Goal: Task Accomplishment & Management: Use online tool/utility

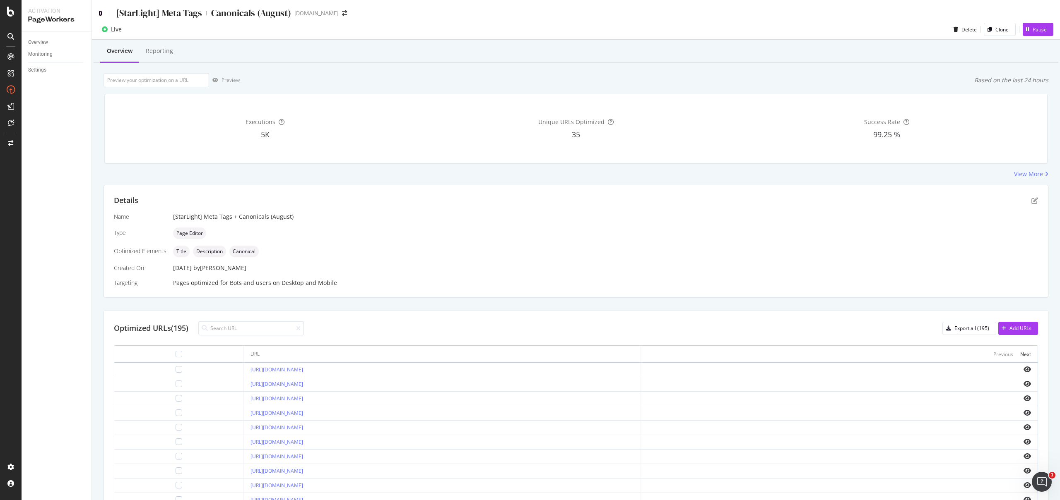
click at [101, 12] on icon at bounding box center [101, 13] width 4 height 6
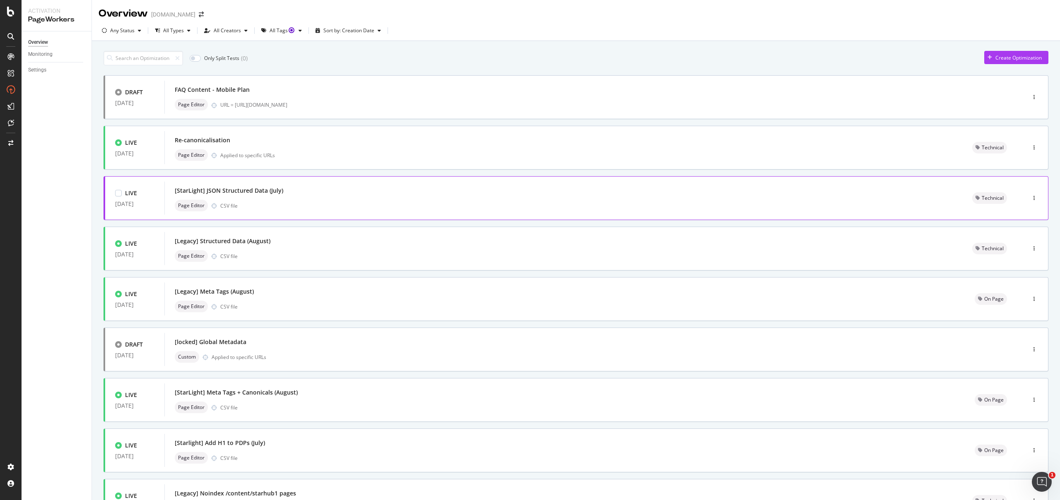
click at [274, 202] on div "Page Editor CSV file" at bounding box center [563, 206] width 777 height 12
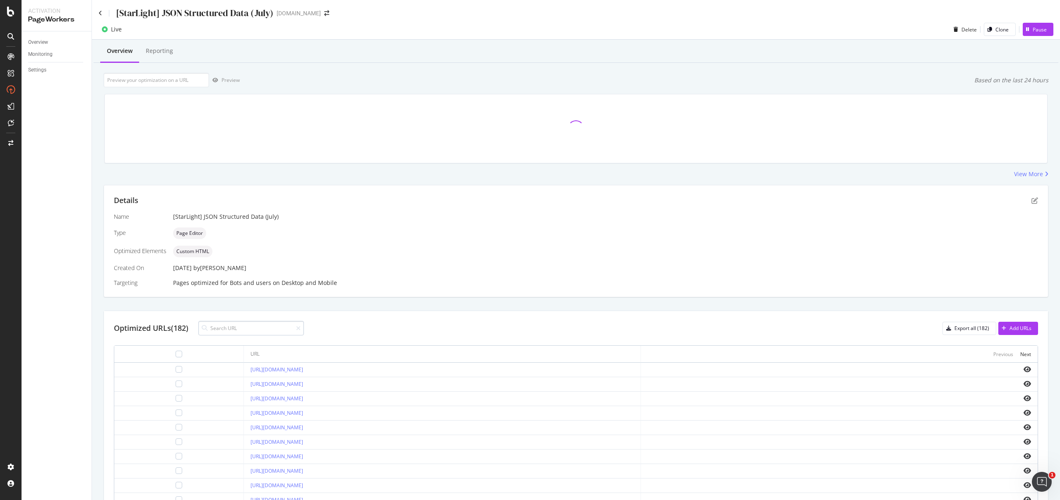
click at [246, 324] on input at bounding box center [251, 328] width 106 height 14
click at [1009, 332] on div "Add URLs" at bounding box center [1014, 328] width 33 height 12
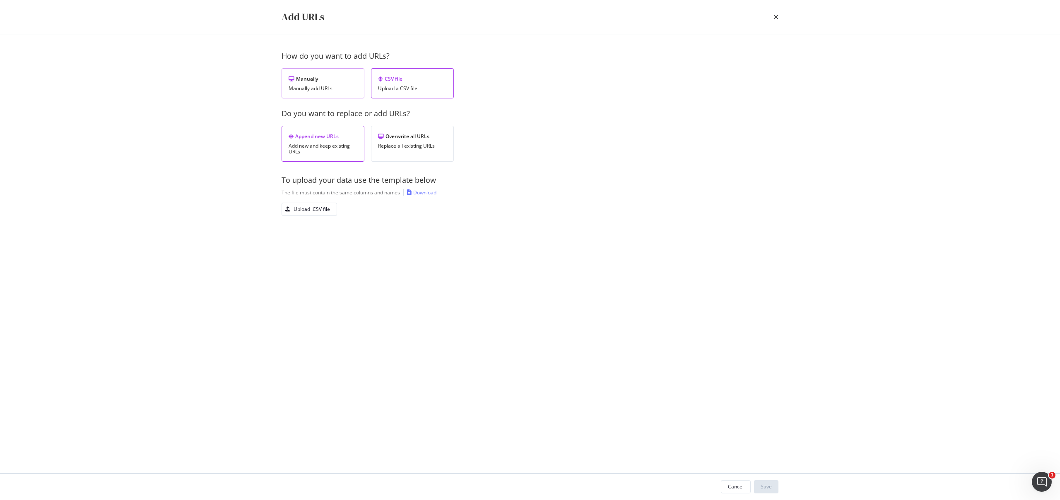
click at [313, 95] on div "Manually Manually add URLs" at bounding box center [322, 83] width 83 height 30
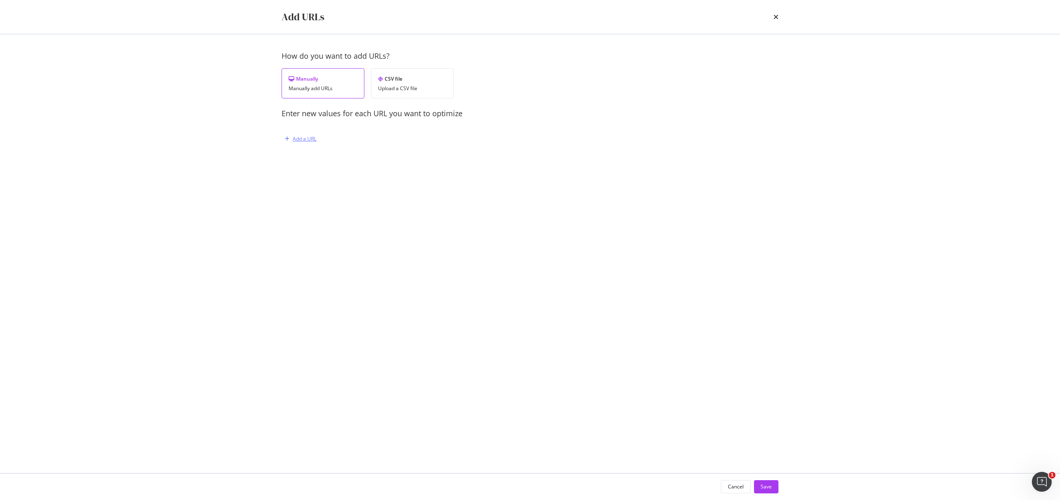
click at [292, 136] on div "Add a URL" at bounding box center [298, 139] width 35 height 12
click at [325, 181] on input "modal" at bounding box center [393, 182] width 203 height 14
paste input "[URL][DOMAIN_NAME]"
type input "[URL][DOMAIN_NAME]"
drag, startPoint x: 335, startPoint y: 217, endPoint x: 344, endPoint y: 217, distance: 8.7
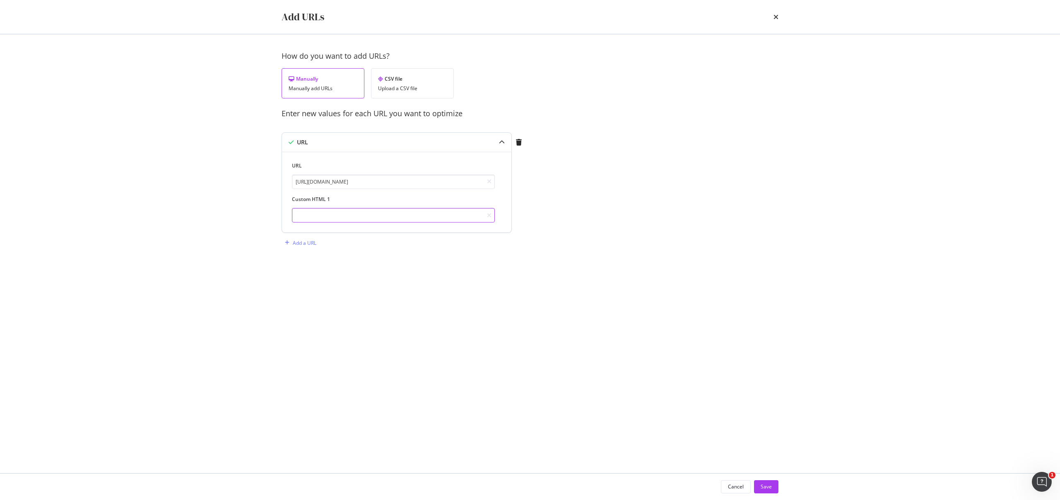
click at [335, 217] on input "modal" at bounding box center [393, 215] width 203 height 14
click at [393, 220] on input "modal" at bounding box center [393, 215] width 203 height 14
paste input "<script type="application/ld+json"> { "@context": "https://schema.org", "@type"…"
type input "<script type="application/ld+json"> { "@context": "https://schema.org", "@type"…"
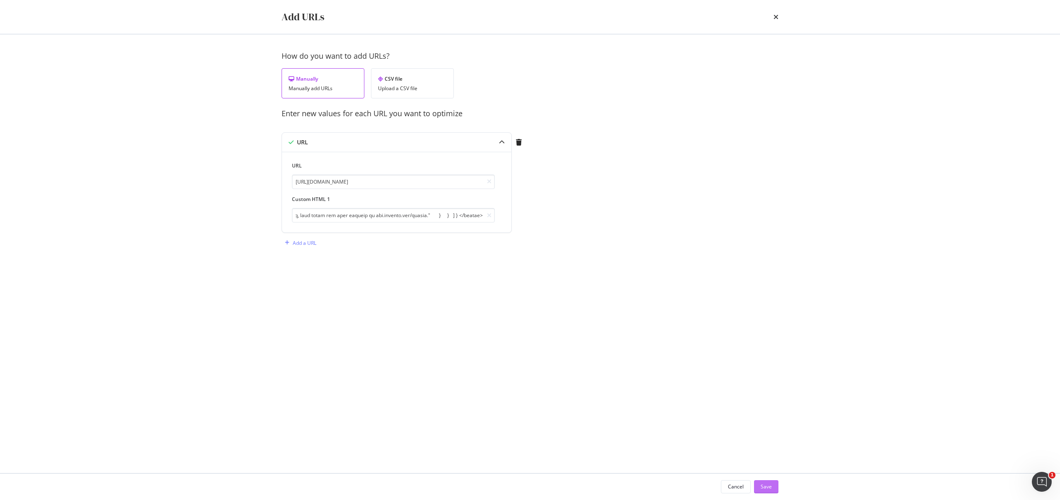
click at [764, 484] on div "Save" at bounding box center [765, 486] width 11 height 7
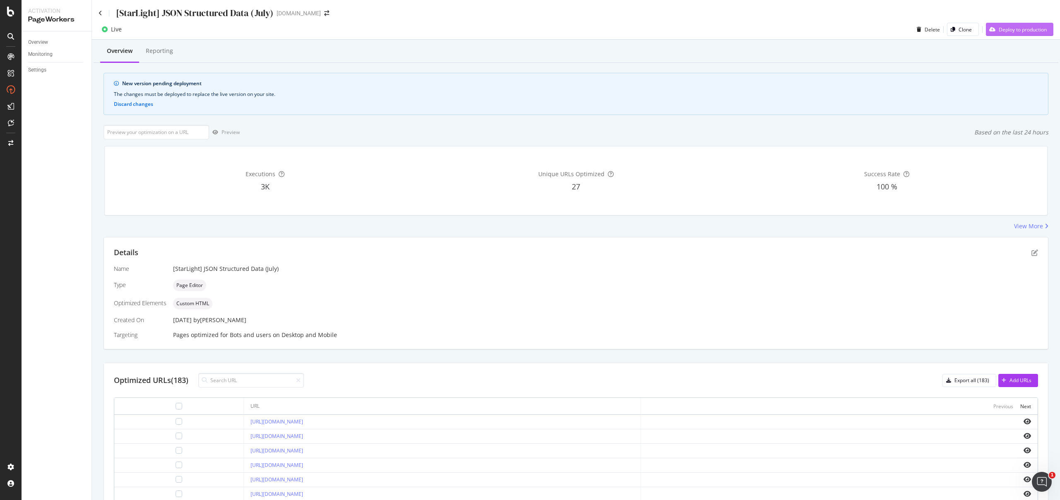
click at [1011, 34] on div "Deploy to production" at bounding box center [1015, 29] width 61 height 12
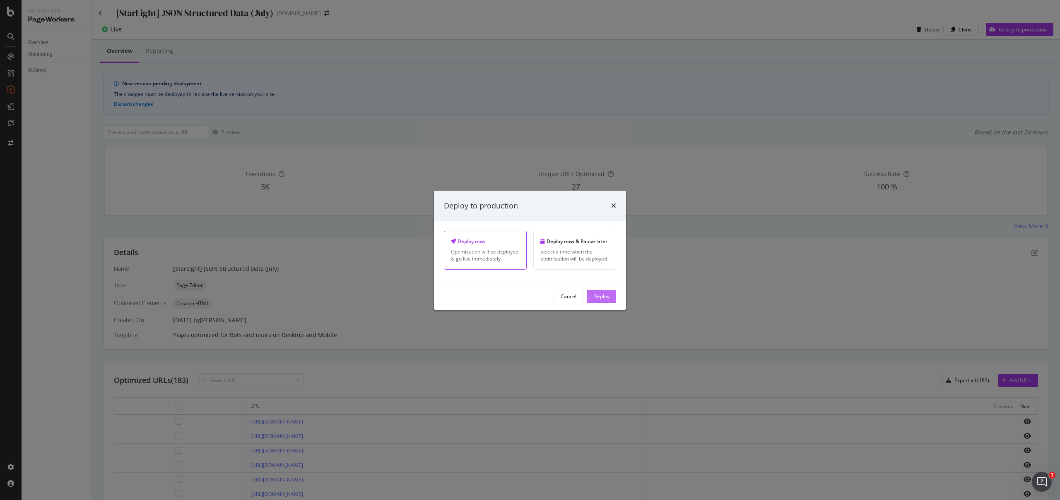
click at [611, 300] on button "Deploy" at bounding box center [600, 296] width 29 height 13
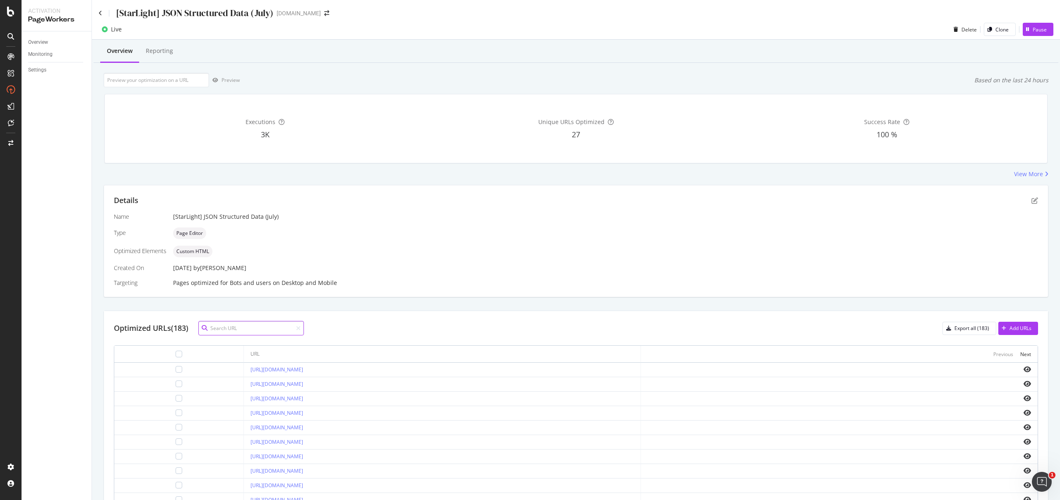
click at [259, 327] on input at bounding box center [251, 328] width 106 height 14
paste input "<script type="application/ld+json"> { "@context": "https://schema.org", "@type"…"
type input "<script type="application/ld+json"> { "@context": "https://schema.org", "@type"…"
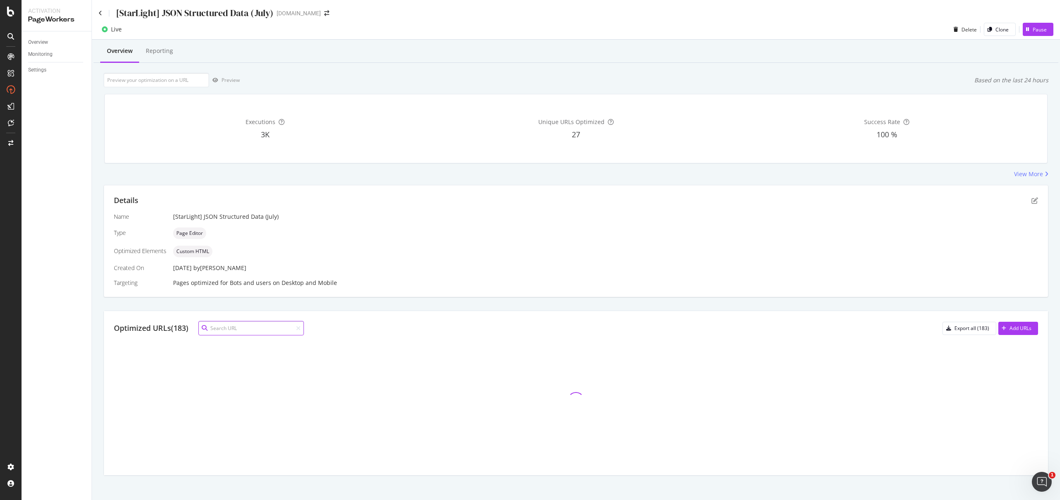
paste input "[URL][DOMAIN_NAME]"
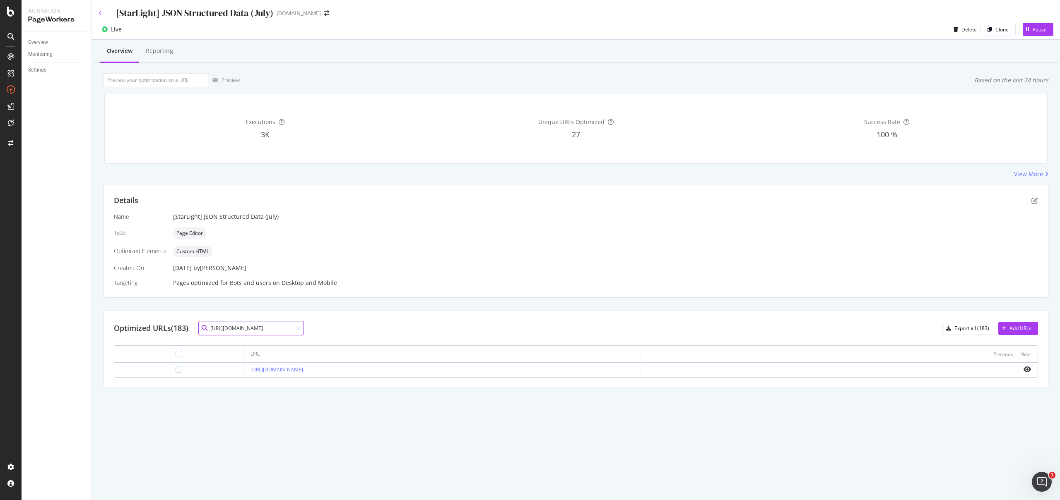
type input "[URL][DOMAIN_NAME]"
click at [99, 15] on icon at bounding box center [101, 13] width 4 height 6
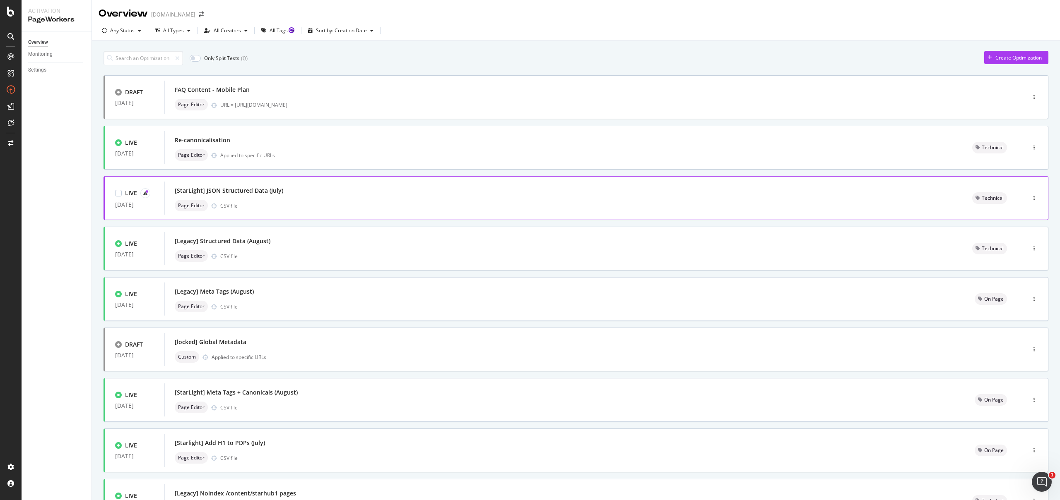
click at [296, 192] on div "[StarLight] JSON Structured Data (July)" at bounding box center [563, 191] width 777 height 12
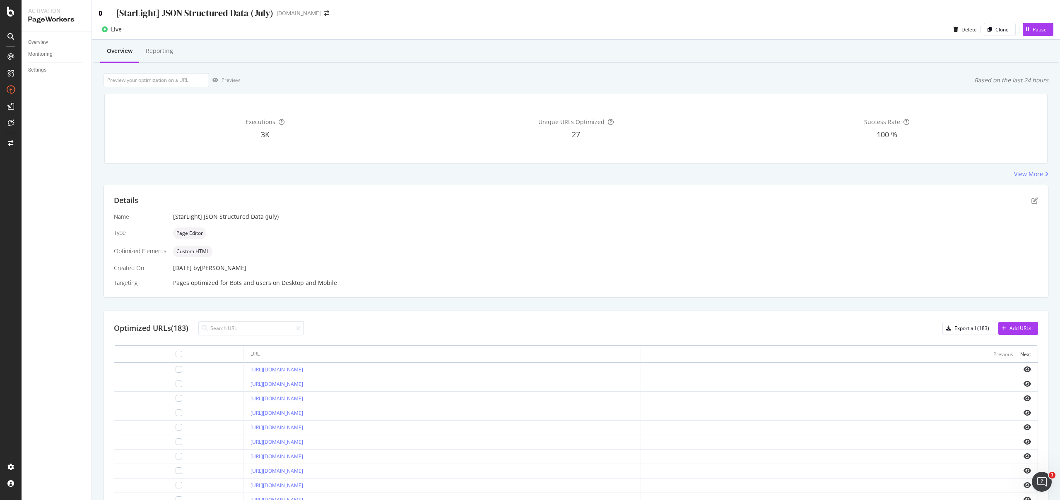
click at [101, 13] on icon at bounding box center [101, 13] width 4 height 6
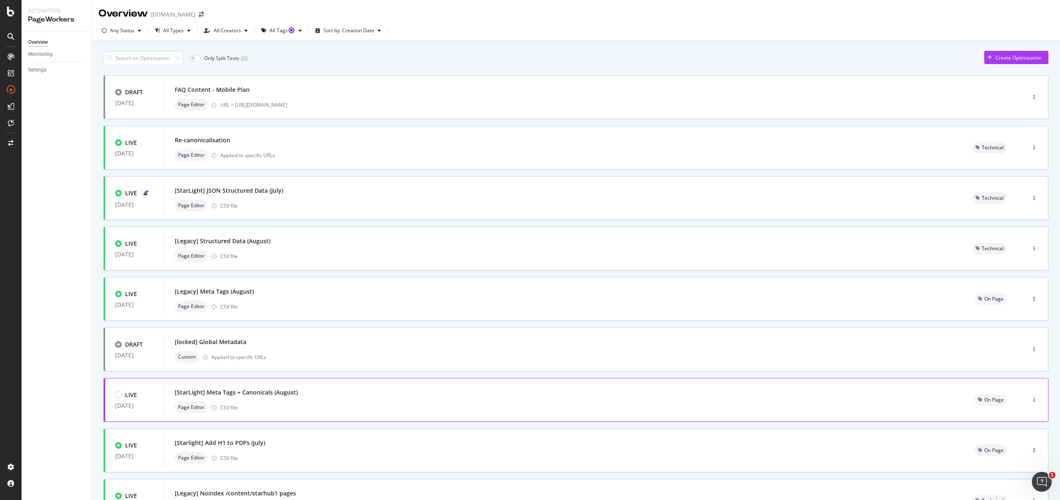
click at [325, 404] on div "Page Editor CSV file" at bounding box center [565, 408] width 780 height 12
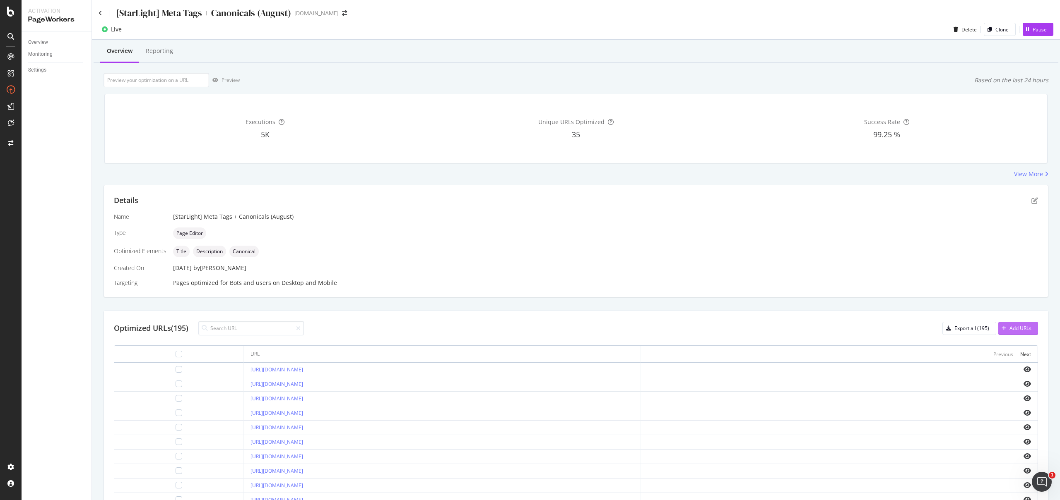
click at [1013, 326] on div "Add URLs" at bounding box center [1020, 328] width 22 height 7
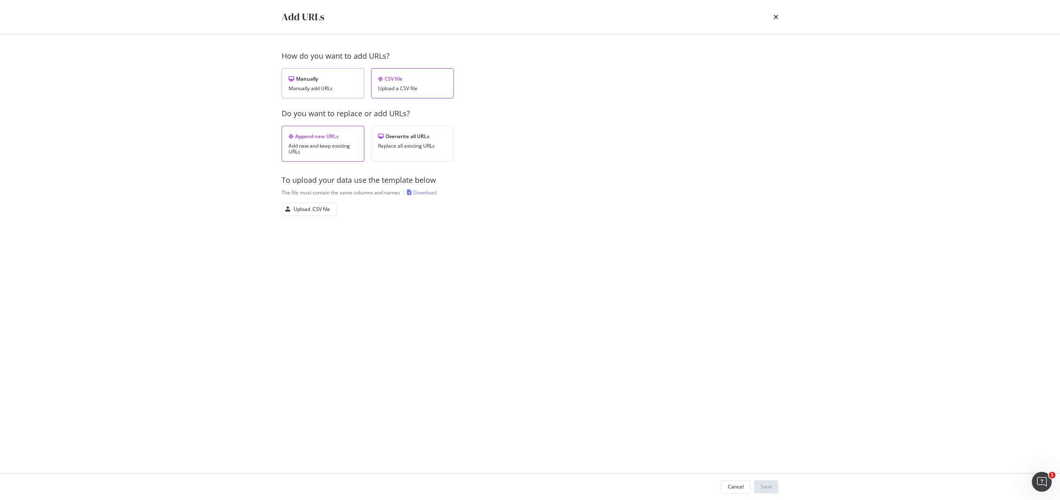
drag, startPoint x: 332, startPoint y: 89, endPoint x: 332, endPoint y: 97, distance: 7.5
click at [332, 89] on div "Manually add URLs" at bounding box center [322, 89] width 69 height 6
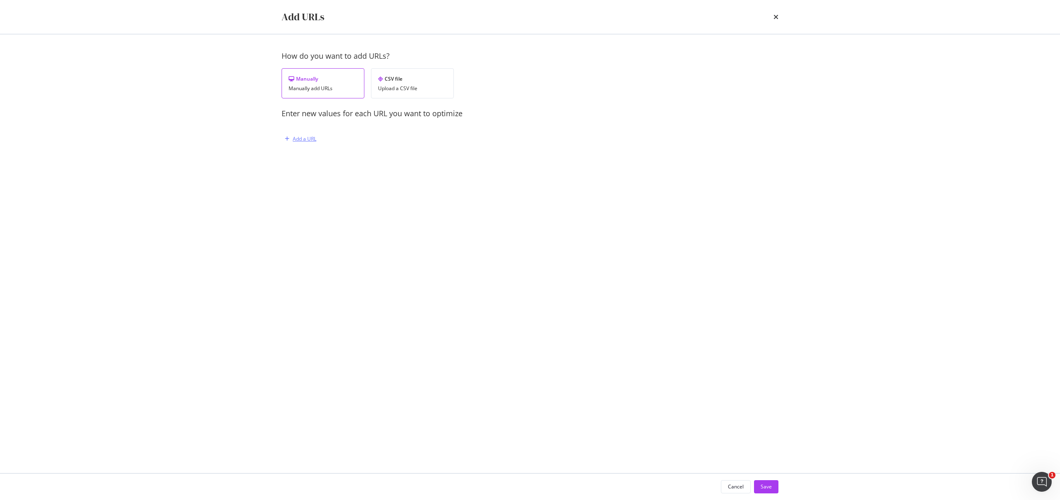
drag, startPoint x: 305, startPoint y: 146, endPoint x: 303, endPoint y: 142, distance: 4.6
click at [305, 146] on div "How do you want to add URLs? Manually Manually add URLs CSV file Upload a CSV f…" at bounding box center [529, 106] width 497 height 111
click at [303, 142] on div "Add a URL" at bounding box center [305, 138] width 24 height 7
click at [323, 176] on input "modal" at bounding box center [393, 182] width 203 height 14
paste input "[URL][DOMAIN_NAME]"
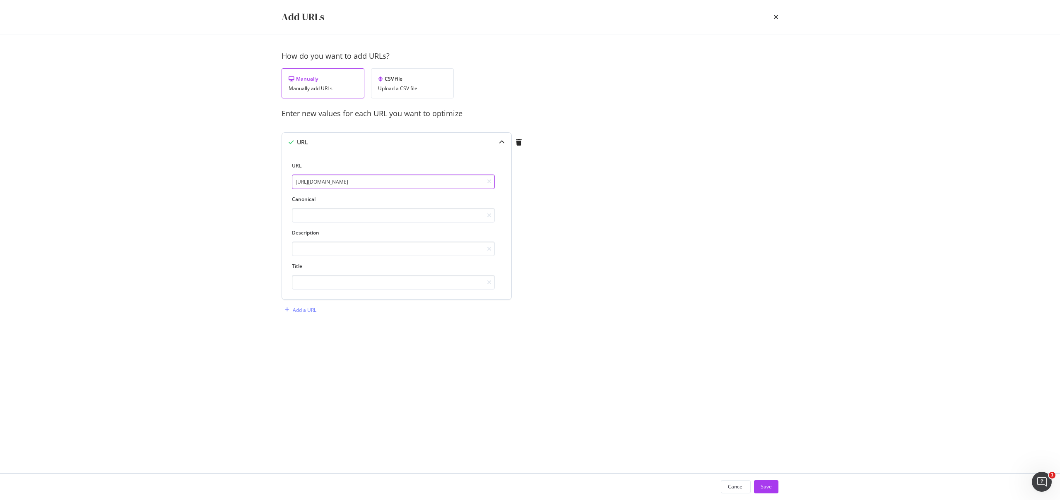
type input "[URL][DOMAIN_NAME]"
click at [318, 227] on div "URL https://consumer.starhub.com/personal/pre-order/launch?launch=iphone17 Cano…" at bounding box center [396, 226] width 209 height 128
click at [317, 222] on input "modal" at bounding box center [393, 215] width 203 height 14
paste input "[URL][DOMAIN_NAME]"
type input "[URL][DOMAIN_NAME]"
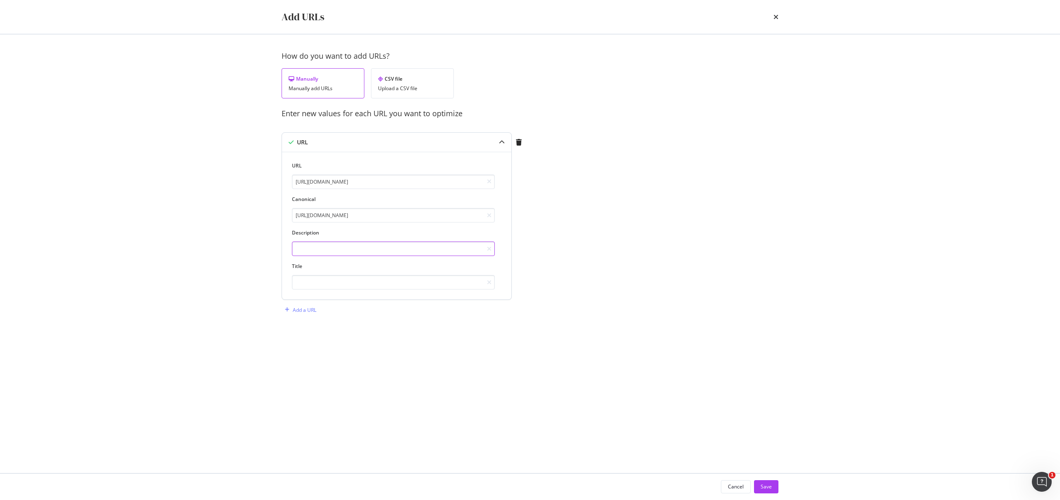
click at [322, 245] on input "modal" at bounding box center [393, 249] width 203 height 14
paste input "Apple iPhone 17 Pro and iPhone Air (Pre-order from [DATE])"
type input "Apple iPhone 17 Pro and iPhone Air (Pre-order from [DATE])"
click at [314, 280] on input "modal" at bounding box center [393, 282] width 203 height 14
paste input "Be the first to get the new iPhone 17 Pro, iPhone 17 & iPhone Air with StarHub.…"
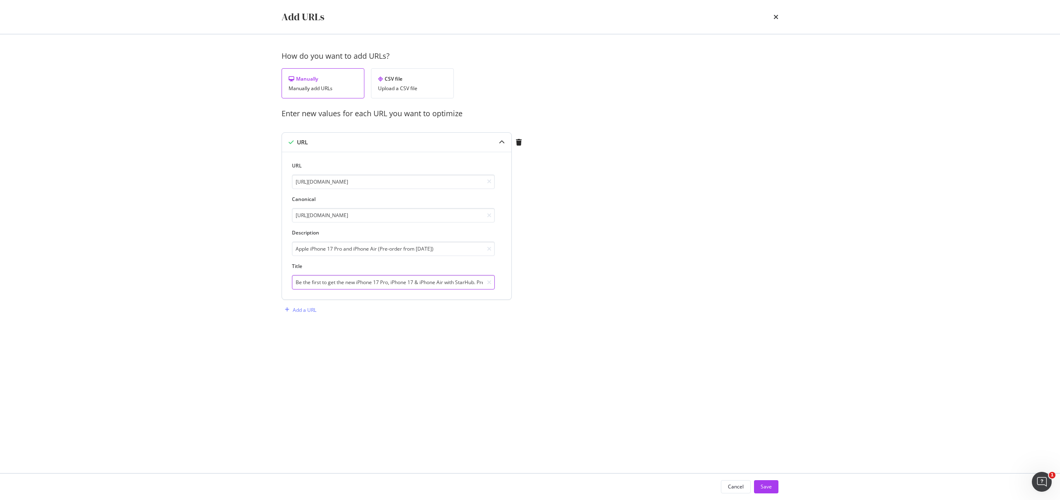
scroll to position [0, 84]
type input "Be the first to get the new iPhone 17 Pro, iPhone 17 & iPhone Air with StarHub.…"
click at [412, 331] on div "How do you want to add URLs? Manually Manually add URLs CSV file Upload a CSV f…" at bounding box center [529, 192] width 497 height 282
drag, startPoint x: 317, startPoint y: 250, endPoint x: 141, endPoint y: 248, distance: 175.9
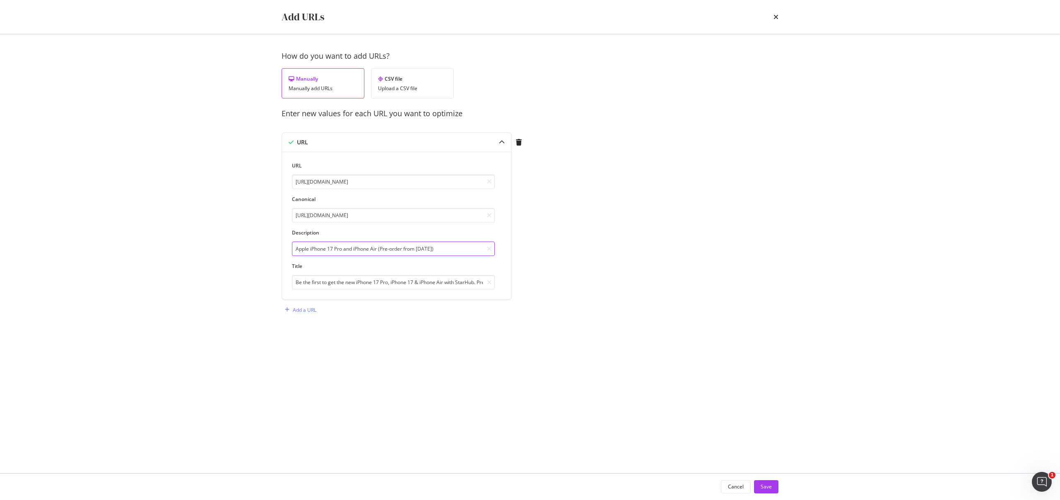
click at [141, 248] on div "Add URLs How do you want to add URLs? Manually Manually add URLs CSV file Uploa…" at bounding box center [530, 250] width 1060 height 500
click at [545, 377] on div "How do you want to add URLs? Manually Manually add URLs CSV file Upload a CSV f…" at bounding box center [529, 254] width 497 height 406
click at [773, 489] on button "Save" at bounding box center [766, 487] width 24 height 13
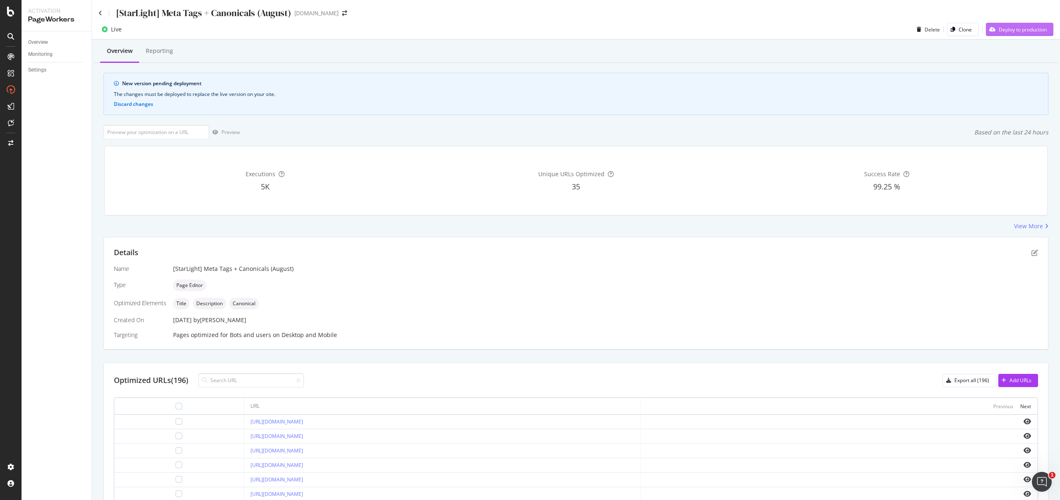
click at [1005, 32] on div "Deploy to production" at bounding box center [1022, 29] width 48 height 7
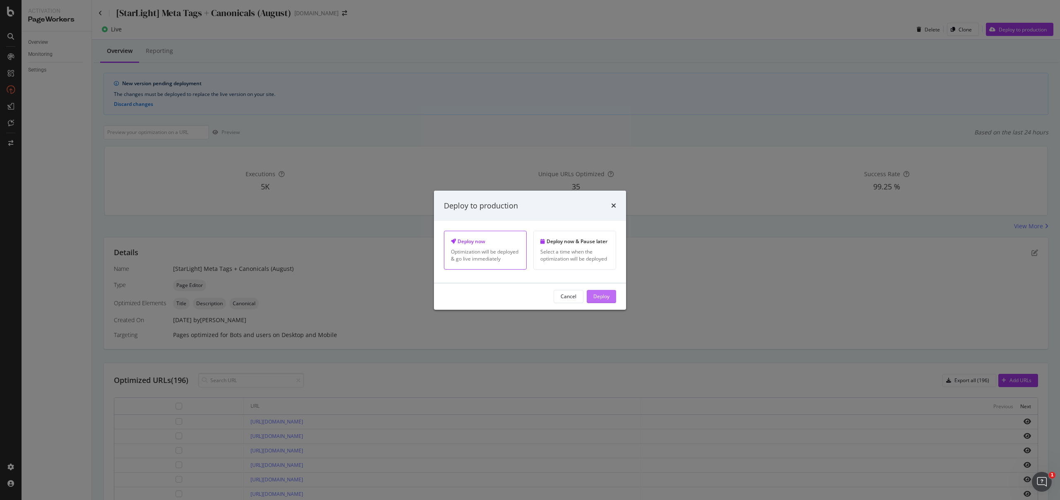
click at [607, 289] on div "Cancel Deploy" at bounding box center [530, 296] width 192 height 26
click at [605, 293] on div "Deploy" at bounding box center [601, 296] width 16 height 7
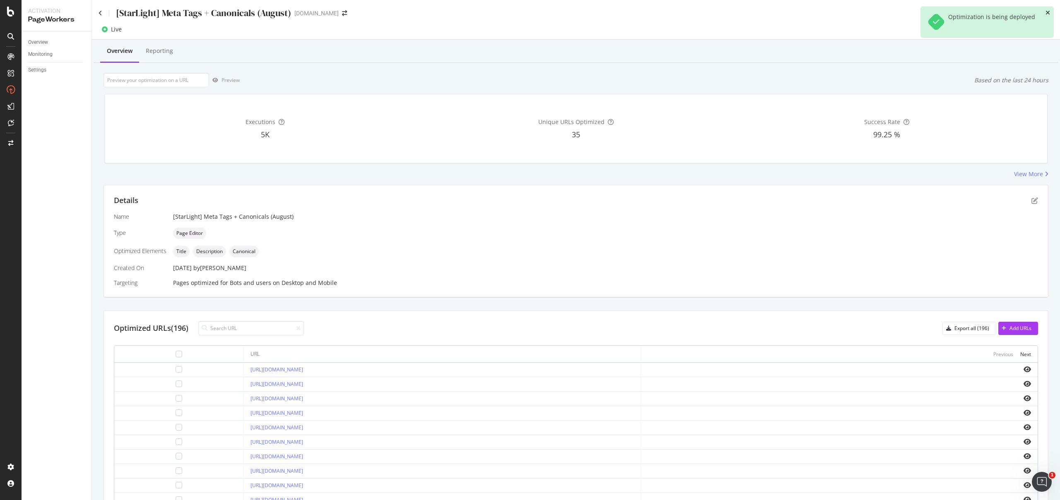
click at [1049, 13] on icon "close toast" at bounding box center [1047, 13] width 5 height 6
click at [243, 332] on input at bounding box center [251, 328] width 106 height 14
type input "Be the first to get the new iPhone 17 Pro, iPhone 17 & iPhone Air with StarHub.…"
click at [373, 413] on div "[URL][DOMAIN_NAME]" at bounding box center [441, 413] width 383 height 7
click at [1023, 413] on icon "eye" at bounding box center [1026, 413] width 7 height 7
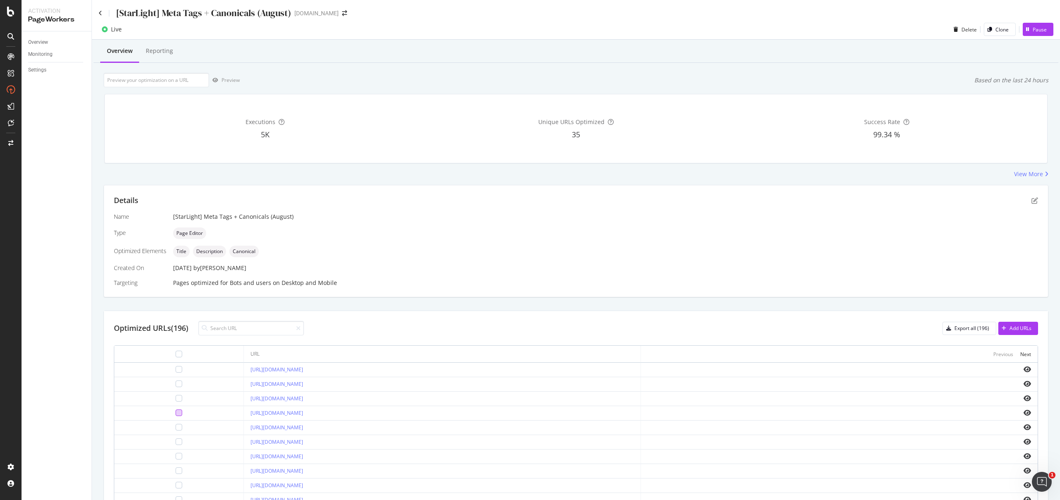
click at [175, 413] on div at bounding box center [178, 413] width 7 height 7
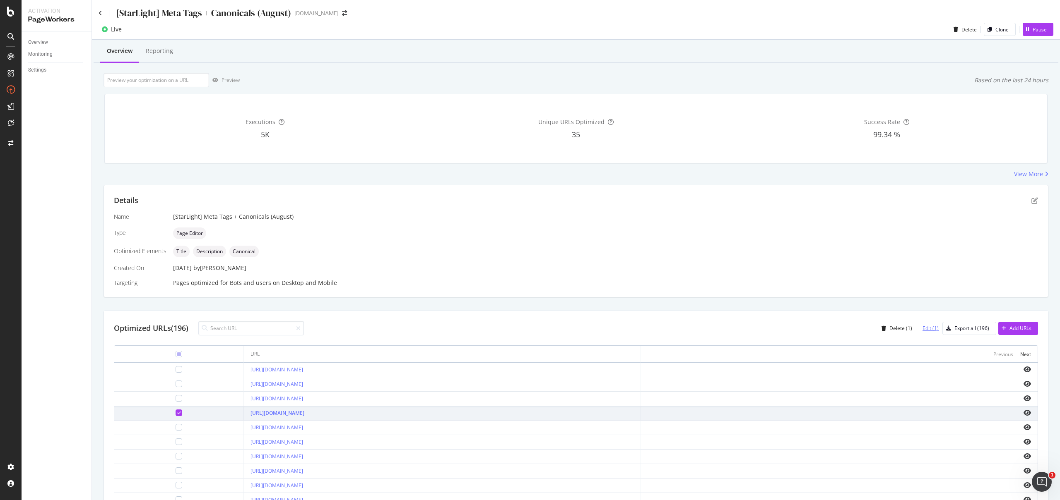
click at [926, 331] on div "Edit (1)" at bounding box center [930, 328] width 16 height 7
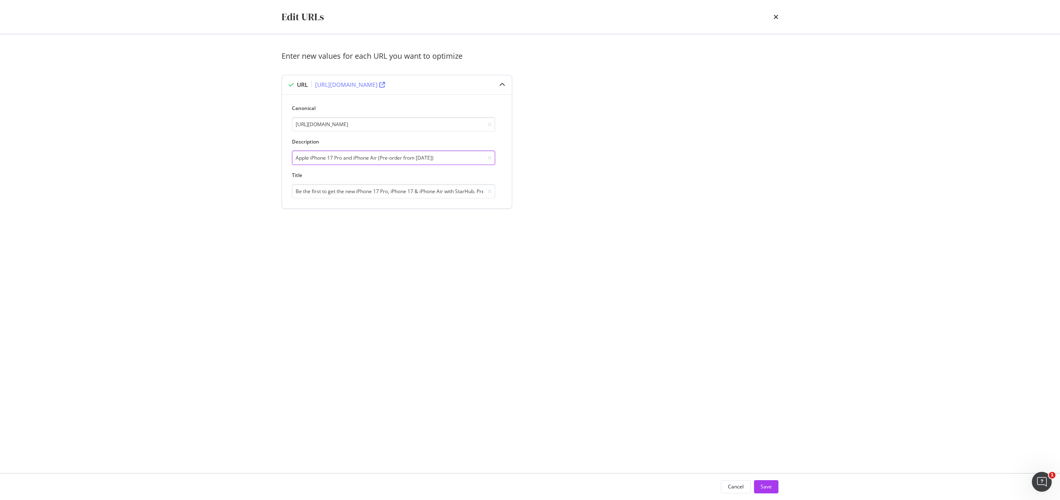
click at [424, 159] on input "Apple iPhone 17 Pro and iPhone Air (Pre-order from [DATE])" at bounding box center [393, 158] width 203 height 14
click at [417, 195] on input "Be the first to get the new iPhone 17 Pro, iPhone 17 & iPhone Air with StarHub.…" at bounding box center [393, 191] width 203 height 14
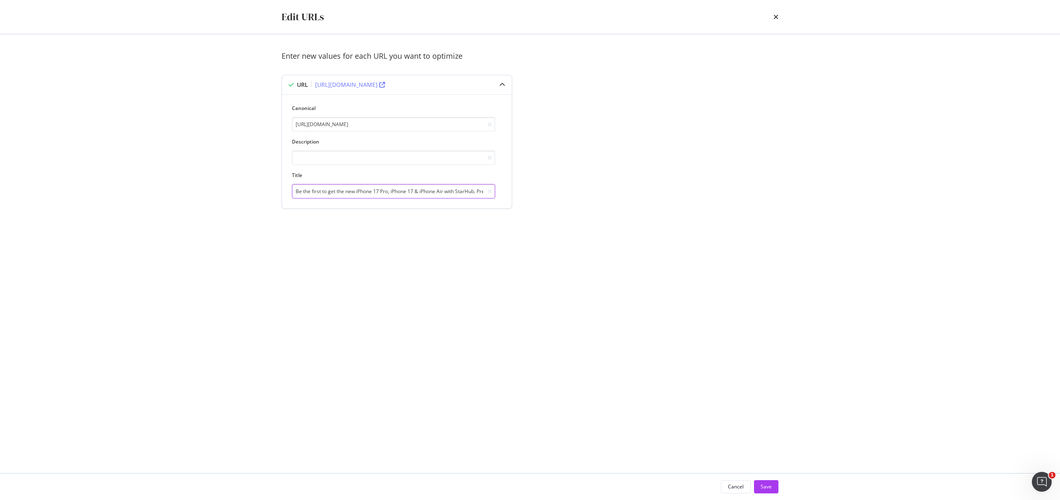
click at [417, 195] on input "Be the first to get the new iPhone 17 Pro, iPhone 17 & iPhone Air with StarHub.…" at bounding box center [393, 191] width 203 height 14
paste input "Apple iPhone 17 Pro and iPhone Air (Pre-order from [DATE])"
type input "Apple iPhone 17 Pro and iPhone Air (Pre-order from [DATE])"
click at [372, 162] on input "modal" at bounding box center [393, 158] width 203 height 14
paste input "Be the first to get the new iPhone 17 Pro, iPhone 17 & iPhone Air with StarHub.…"
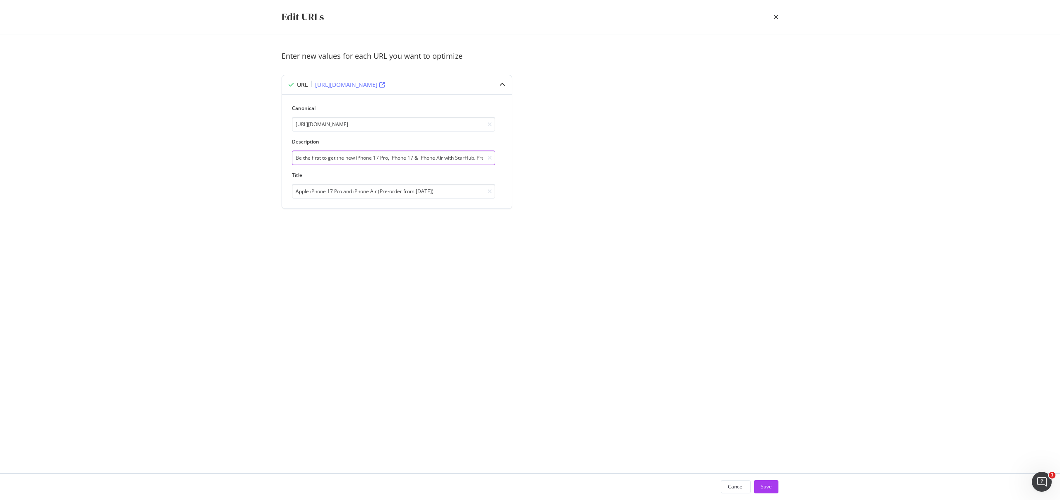
scroll to position [0, 84]
type input "Be the first to get the new iPhone 17 Pro, iPhone 17 & iPhone Air with StarHub.…"
click at [767, 484] on div "Save" at bounding box center [765, 486] width 11 height 7
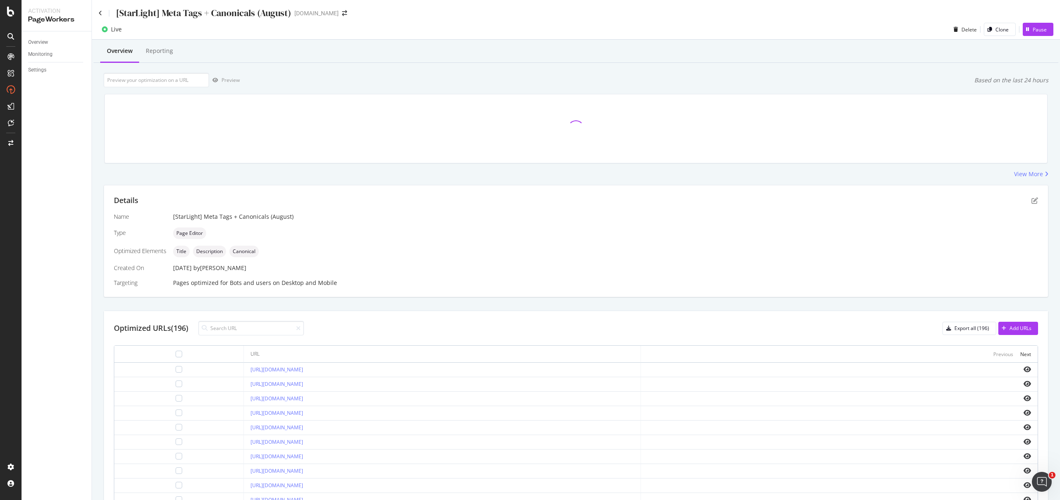
click at [142, 411] on div at bounding box center [179, 413] width 116 height 7
click at [175, 411] on div at bounding box center [178, 413] width 7 height 7
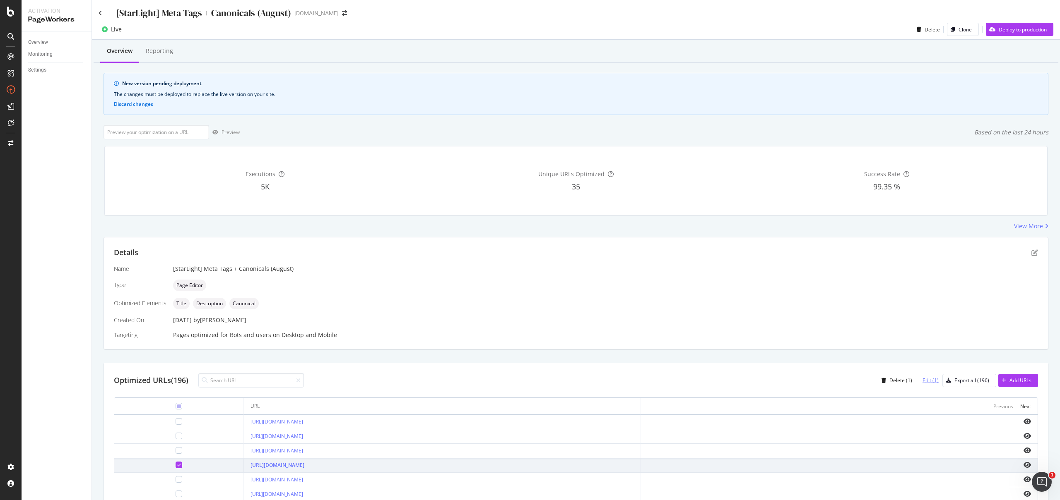
click at [922, 382] on div "Edit (1)" at bounding box center [930, 380] width 16 height 7
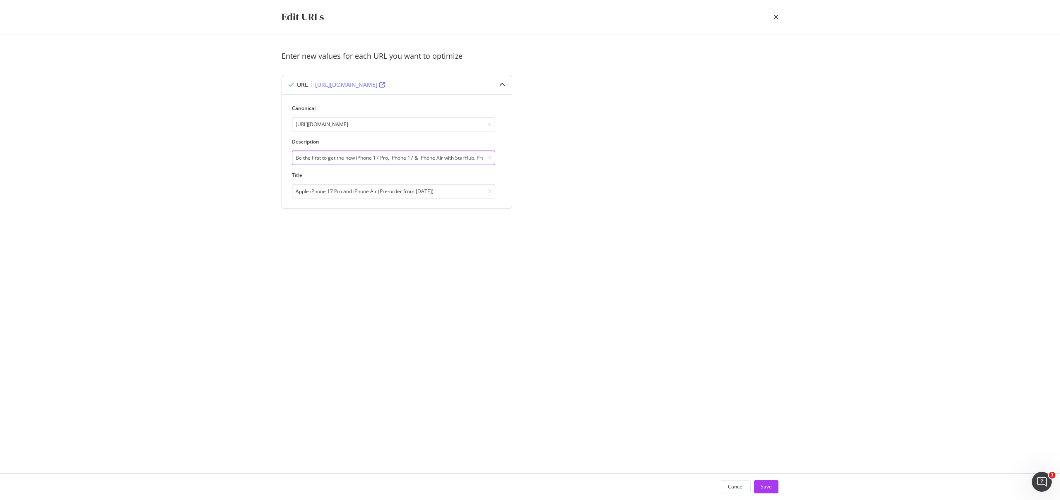
click at [431, 160] on input "Be the first to get the new iPhone 17 Pro, iPhone 17 & iPhone Air with StarHub.…" at bounding box center [393, 158] width 203 height 14
click at [773, 485] on button "Save" at bounding box center [766, 487] width 24 height 13
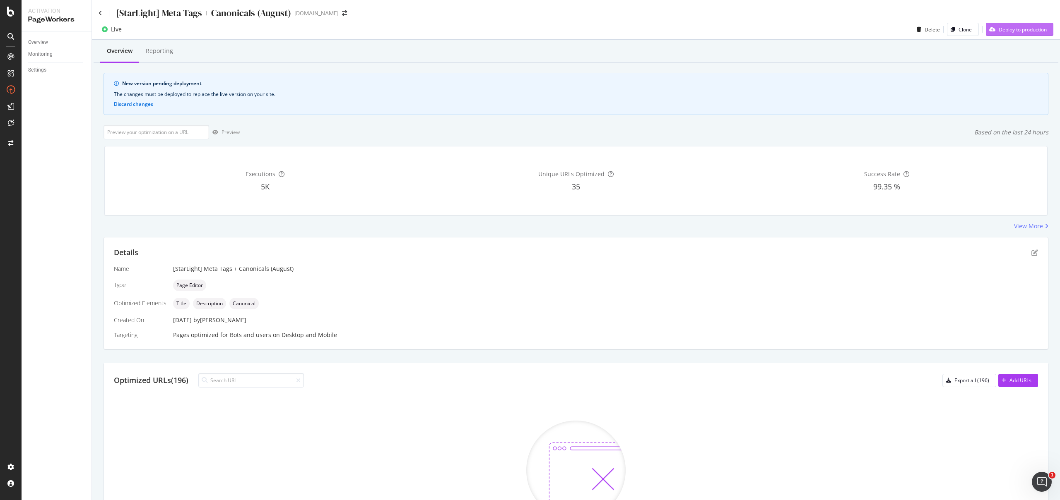
click at [1019, 31] on div "Deploy to production" at bounding box center [1022, 29] width 48 height 7
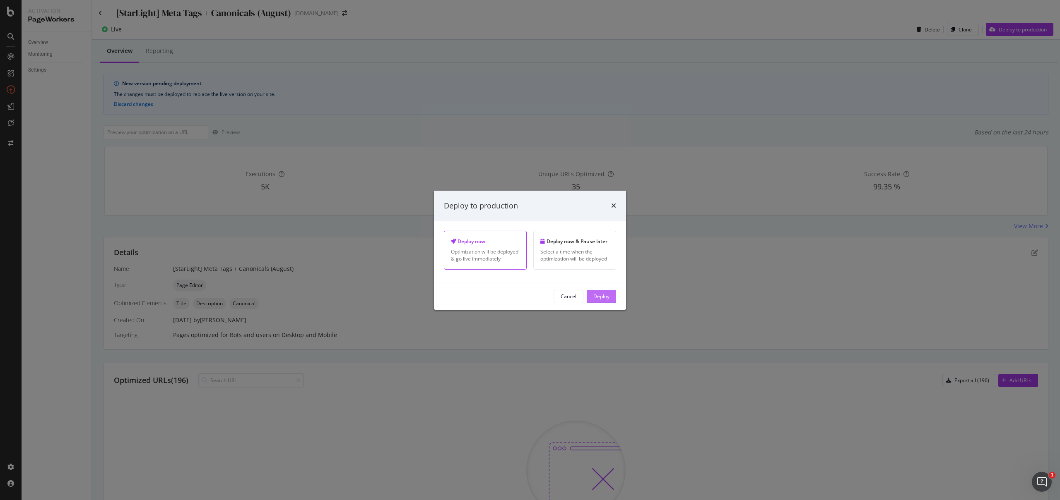
click at [597, 301] on div "Deploy" at bounding box center [601, 297] width 16 height 12
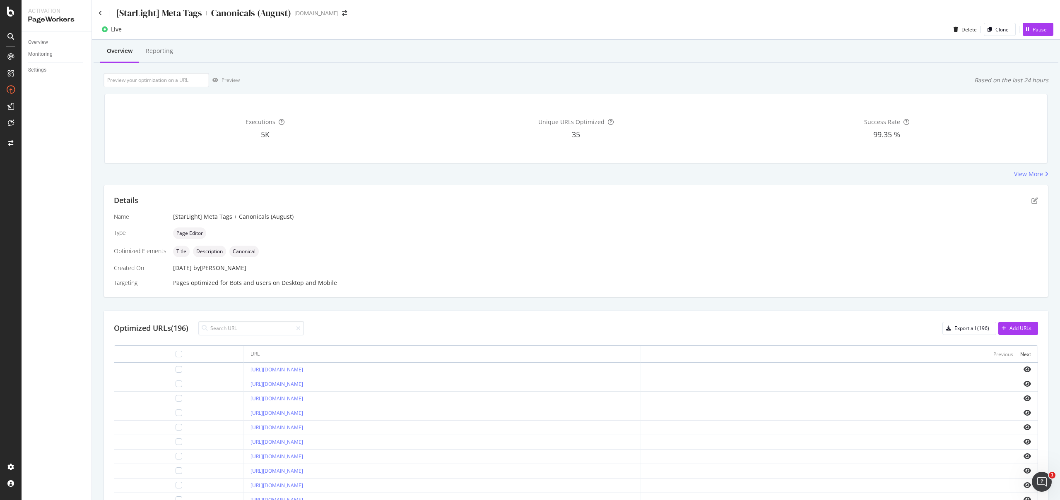
click at [105, 14] on div "[StarLight] Meta Tags + Canonicals (August)" at bounding box center [195, 13] width 192 height 13
click at [100, 14] on icon at bounding box center [101, 13] width 4 height 6
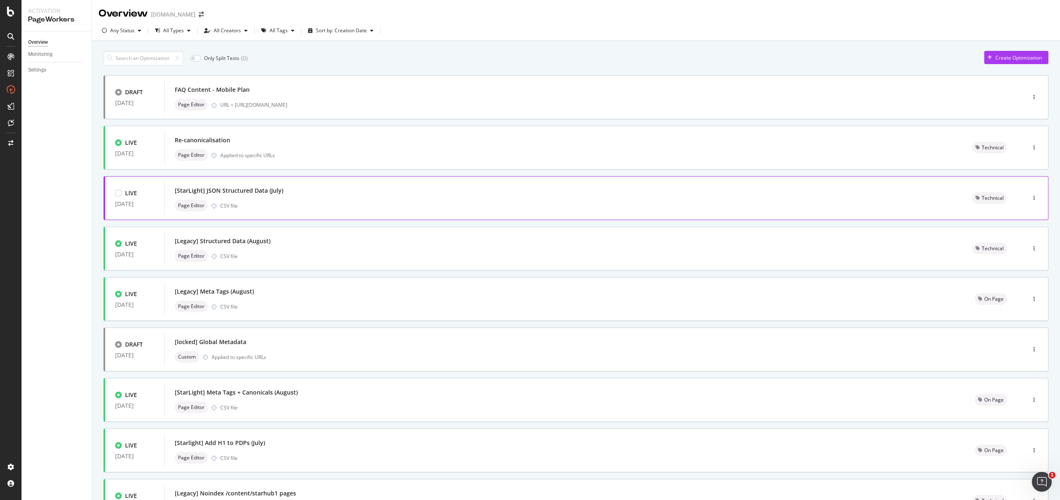
click at [284, 205] on div "Page Editor CSV file" at bounding box center [563, 206] width 777 height 12
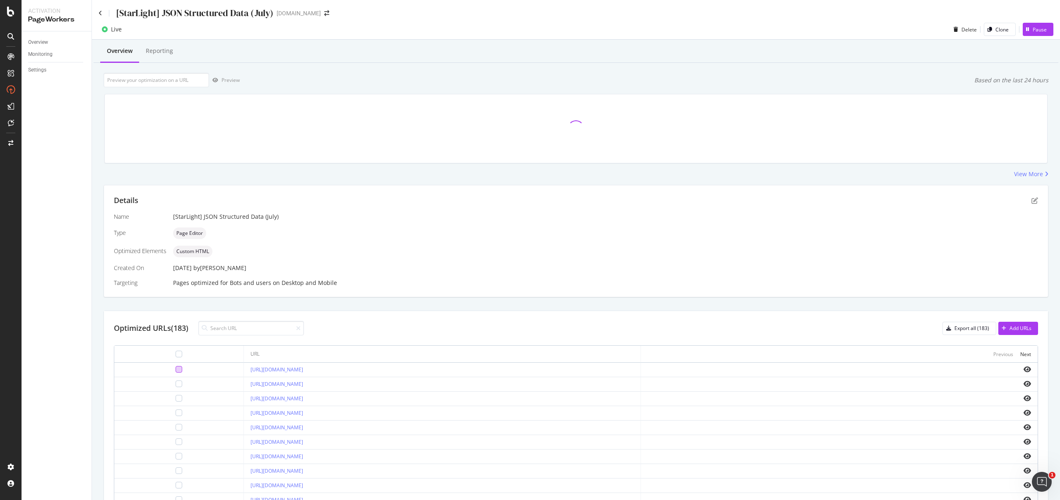
click at [175, 371] on div at bounding box center [178, 369] width 7 height 7
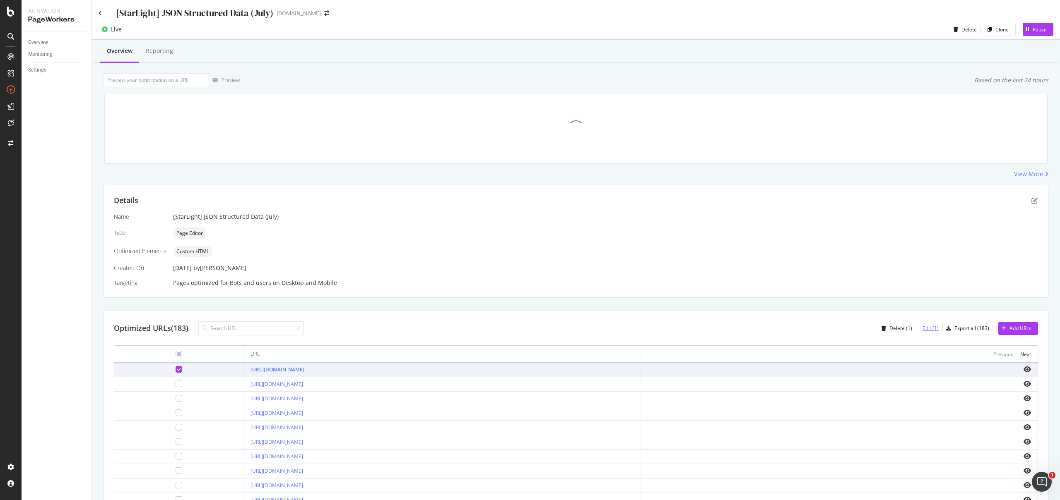
click at [926, 331] on div "Edit (1)" at bounding box center [930, 328] width 16 height 7
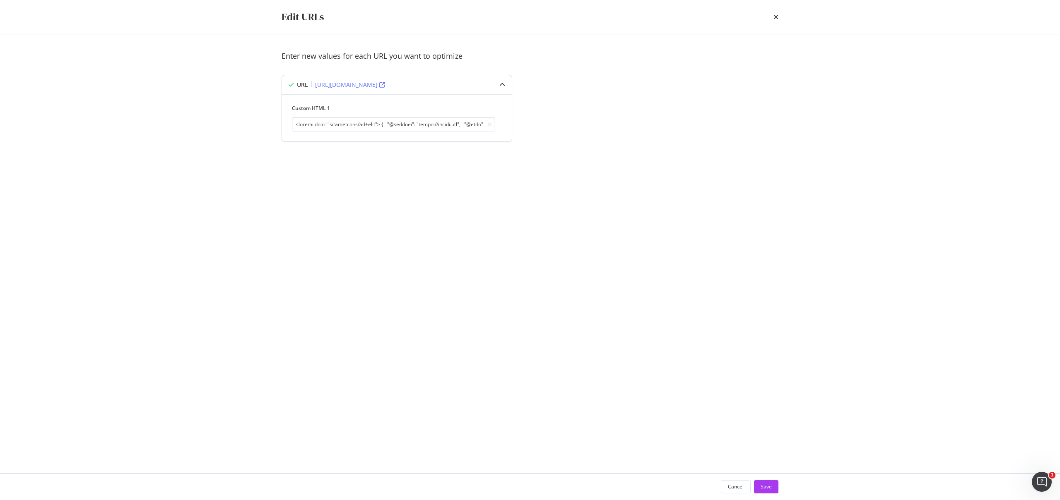
click at [423, 132] on div "Custom HTML 1" at bounding box center [397, 117] width 230 height 47
click at [425, 122] on input "modal" at bounding box center [393, 124] width 203 height 14
paste input "{ "@type": "Question", "name": "When can I pre-order the new iPhone 17 from Sta…"
type input "<script type="application/ld+json"> { "@context": "https://schema.org", "@type"…"
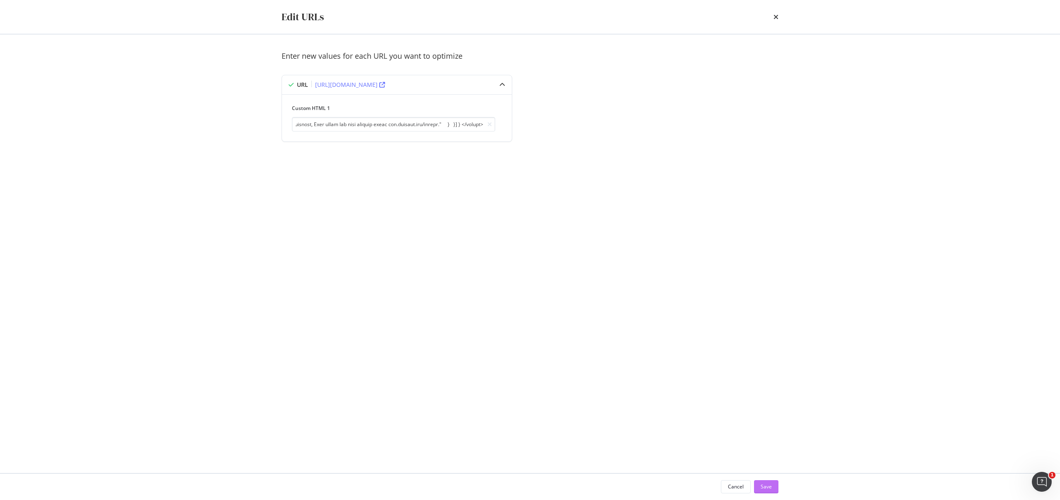
scroll to position [0, 0]
click at [775, 487] on button "Save" at bounding box center [766, 487] width 24 height 13
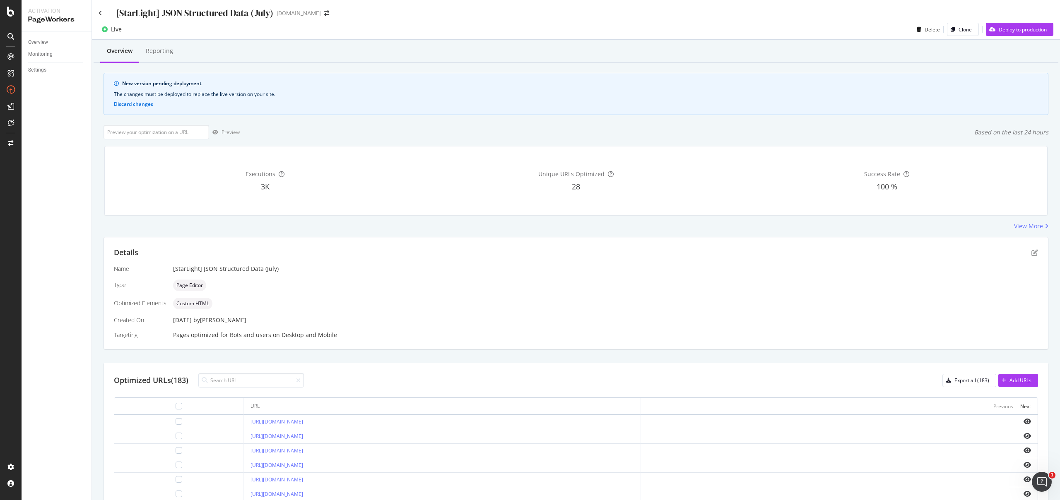
click at [1000, 36] on span "Deploy to production" at bounding box center [1018, 29] width 67 height 13
click at [1011, 30] on div "Deploy to production" at bounding box center [1022, 29] width 48 height 7
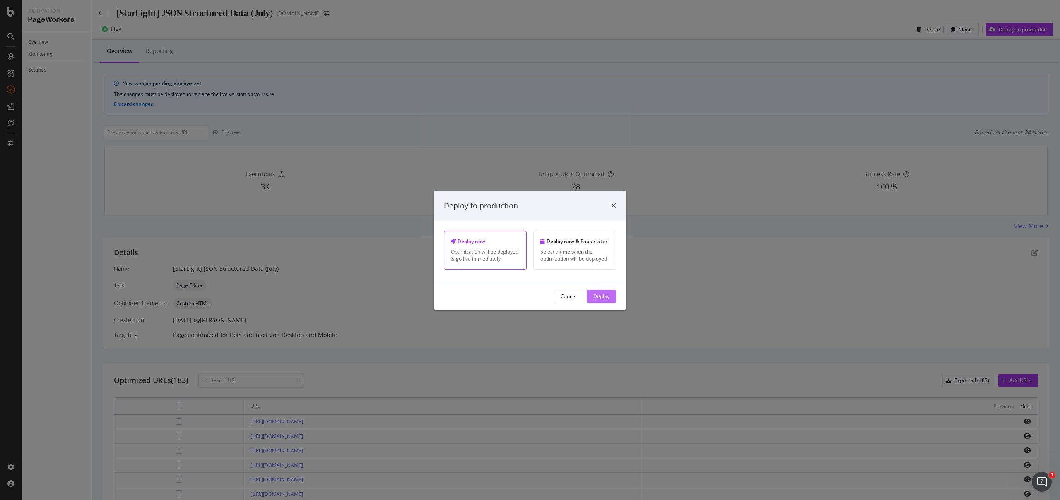
click at [601, 295] on div "Deploy" at bounding box center [601, 296] width 16 height 7
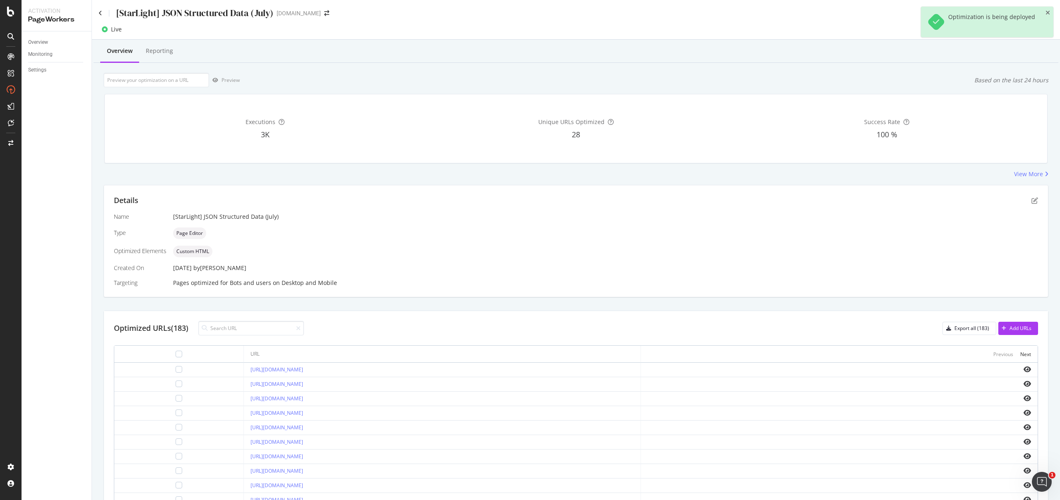
click at [1050, 11] on div "Optimization is being deployed" at bounding box center [986, 22] width 132 height 31
click at [1047, 12] on icon "close toast" at bounding box center [1047, 13] width 5 height 6
click at [266, 329] on input at bounding box center [251, 328] width 106 height 14
paste input "https://consumer.starhub.com/personal/store/mobile/devices/samsung/galaxy-z-fli…"
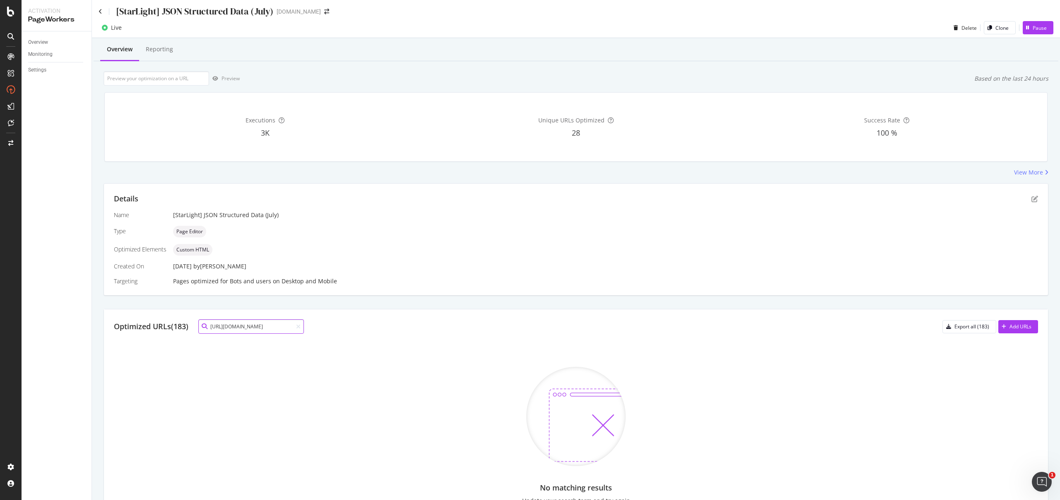
drag, startPoint x: 262, startPoint y: 331, endPoint x: 0, endPoint y: 328, distance: 261.6
click at [0, 328] on div "Activation PageWorkers Overview Monitoring Settings [StarLight] JSON Structured…" at bounding box center [530, 250] width 1060 height 500
type input "https://consumer.starhub.com/personal/store/mobile/devices/samsung/galaxy-z-fli…"
click at [296, 346] on div "No matching results Update your search term and try again" at bounding box center [576, 436] width 924 height 185
click at [357, 327] on div "Optimized URLs (183) https://consumer.starhub.com/personal/store/mobile/devices…" at bounding box center [576, 327] width 924 height 14
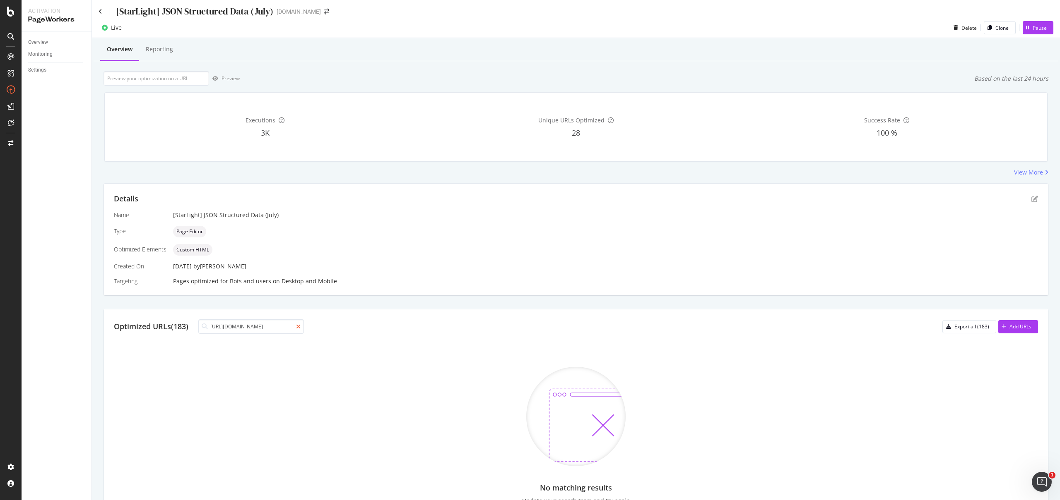
click at [300, 329] on icon at bounding box center [298, 327] width 5 height 6
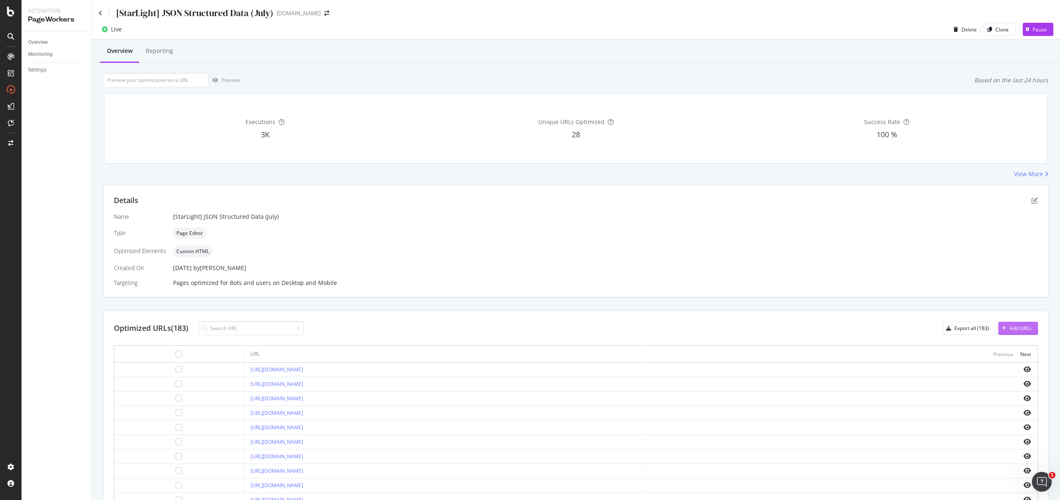
click at [1010, 328] on div "Add URLs" at bounding box center [1020, 328] width 22 height 7
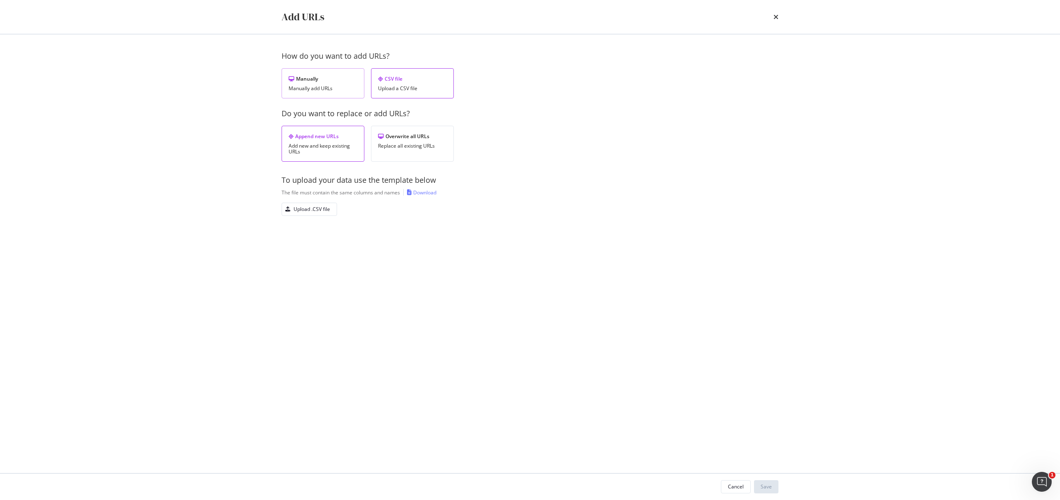
click at [324, 71] on div "Manually Manually add URLs" at bounding box center [322, 83] width 83 height 30
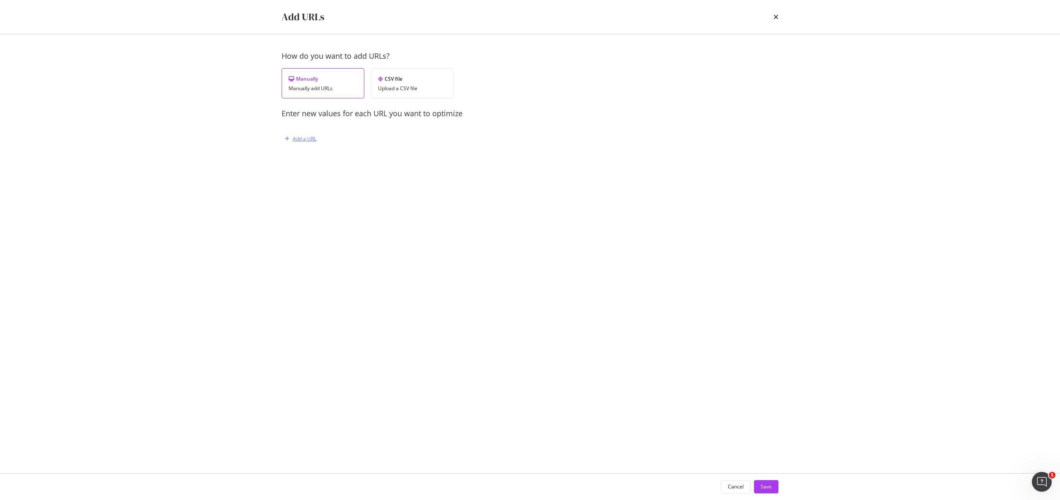
click at [287, 142] on div "Add a URL" at bounding box center [298, 139] width 35 height 12
click at [316, 184] on input "modal" at bounding box center [393, 182] width 203 height 14
paste input "https://consumer.starhub.com/personal/store/mobile/devices/samsung/galaxy-z-fli…"
type input "https://consumer.starhub.com/personal/store/mobile/devices/samsung/galaxy-z-fli…"
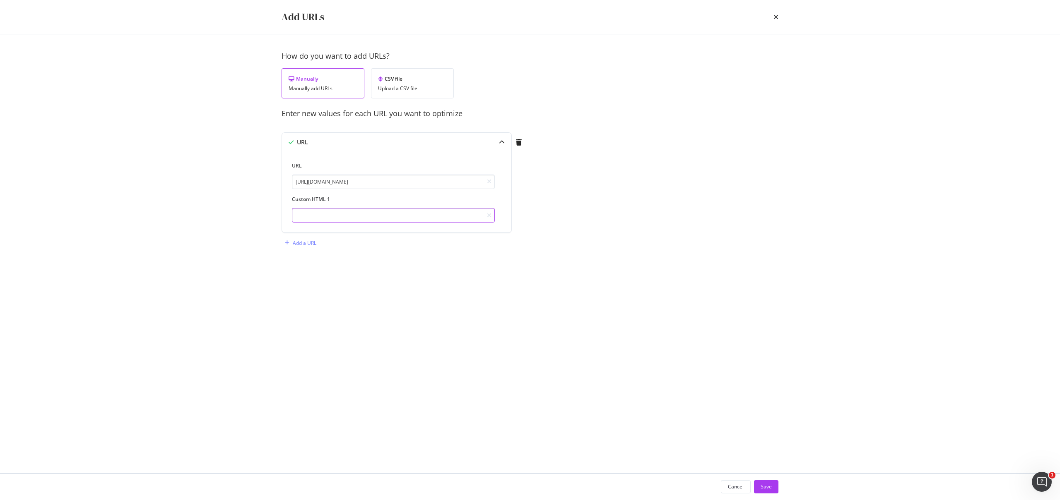
scroll to position [0, 0]
paste input "<script type="application/ld+json"> { "@context": "https://schema.org/", "@type…"
type input "<script type="application/ld+json"> { "@context": "https://schema.org/", "@type…"
click at [765, 478] on div "Cancel Save" at bounding box center [530, 487] width 530 height 26
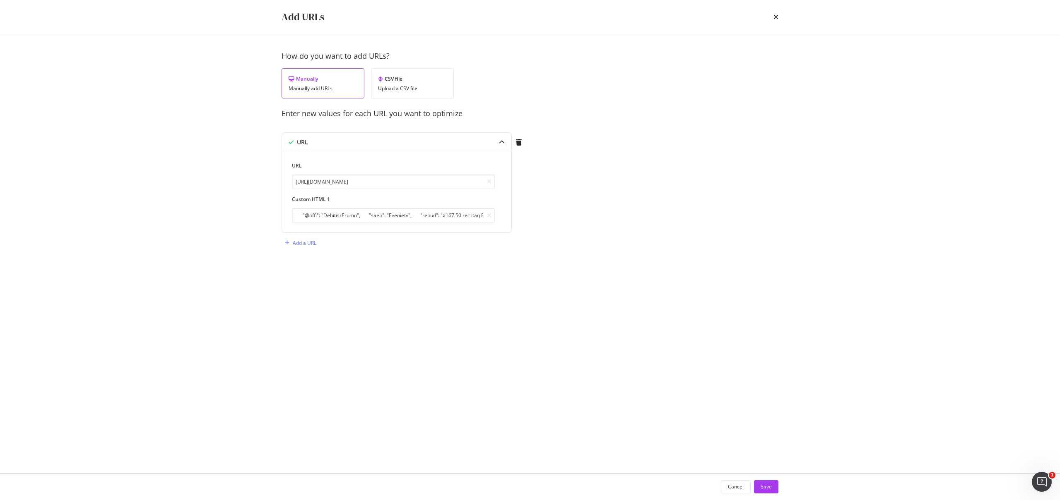
scroll to position [0, 0]
click at [769, 482] on div "Save" at bounding box center [765, 487] width 11 height 12
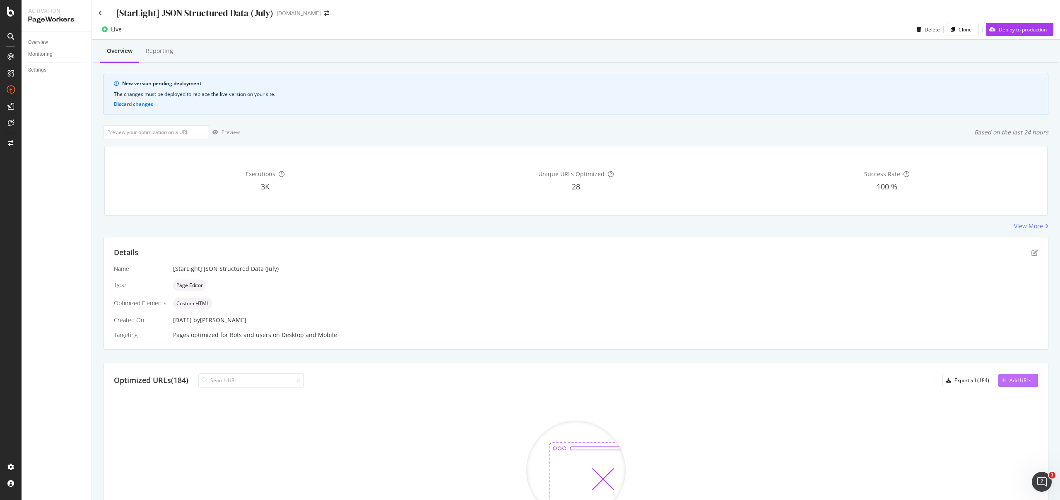
click at [1002, 375] on div "Add URLs" at bounding box center [1014, 381] width 33 height 12
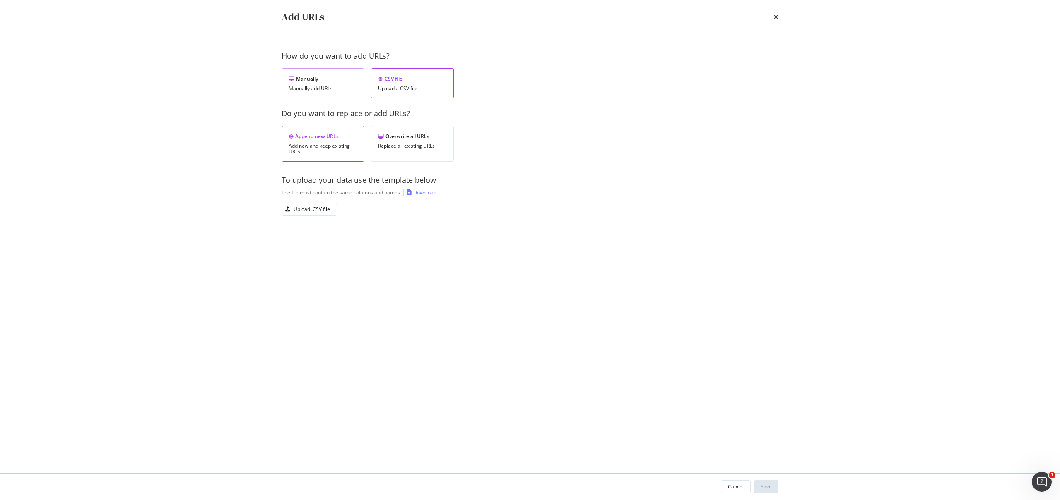
click at [311, 84] on div "Manually Manually add URLs" at bounding box center [322, 83] width 83 height 30
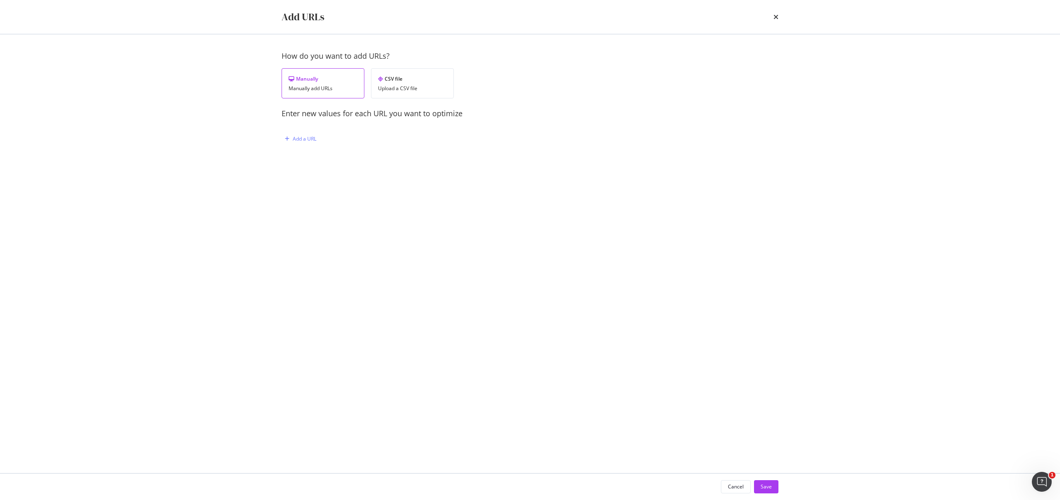
click at [315, 145] on div "How do you want to add URLs? Manually Manually add URLs CSV file Upload a CSV f…" at bounding box center [529, 106] width 497 height 111
click at [308, 141] on div "Add a URL" at bounding box center [305, 138] width 24 height 7
click at [329, 185] on input "modal" at bounding box center [393, 182] width 203 height 14
paste input "https://consumer.starhub.com/personal/store/mobile/devices/samsung/galaxy-z-fol…"
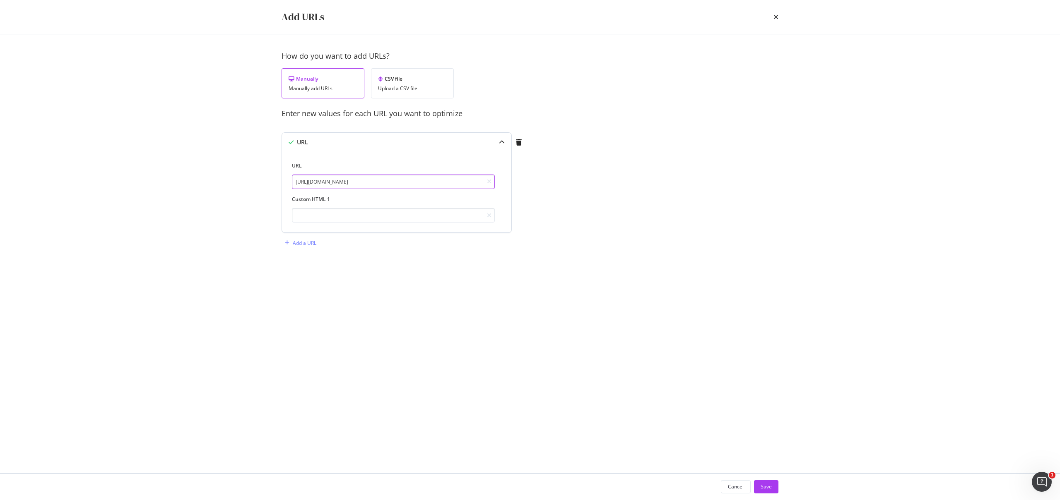
type input "https://consumer.starhub.com/personal/store/mobile/devices/samsung/galaxy-z-fol…"
paste input "<script type="application/ld+json"> { "@context": "https://schema.org/", "@type…"
type input "<script type="application/ld+json"> { "@context": "https://schema.org/", "@type…"
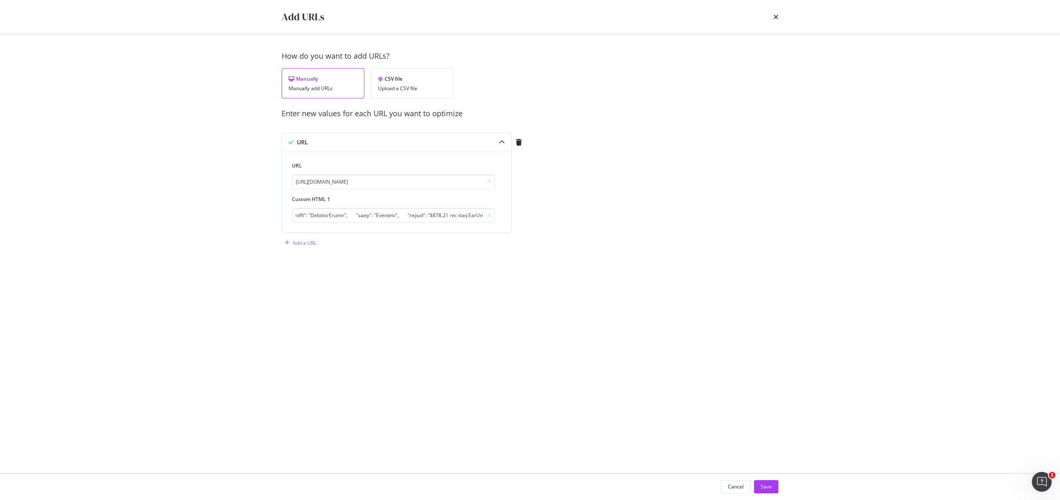
click at [613, 337] on div "How do you want to add URLs? Manually Manually add URLs CSV file Upload a CSV f…" at bounding box center [529, 254] width 497 height 406
click at [764, 482] on div "Save" at bounding box center [765, 487] width 11 height 12
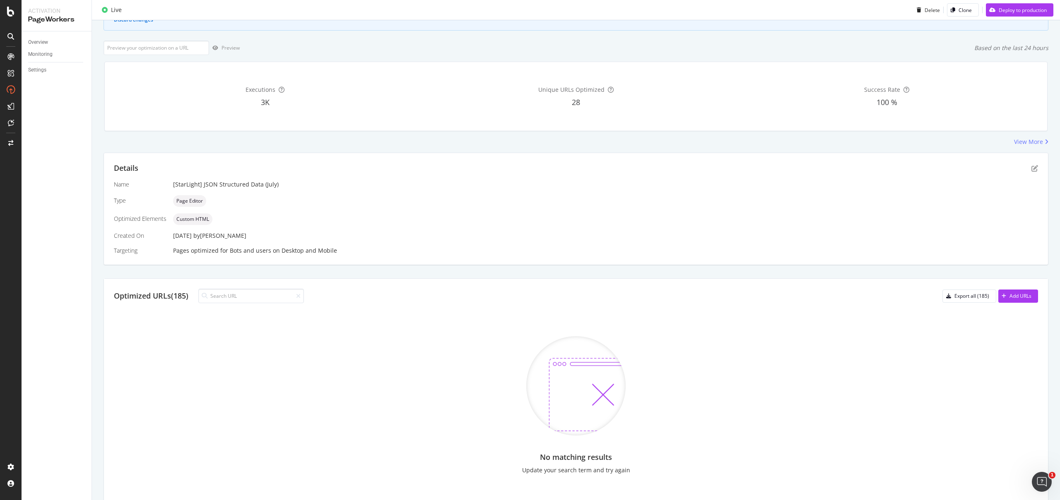
scroll to position [93, 0]
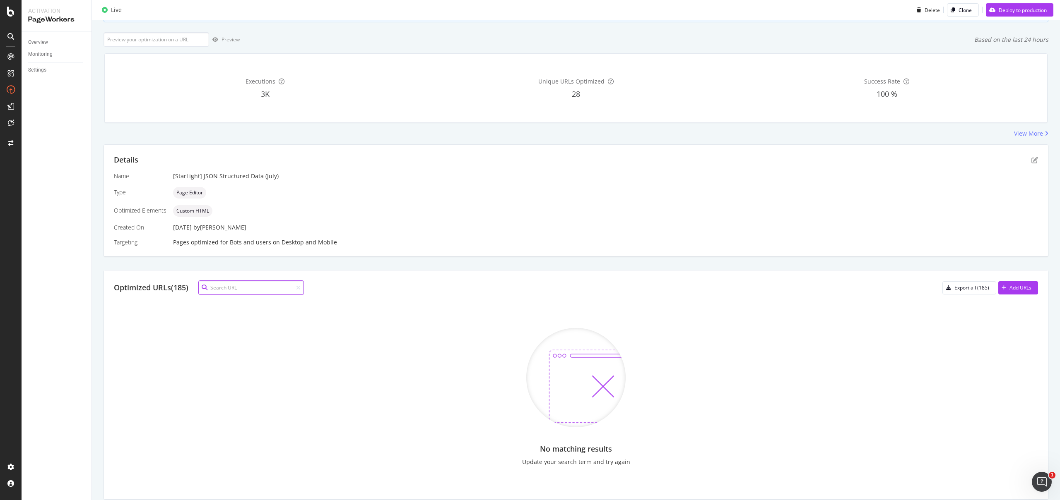
click at [264, 293] on input at bounding box center [251, 288] width 106 height 14
paste input "<script type="application/ld+json"> { "@context": "https://schema.org/", "@type…"
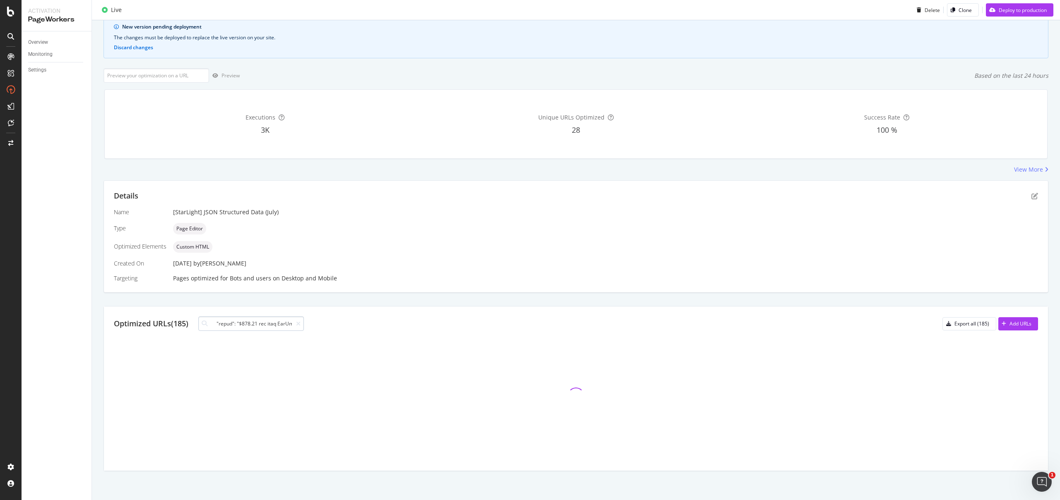
scroll to position [0, 0]
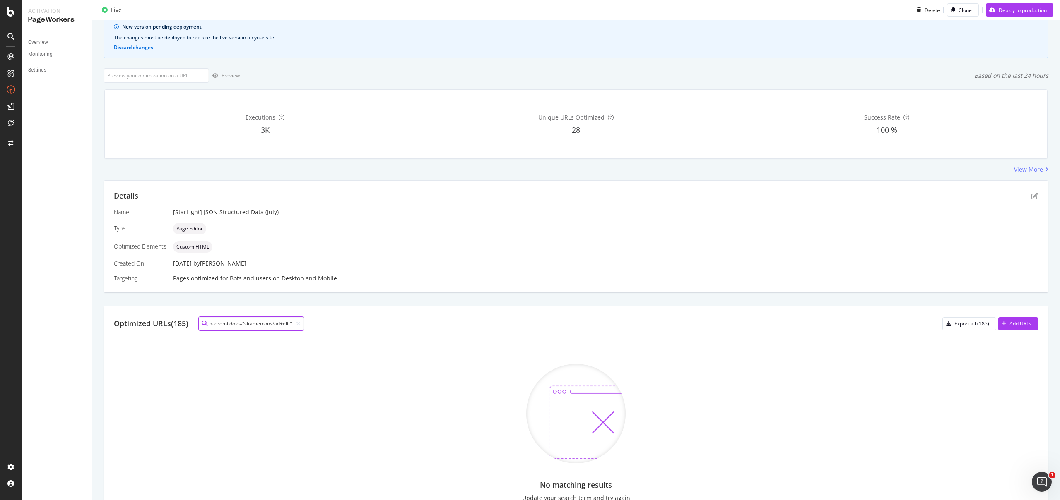
paste input "https://consumer.starhub.com/personal/store/mobile/devices/samsung/galaxy-z-fol…"
click at [282, 319] on input at bounding box center [251, 324] width 106 height 14
paste input "https://consumer.starhub.com/personal/store/mobile/devices/samsung/galaxy-z-fli…"
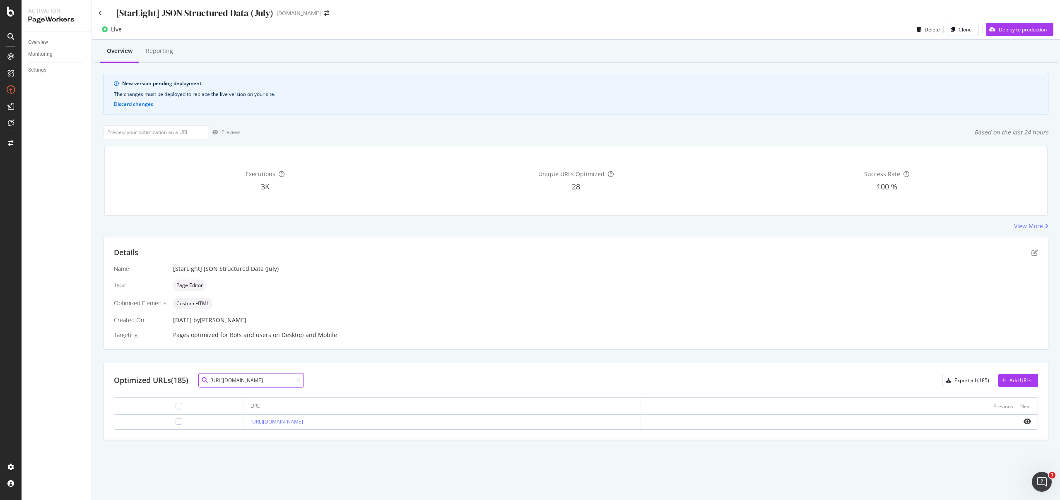
click at [274, 385] on input "https://consumer.starhub.com/personal/store/mobile/devices/samsung/galaxy-z-fli…" at bounding box center [251, 380] width 106 height 14
paste input "old7"
type input "https://consumer.starhub.com/personal/store/mobile/devices/samsung/galaxy-z-fol…"
click at [1022, 26] on div "Deploy to production" at bounding box center [1022, 29] width 48 height 7
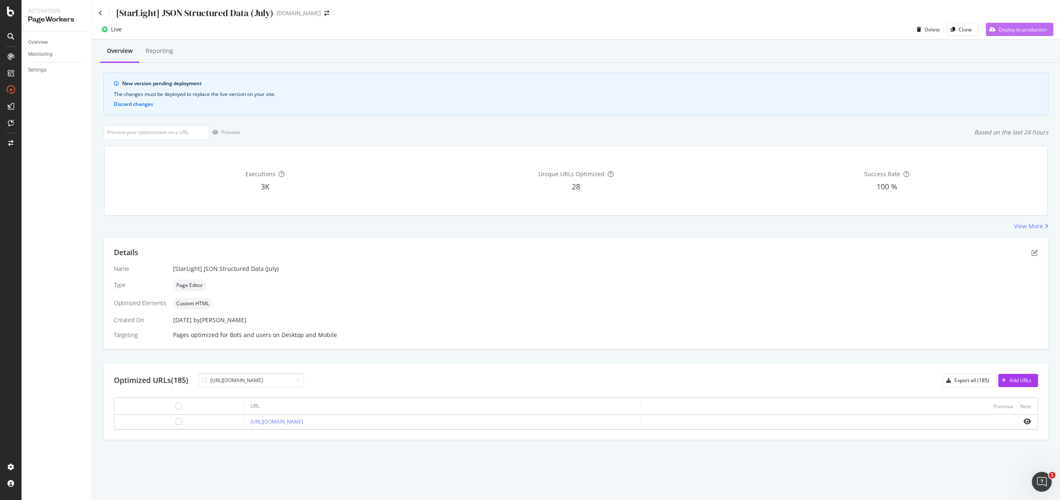
scroll to position [0, 0]
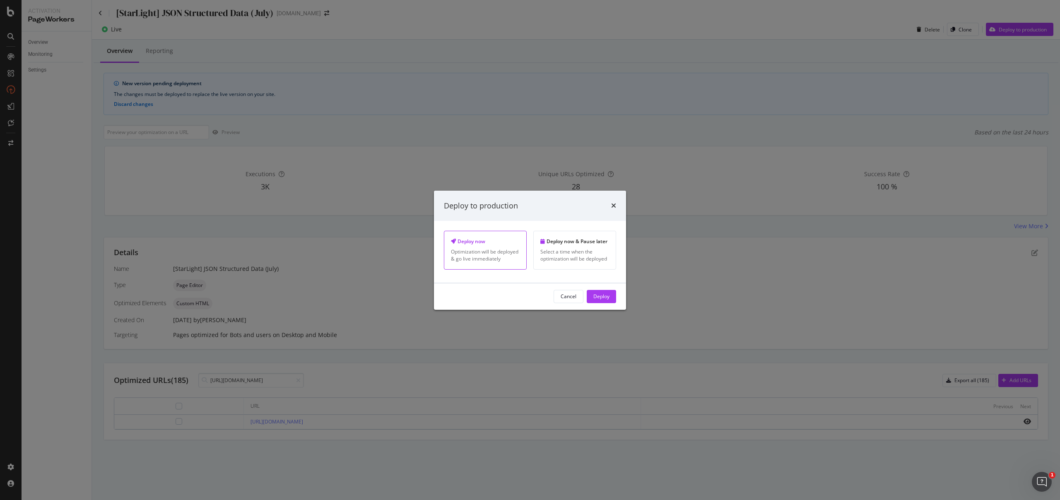
drag, startPoint x: 607, startPoint y: 300, endPoint x: 603, endPoint y: 305, distance: 5.6
click at [607, 300] on div "Deploy" at bounding box center [601, 297] width 16 height 12
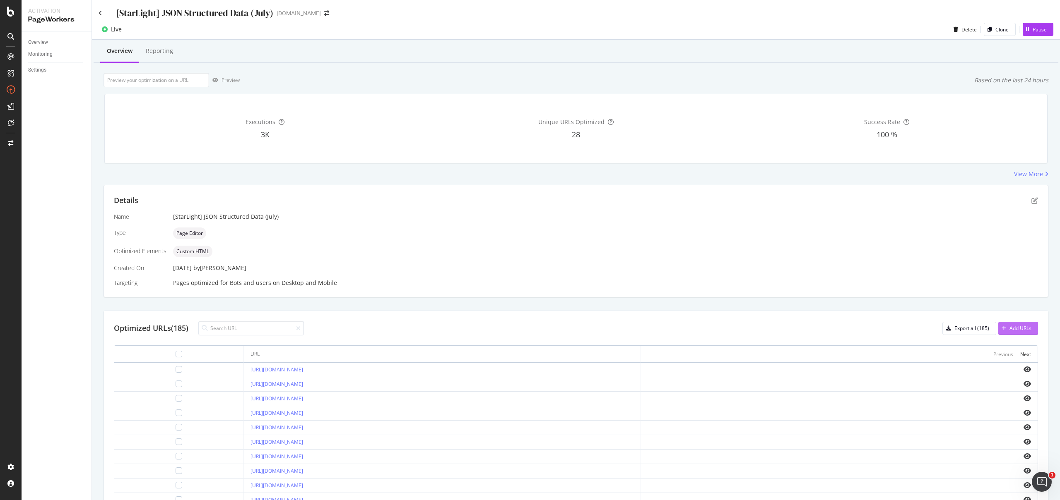
click at [1003, 333] on div "Add URLs" at bounding box center [1014, 328] width 33 height 12
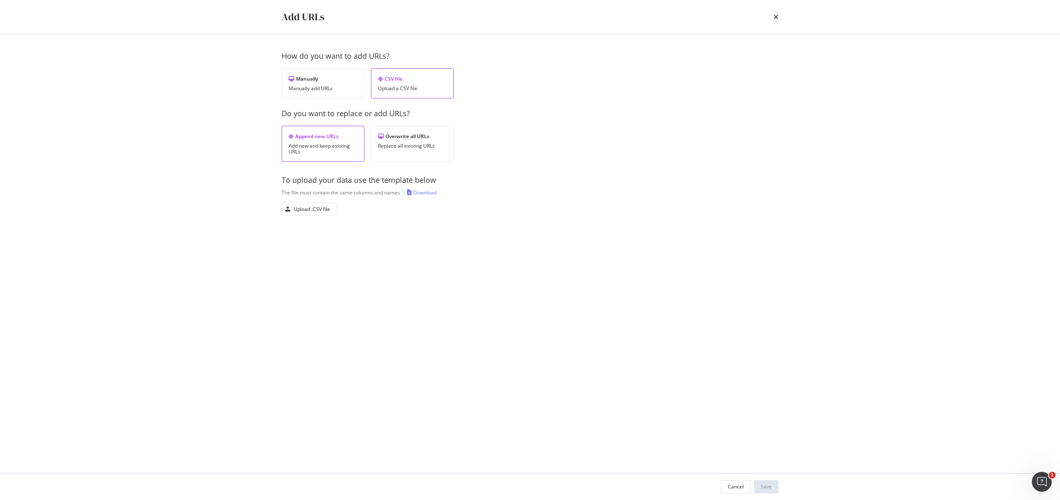
click at [777, 21] on div "times" at bounding box center [775, 17] width 5 height 14
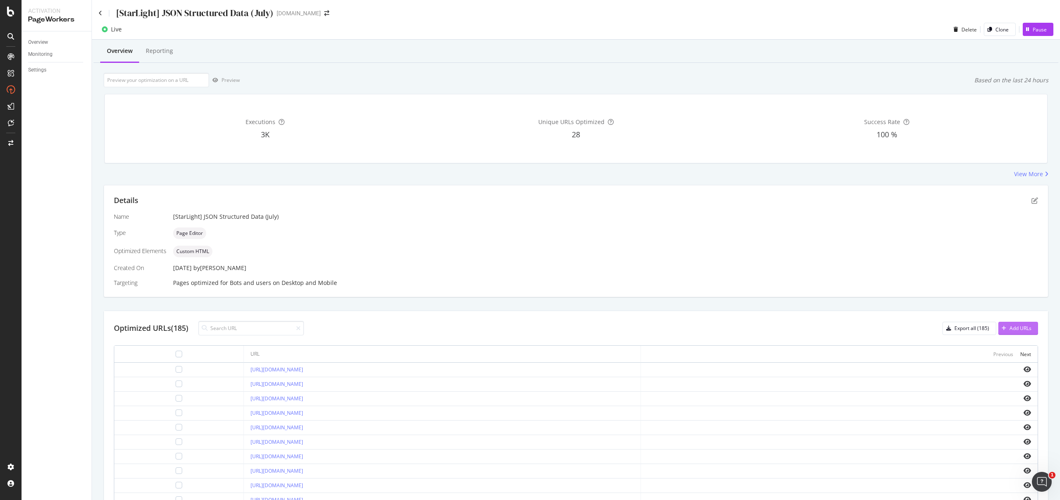
click at [1001, 327] on icon "button" at bounding box center [1003, 328] width 5 height 5
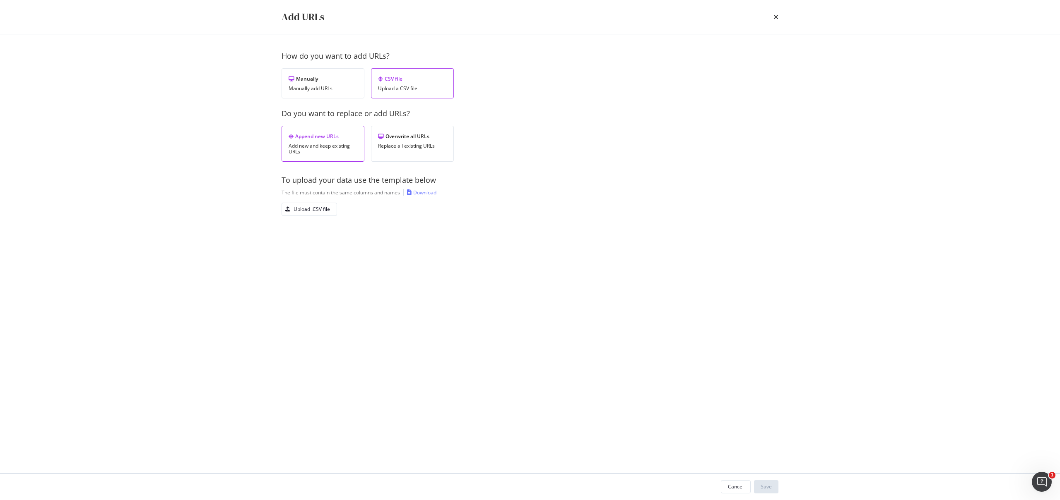
click at [417, 190] on div "Download" at bounding box center [424, 192] width 23 height 7
click at [489, 229] on div "How do you want to add URLs? Manually Manually add URLs CSV file Upload a CSV f…" at bounding box center [529, 148] width 497 height 195
click at [326, 209] on div "Upload .CSV file" at bounding box center [311, 209] width 36 height 7
click at [771, 487] on div "Save" at bounding box center [765, 486] width 11 height 7
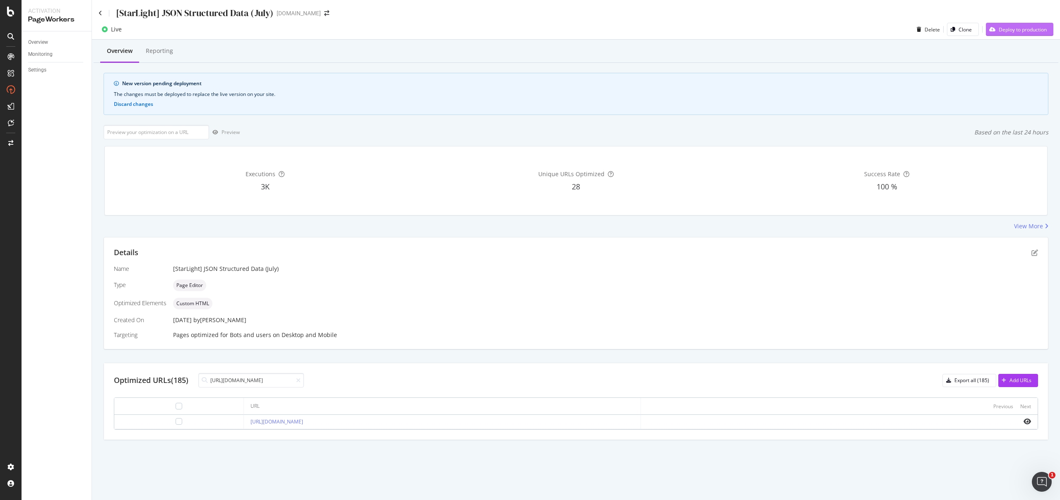
type input "https://consumer.starhub.com/personal/store/mobile/accessories/jlab/jlab-flex-o…"
click at [1025, 31] on div "Deploy to production" at bounding box center [1022, 29] width 48 height 7
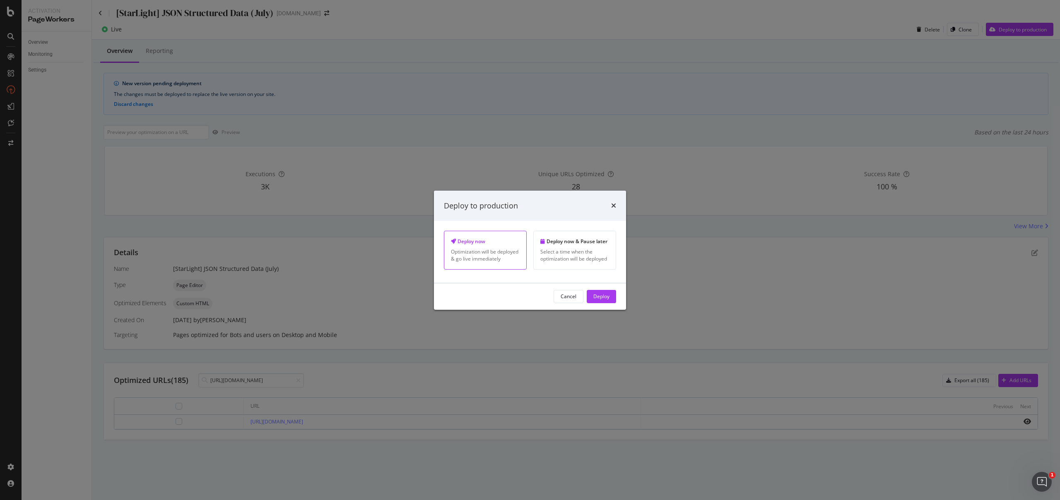
drag, startPoint x: 606, startPoint y: 298, endPoint x: 622, endPoint y: 305, distance: 17.2
click at [608, 299] on div "Deploy" at bounding box center [601, 296] width 16 height 7
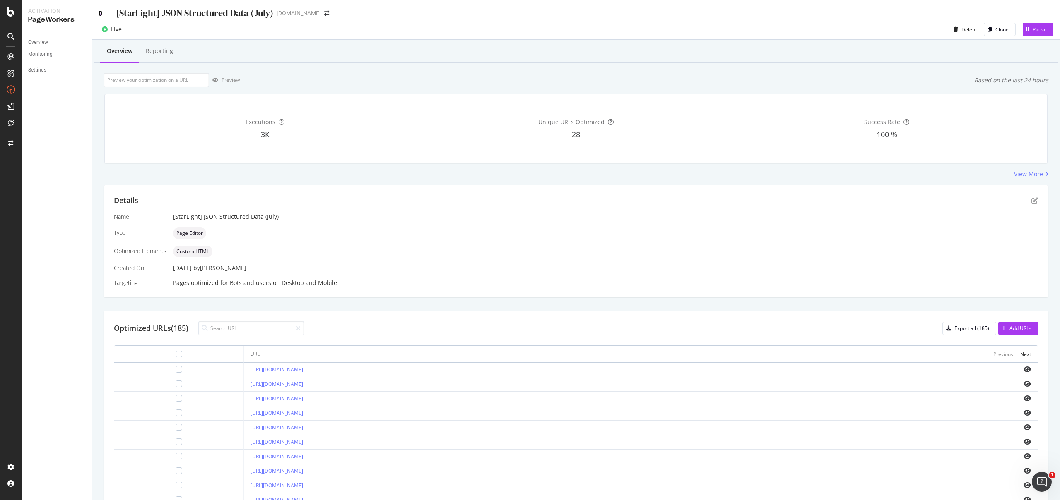
click at [100, 13] on icon at bounding box center [101, 13] width 4 height 6
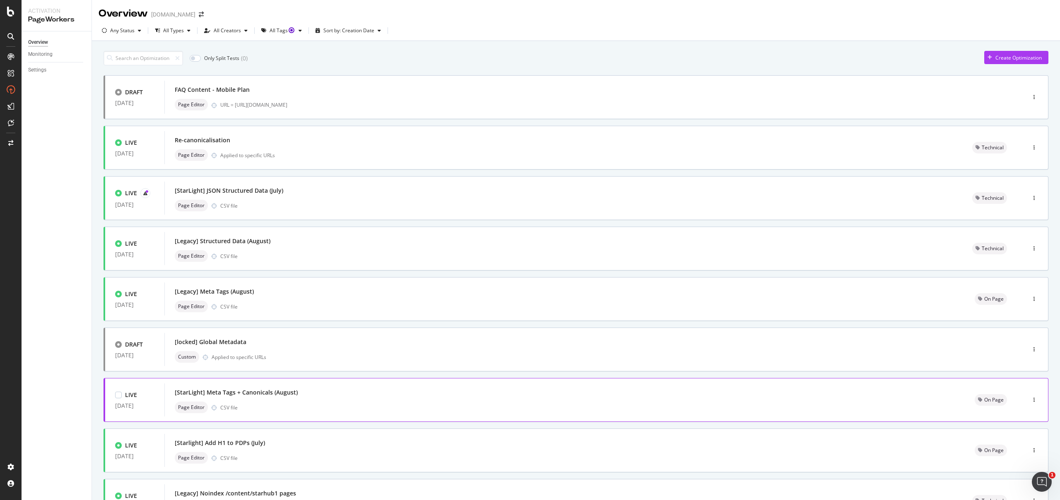
click at [336, 404] on div "Page Editor CSV file" at bounding box center [565, 408] width 780 height 12
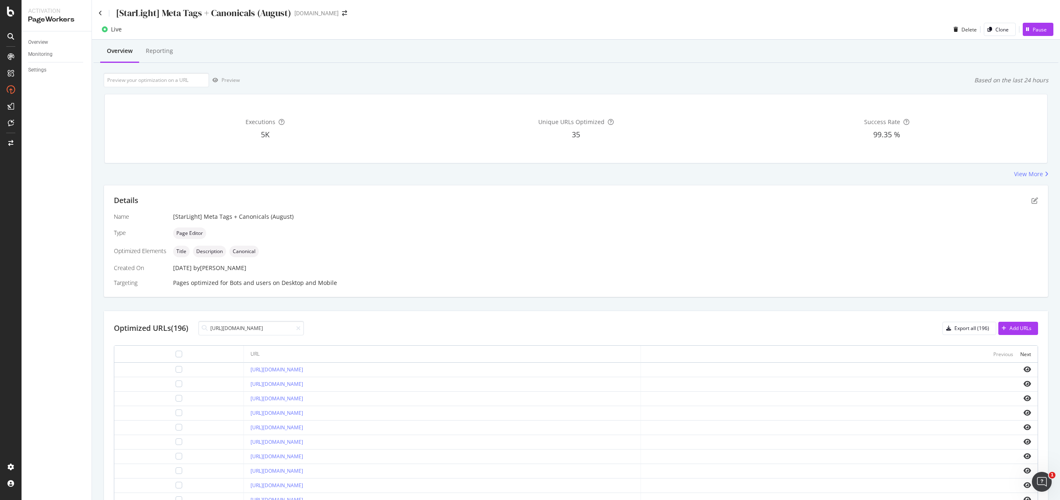
scroll to position [0, 104]
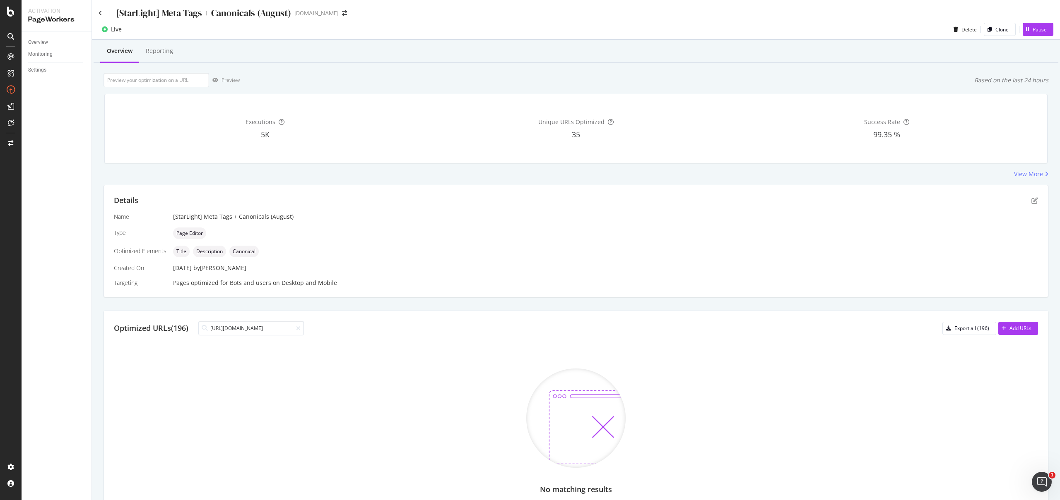
type input "https://consumer.starhub.com/personal/store/mobile/devices/apple/iphone-16e"
click at [1033, 329] on div "Optimized URLs (196) https://consumer.starhub.com/personal/store/mobile/devices…" at bounding box center [576, 425] width 944 height 229
click at [1025, 329] on button "Add URLs" at bounding box center [1018, 328] width 40 height 13
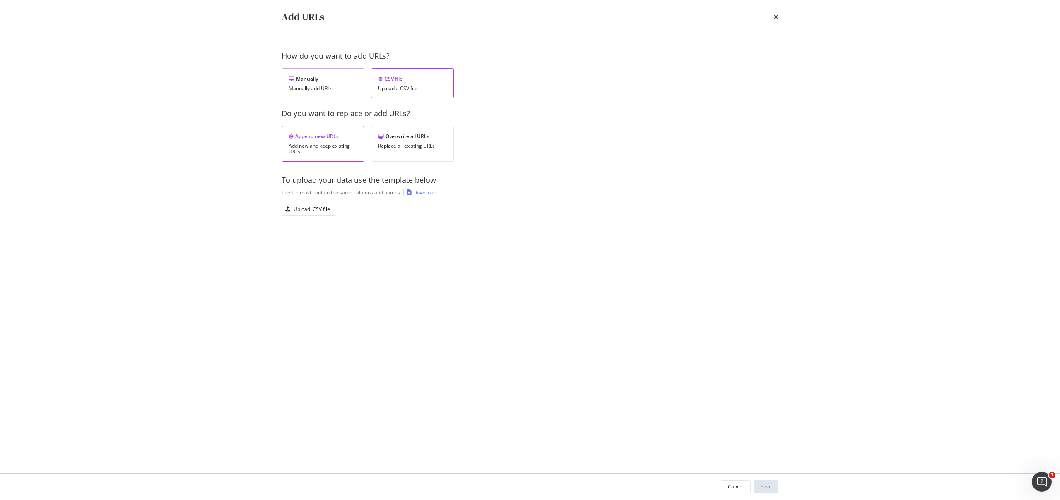
click at [333, 86] on div "Manually add URLs" at bounding box center [322, 89] width 69 height 6
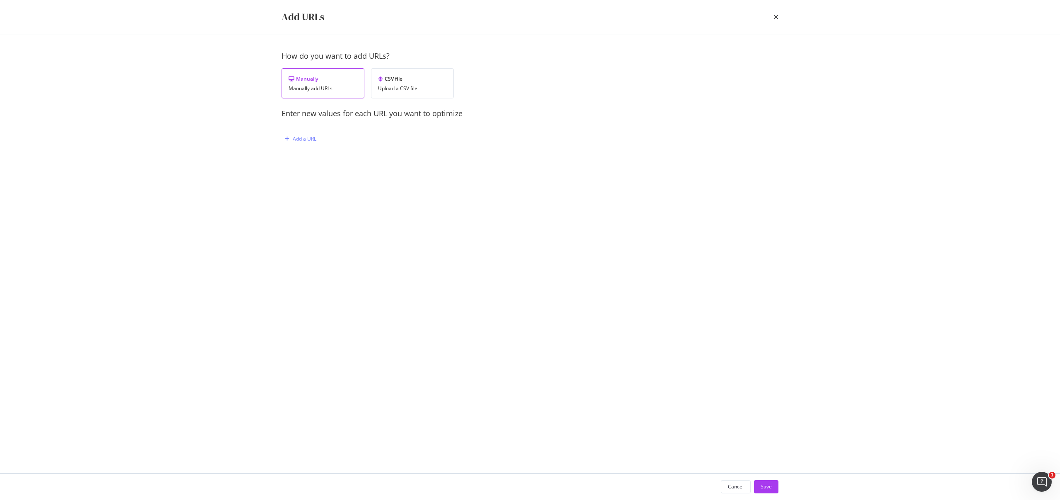
click at [309, 146] on div "How do you want to add URLs? Manually Manually add URLs CSV file Upload a CSV f…" at bounding box center [529, 106] width 497 height 111
click at [309, 142] on div "Add a URL" at bounding box center [305, 138] width 24 height 7
click at [319, 171] on div "URL You must provide a value" at bounding box center [393, 180] width 203 height 36
click at [318, 177] on input "modal" at bounding box center [393, 182] width 203 height 14
paste input "https://consumer.starhub.com/personal/store/mobile/devices/apple/iphone-16e"
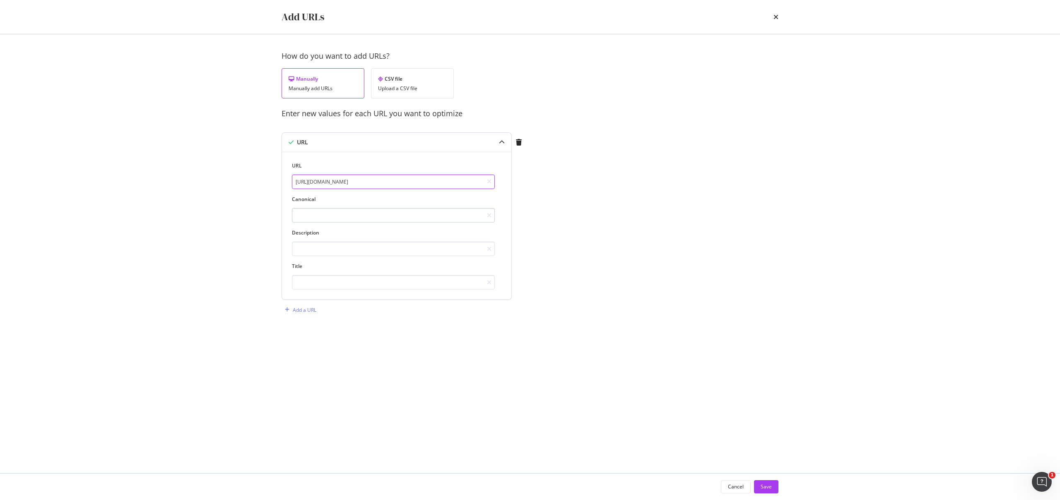
type input "https://consumer.starhub.com/personal/store/mobile/devices/apple/iphone-16e"
paste input "https://consumer.starhub.com/personal/store/mobile/devices/apple/iphone-16e"
type input "https://consumer.starhub.com/personal/store/mobile/devices/apple/iphone-16e"
click at [348, 250] on input "modal" at bounding box center [393, 249] width 203 height 14
paste input "Buy now, pay later Apple iPhone 16 from $45.79/mth on a 0% instalment plan. Get…"
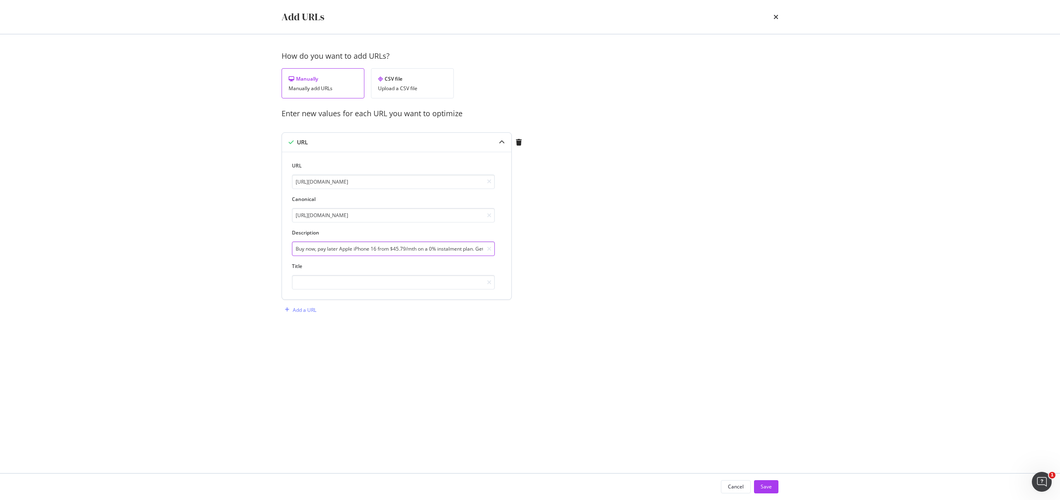
scroll to position [0, 155]
type input "Buy now, pay later Apple iPhone 16 from $45.79/mth on a 0% instalment plan. Get…"
click at [397, 185] on input "https://consumer.starhub.com/personal/store/mobile/devices/apple/iphone-16e" at bounding box center [393, 182] width 203 height 14
click at [339, 252] on input "Buy now, pay later Apple iPhone 16 from $45.79/mth on a 0% instalment plan. Get…" at bounding box center [393, 249] width 203 height 14
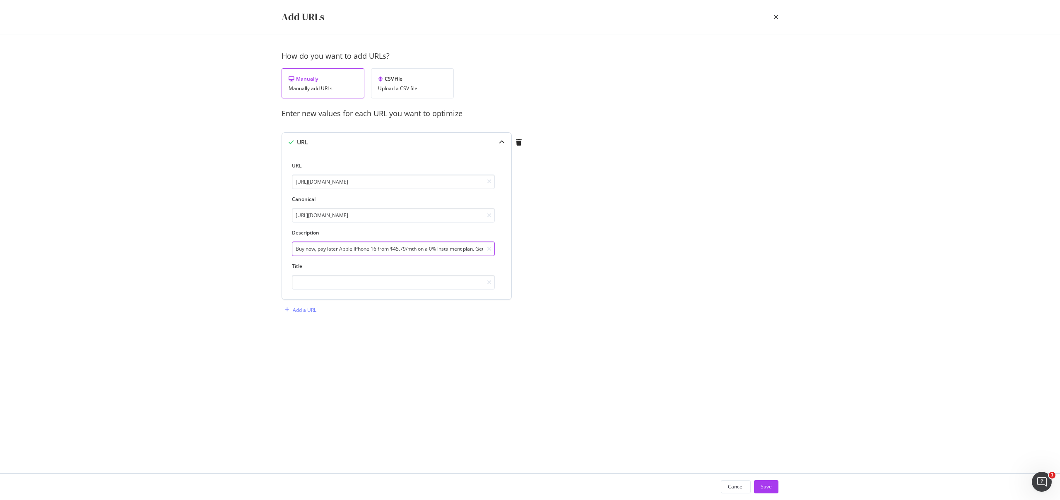
click at [339, 252] on input "Buy now, pay later Apple iPhone 16 from $45.79/mth on a 0% instalment plan. Get…" at bounding box center [393, 249] width 203 height 14
click at [341, 282] on input "modal" at bounding box center [393, 282] width 203 height 14
paste input "Buy Apple iPhone 16e and Pay later with 0% instalments"
type input "Buy Apple iPhone 16e and Pay later with 0% instalments"
click at [346, 247] on input "Buy now, pay later Apple iPhone 16 from $45.79/mth on a 0% instalment plan. Get…" at bounding box center [393, 249] width 203 height 14
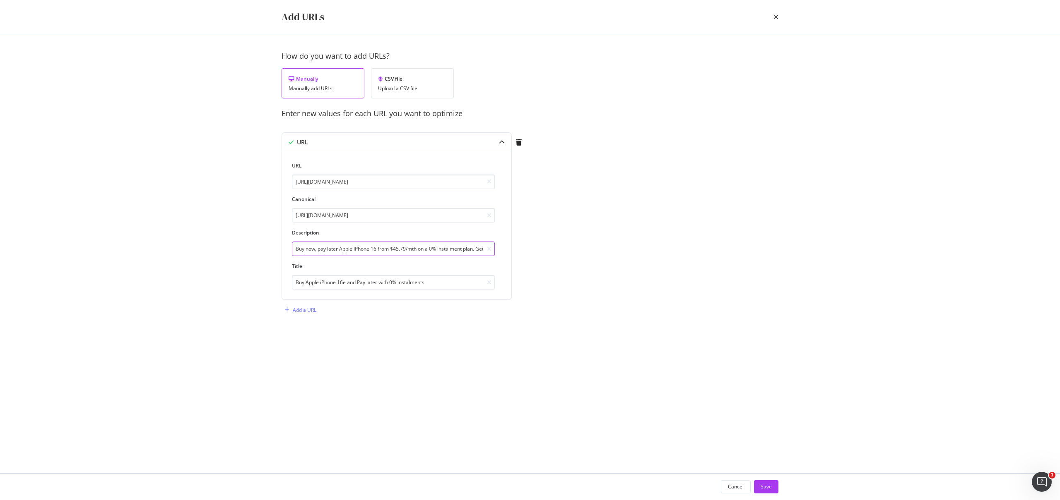
paste input "e from $35.37"
type input "Buy now, pay later Apple iPhone 16e from $35.37/mth on a 0% instalment plan. Ge…"
click at [607, 331] on div "How do you want to add URLs? Manually Manually add URLs CSV file Upload a CSV f…" at bounding box center [529, 192] width 497 height 282
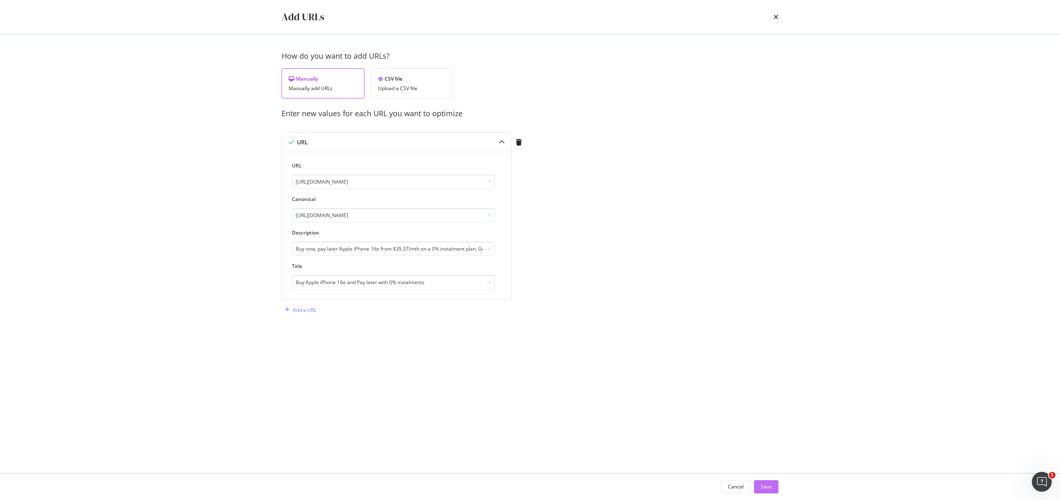
click at [771, 485] on button "Save" at bounding box center [766, 487] width 24 height 13
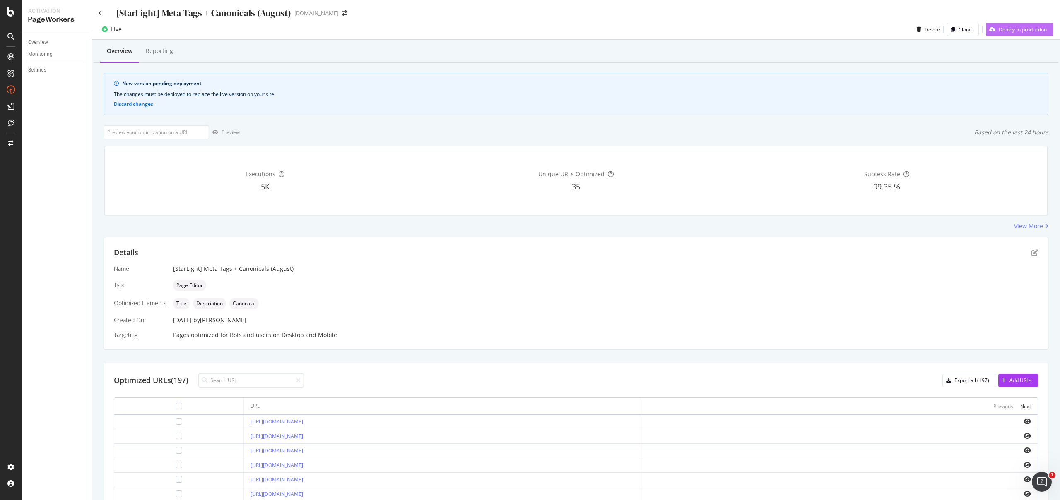
click at [1003, 27] on div "Deploy to production" at bounding box center [1022, 29] width 48 height 7
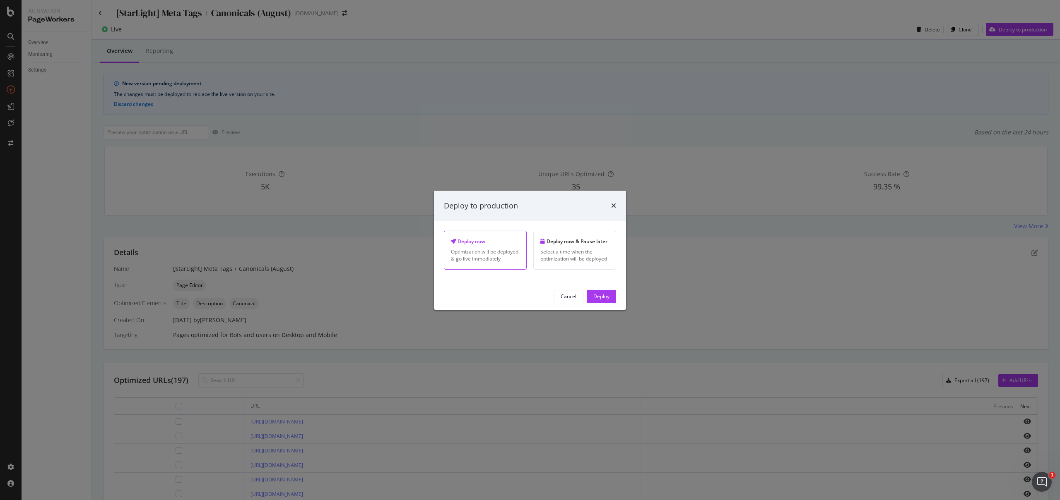
click at [607, 296] on div "Deploy" at bounding box center [601, 296] width 16 height 7
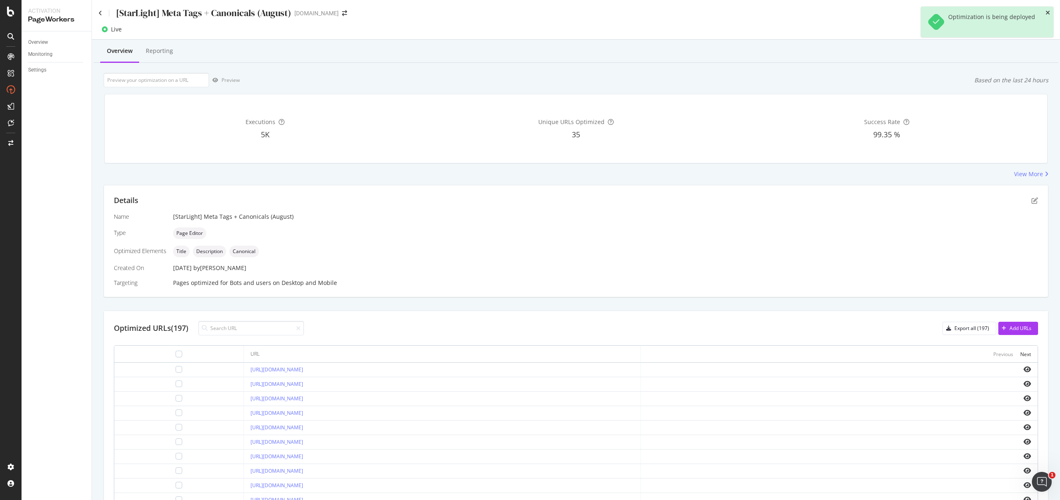
click at [1049, 14] on icon "close toast" at bounding box center [1047, 13] width 5 height 6
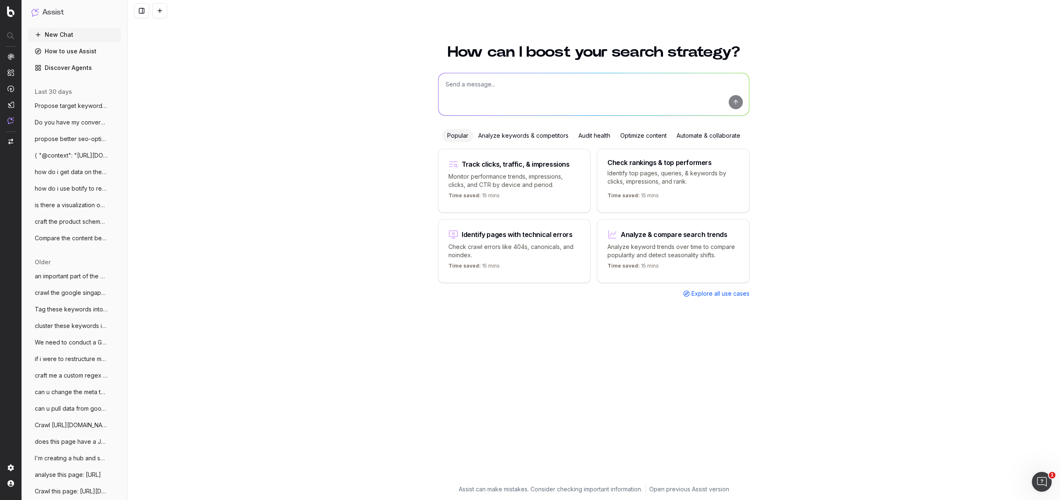
click at [507, 84] on textarea at bounding box center [593, 94] width 310 height 42
paste textarea "[URL][DOMAIN_NAME]"
type textarea "craft a valid product schema markup for this page: [URL][DOMAIN_NAME]"
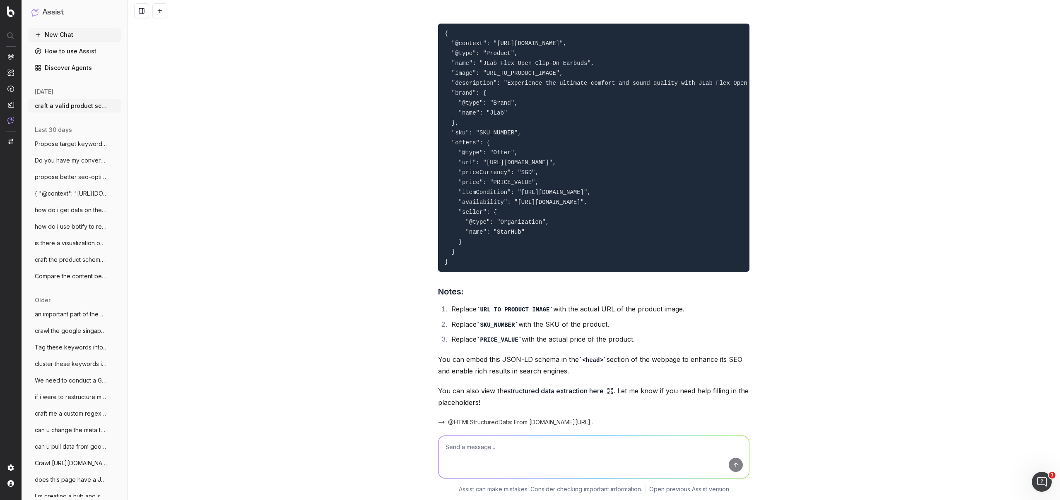
scroll to position [82, 0]
drag, startPoint x: 454, startPoint y: 267, endPoint x: 438, endPoint y: 60, distance: 207.9
click at [438, 60] on pre "{ "@context": "https://schema.org/", "@type": "Product", "name": "JLab Flex Ope…" at bounding box center [593, 148] width 311 height 248
drag, startPoint x: 521, startPoint y: 366, endPoint x: 515, endPoint y: 427, distance: 61.2
click at [521, 346] on li "Replace PRICE_VALUE with the actual price of the product." at bounding box center [599, 340] width 300 height 12
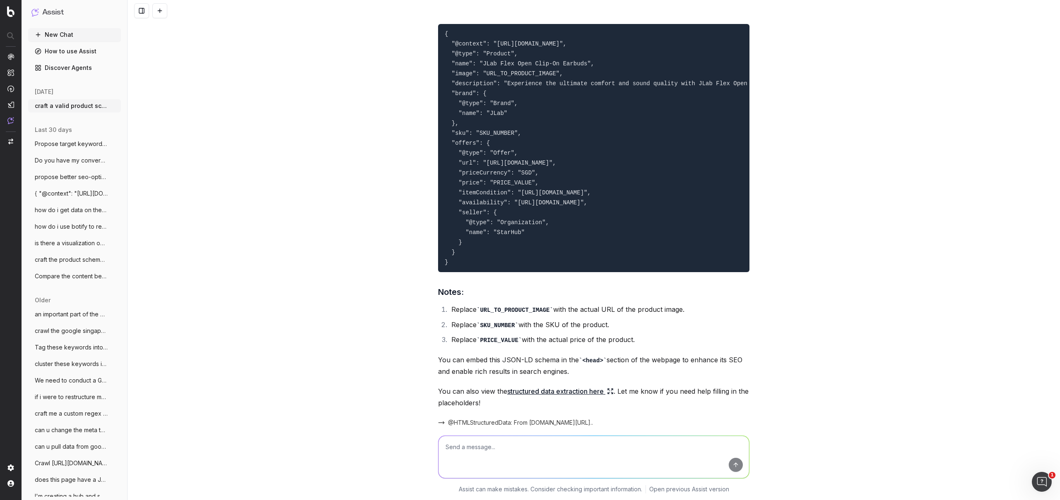
click at [512, 449] on textarea at bounding box center [593, 457] width 310 height 42
click at [514, 446] on textarea at bounding box center [593, 457] width 310 height 42
paste textarea "<script type="application/ld+json">"
type textarea "Please start with <script type="application/ld+json">"
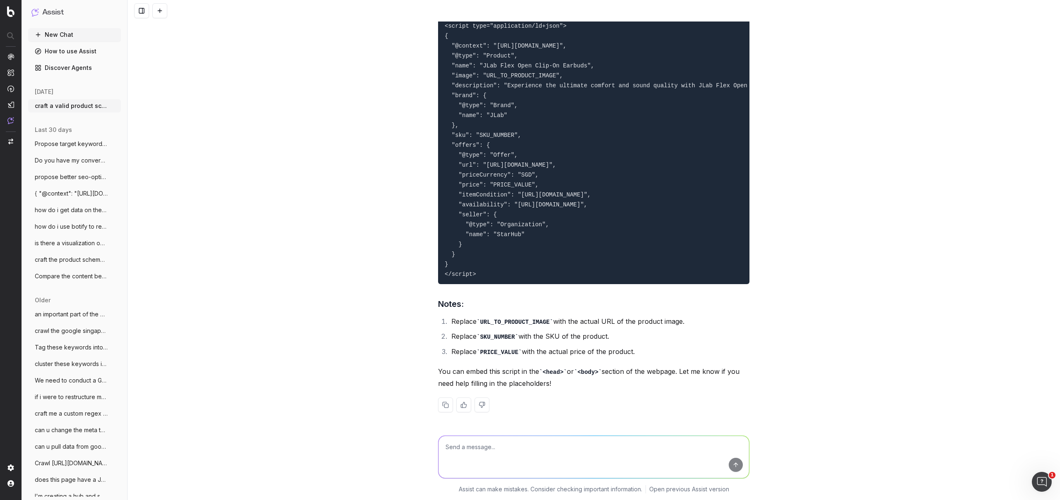
scroll to position [599, 0]
drag, startPoint x: 488, startPoint y: 286, endPoint x: 403, endPoint y: 17, distance: 282.6
click at [403, 17] on div "craft a valid product schema markup for this page: https://consumer.starhub.com…" at bounding box center [593, 250] width 932 height 500
copy div "craft a valid product schema markup for this page: https://consumer.starhub.com…"
click at [575, 221] on pre "<script type="application/ld+json"> { "@context": "https://schema.org/", "@type…" at bounding box center [593, 150] width 311 height 268
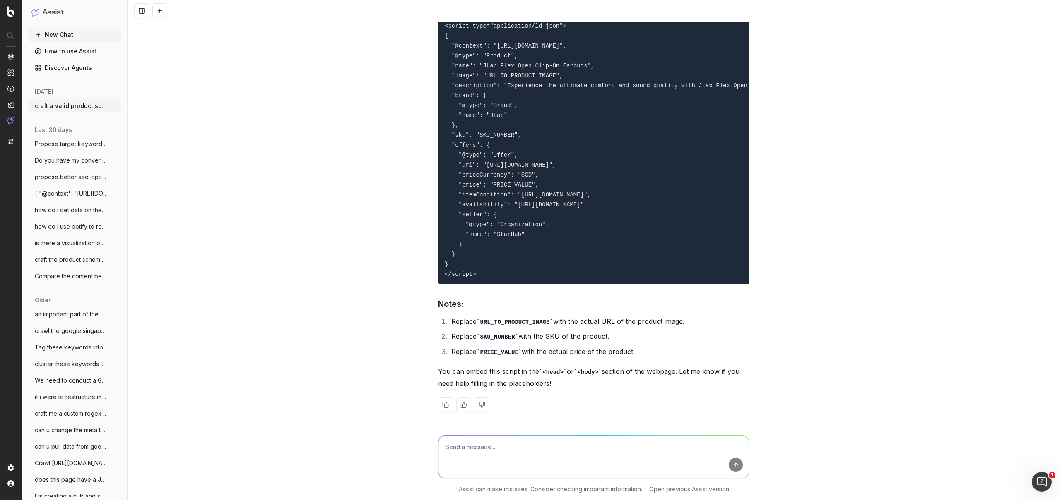
drag, startPoint x: 502, startPoint y: 292, endPoint x: 433, endPoint y: 37, distance: 264.5
copy code "<script type="application/ld+json"> { "@context": "https://schema.org/", "@type…"
click at [522, 448] on textarea at bounding box center [593, 457] width 310 height 42
paste textarea "<script type="application/ld+json"> { "@context": "https://schema.org/", "@type…"
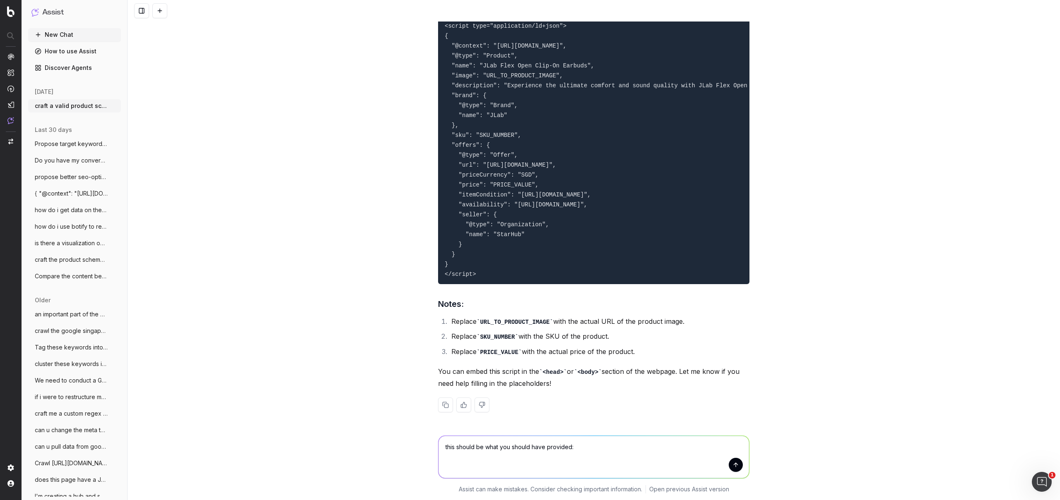
type textarea "this should be what you should have provided: <script type="application/ld+json…"
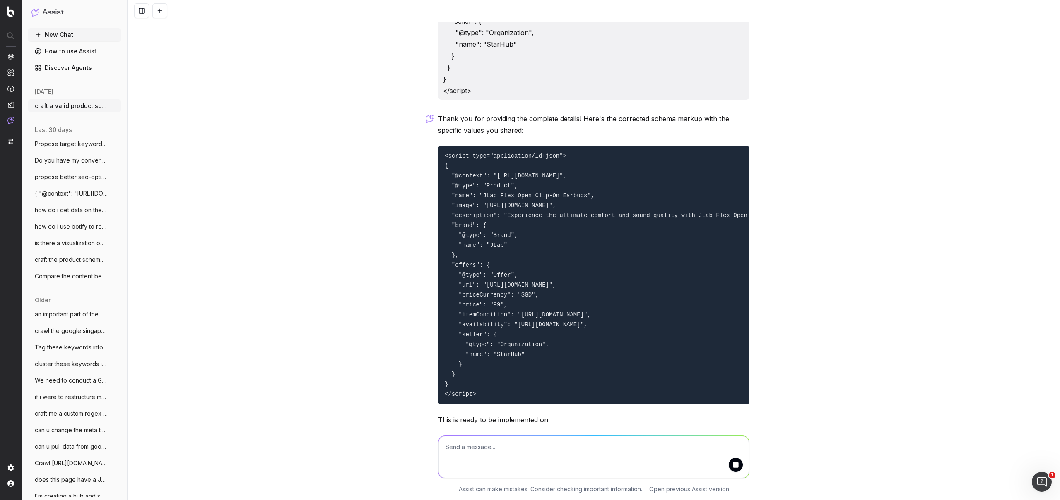
scroll to position [1328, 0]
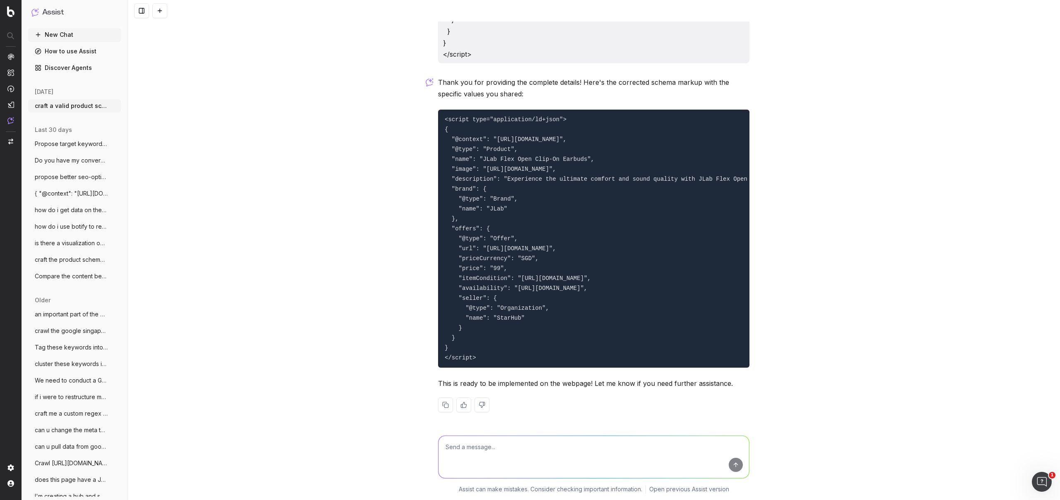
click at [485, 447] on textarea at bounding box center [593, 457] width 310 height 42
paste textarea "https://consumer.starhub.com/personal/store/mobile/accessories/laut/s25-ultra-b…"
type textarea "do the same for https://consumer.starhub.com/personal/store/mobile/accessories/…"
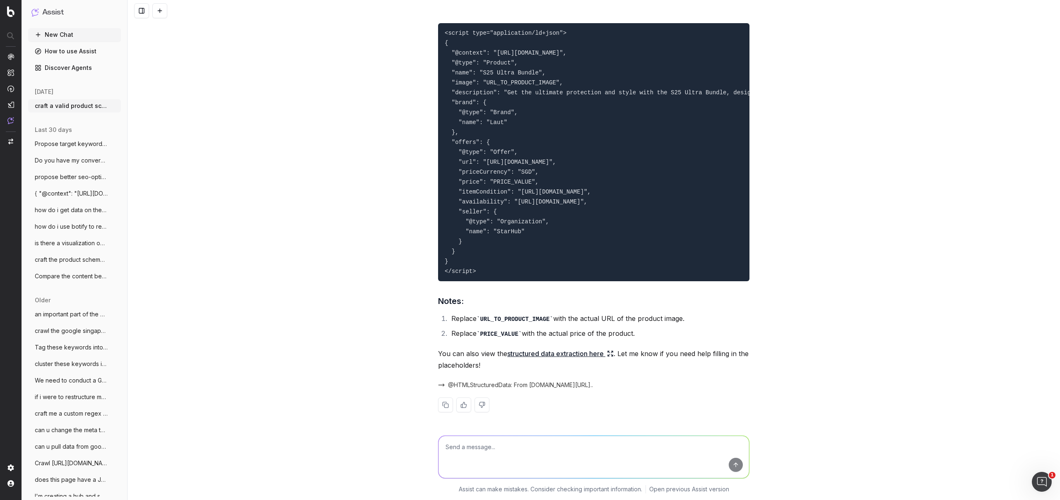
scroll to position [1807, 0]
drag, startPoint x: 486, startPoint y: 270, endPoint x: 440, endPoint y: 29, distance: 244.8
click at [440, 29] on pre "<script type="application/ld+json"> { "@context": "https://schema.org/", "@type…" at bounding box center [593, 152] width 311 height 258
copy code "<script type="application/ld+json"> { "@context": "https://schema.org/", "@type…"
click at [493, 454] on textarea at bounding box center [593, 457] width 310 height 42
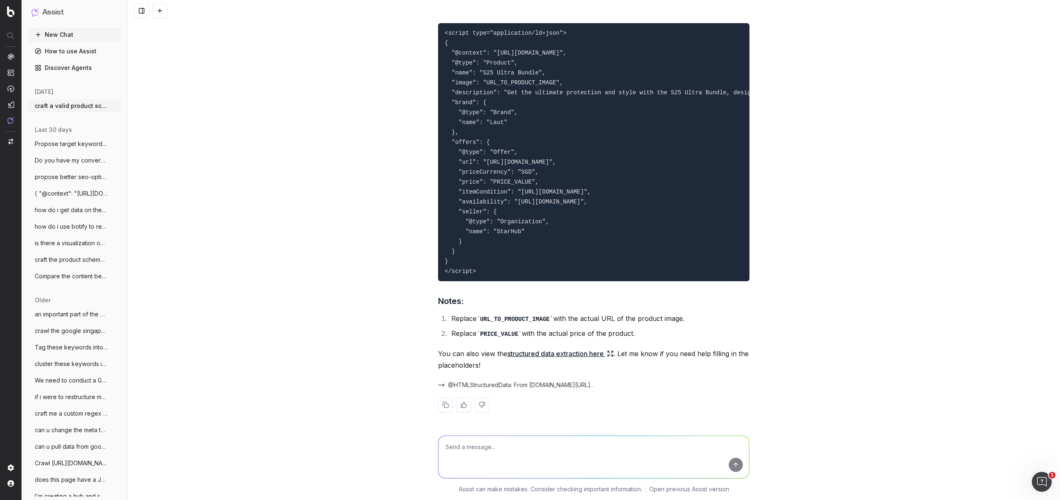
paste textarea "https://consumer.starhub.com/personal/store/mobile/accessories/mezone/iphone-16…"
type textarea "https://consumer.starhub.com/personal/store/mobile/accessories/mezone/iphone-16…"
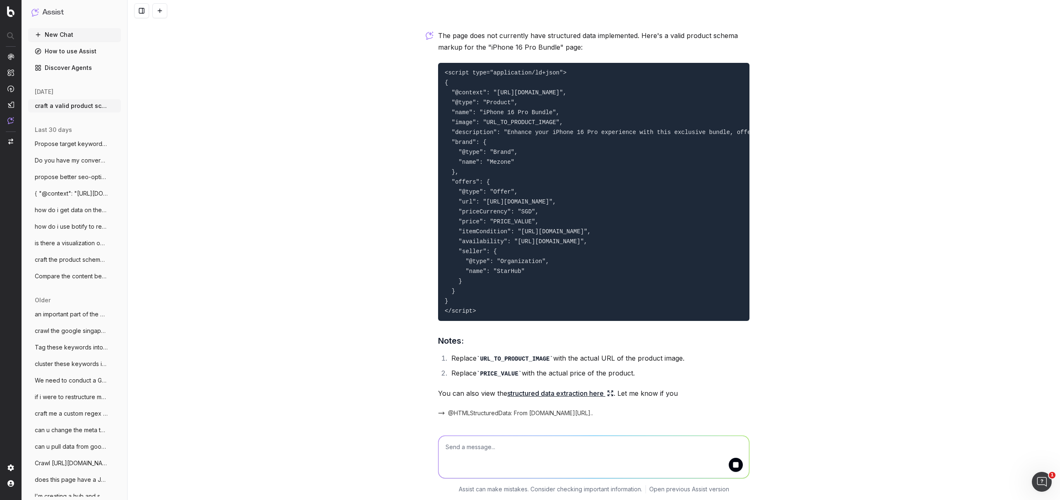
scroll to position [2297, 0]
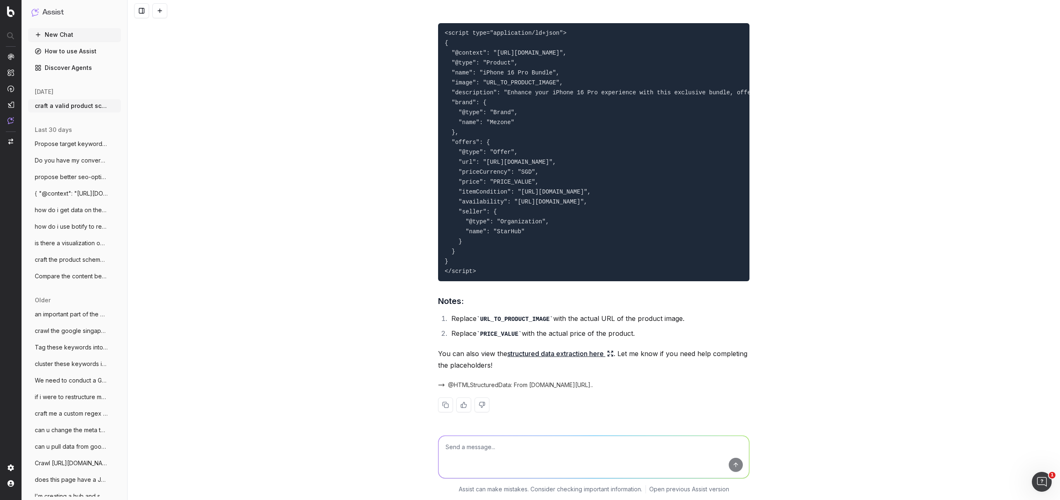
click at [621, 445] on textarea at bounding box center [593, 457] width 310 height 42
paste textarea "https://consumer.starhub.com/personal/store/mobile/accessories/samsung/s25u-case"
type textarea "https://consumer.starhub.com/personal/store/mobile/accessories/samsung/s25u-case"
drag, startPoint x: 482, startPoint y: 268, endPoint x: 431, endPoint y: 110, distance: 166.0
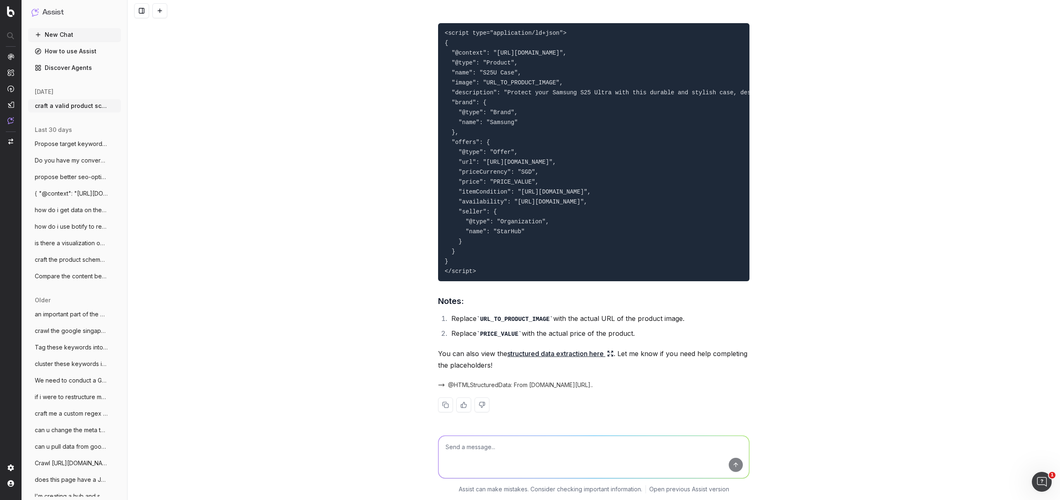
copy code "<script type="application/ld+json"> { "@context": "https://schema.org/", "@type…"
click at [476, 436] on div at bounding box center [593, 457] width 311 height 43
click at [470, 442] on textarea at bounding box center [593, 457] width 310 height 42
paste textarea "https://consumer.starhub.com/personal/store/mobile/accessories/samsung/watch8-4…"
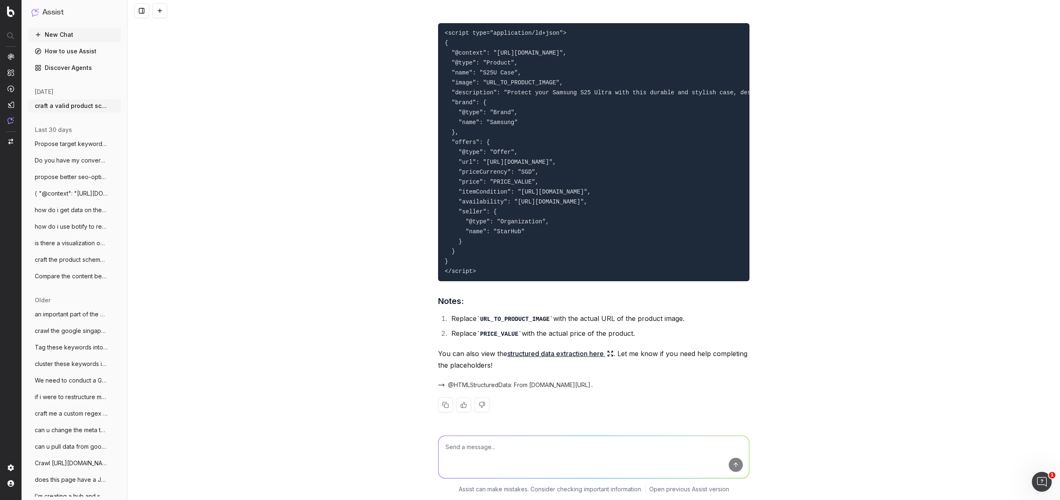
type textarea "https://consumer.starhub.com/personal/store/mobile/accessories/samsung/watch8-4…"
drag, startPoint x: 497, startPoint y: 269, endPoint x: 433, endPoint y: 86, distance: 193.9
copy code "<script type="application/ld+json"> { "@context": "https://schema.org/", "@type…"
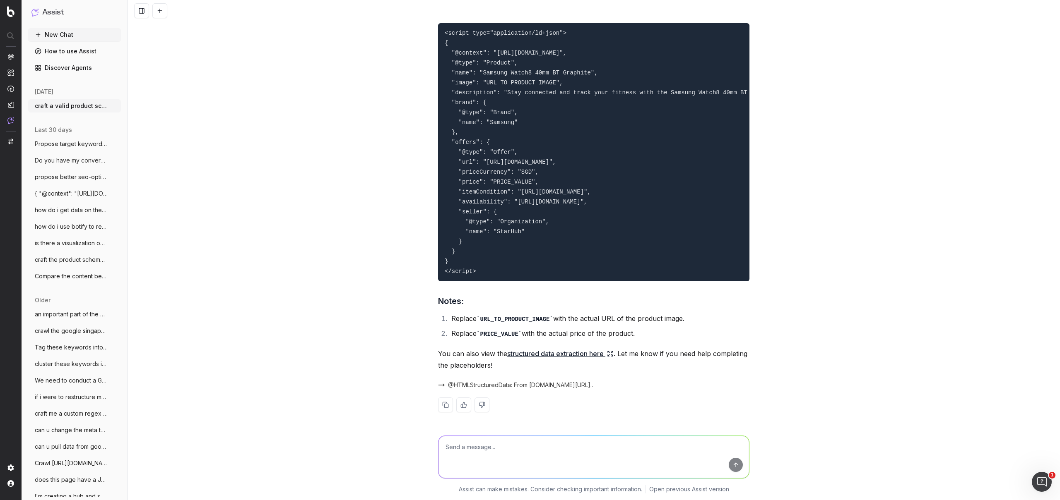
click at [468, 465] on textarea at bounding box center [593, 457] width 310 height 42
click at [468, 453] on textarea at bounding box center [593, 457] width 310 height 42
paste textarea "https://consumer.starhub.com/personal/store/mobile/accessories/samsung/watch8-4…"
type textarea "https://consumer.starhub.com/personal/store/mobile/accessories/samsung/watch8-4…"
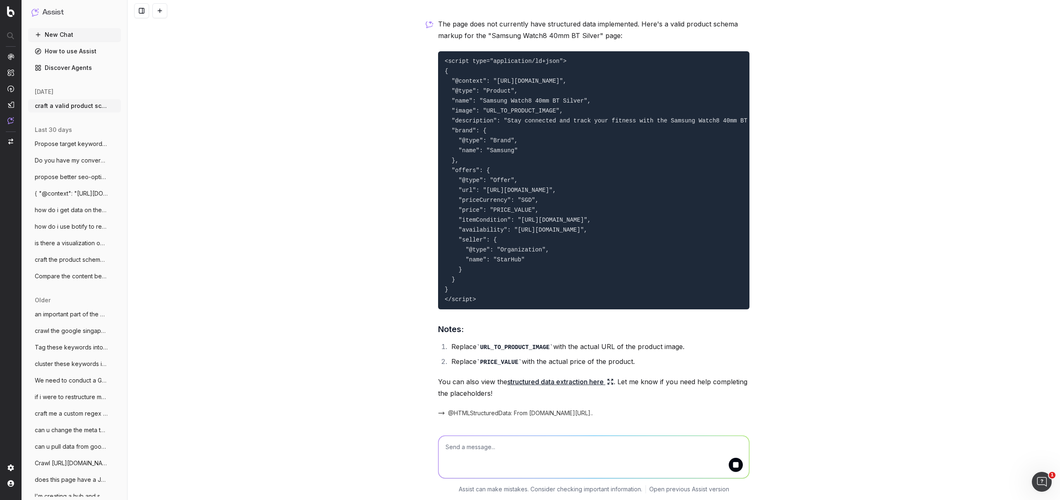
scroll to position [3683, 0]
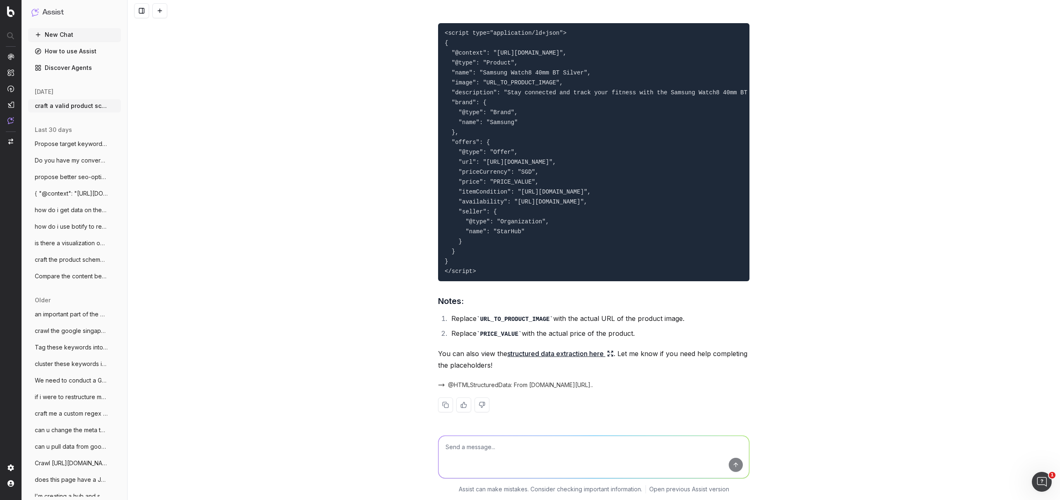
drag, startPoint x: 475, startPoint y: 327, endPoint x: 425, endPoint y: 65, distance: 266.6
click at [425, 65] on div "craft a valid product schema markup for this page: https://consumer.starhub.com…" at bounding box center [593, 250] width 932 height 500
copy code "<script type="application/ld+json"> { "@context": "https://schema.org/", "@type…"
click at [468, 437] on textarea at bounding box center [593, 457] width 310 height 42
paste textarea "https://consumer.starhub.com/personal/store/mobile/accessories/samsung/watch8-4…"
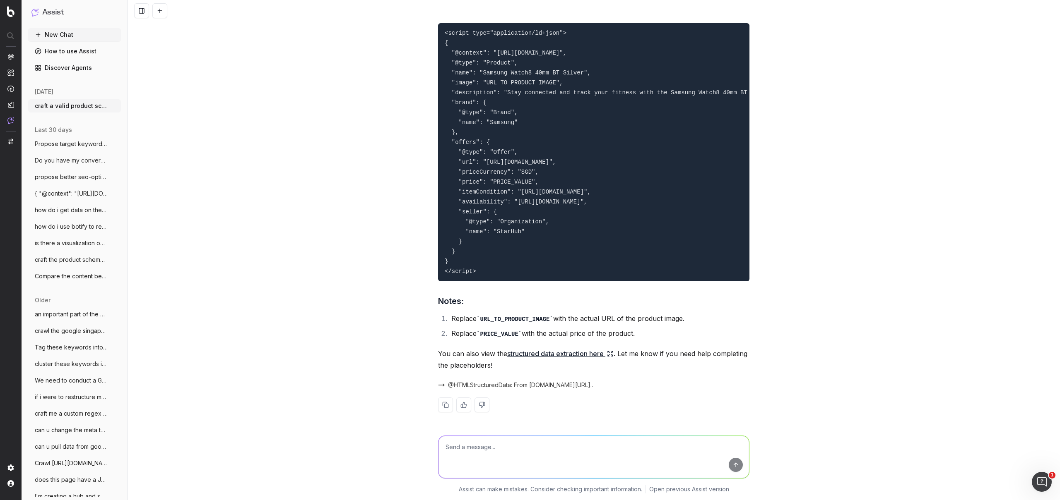
type textarea "https://consumer.starhub.com/personal/store/mobile/accessories/samsung/watch8-4…"
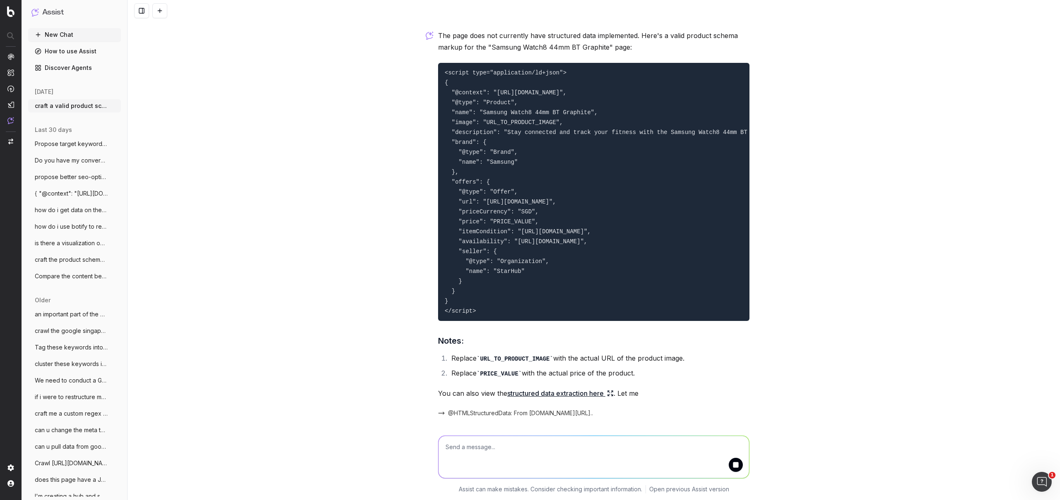
scroll to position [4141, 0]
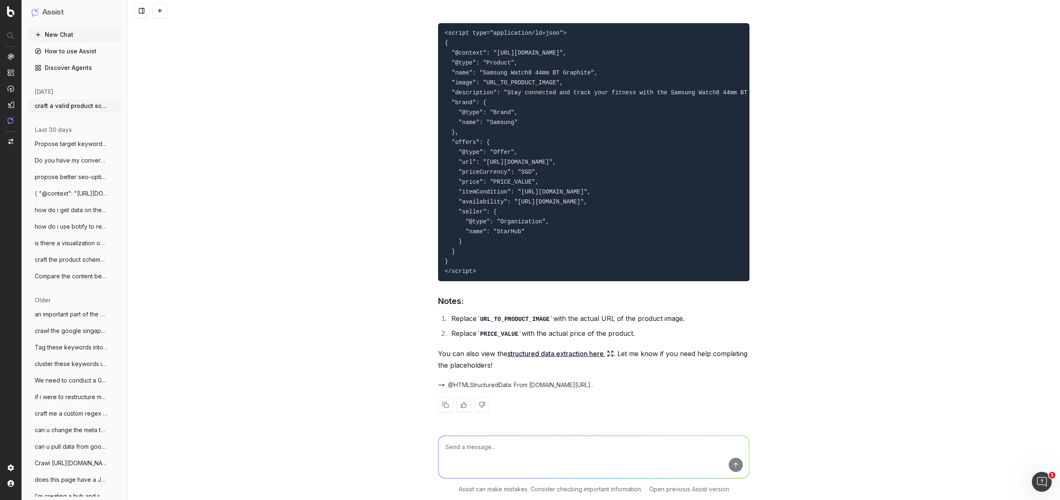
drag, startPoint x: 481, startPoint y: 347, endPoint x: 436, endPoint y: 109, distance: 242.5
click at [438, 109] on pre "<script type="application/ld+json"> { "@context": "https://schema.org/", "@type…" at bounding box center [593, 152] width 311 height 258
copy code "<script type="application/ld+json"> { "@context": "https://schema.org/", "@type…"
click at [472, 454] on textarea at bounding box center [593, 457] width 310 height 42
paste textarea "https://consumer.starhub.com/personal/store/mobile/accessories/samsung/watch8-4…"
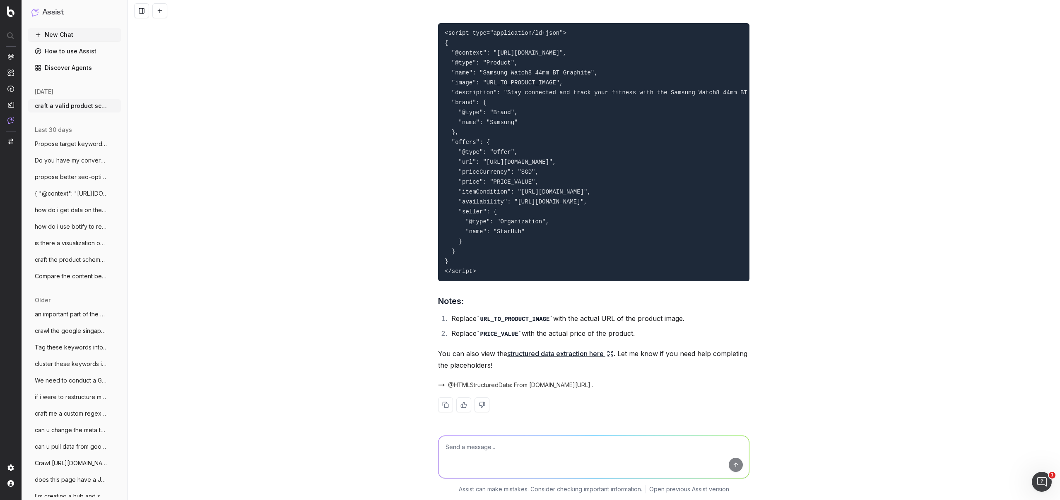
type textarea "https://consumer.starhub.com/personal/store/mobile/accessories/samsung/watch8-4…"
drag, startPoint x: 483, startPoint y: 272, endPoint x: 440, endPoint y: 40, distance: 235.7
click at [440, 40] on pre "<script type="application/ld+json"> { "@context": "https://schema.org/", "@type…" at bounding box center [593, 152] width 311 height 258
copy code "<script type="application/ld+json"> { "@context": "https://schema.org/", "@type…"
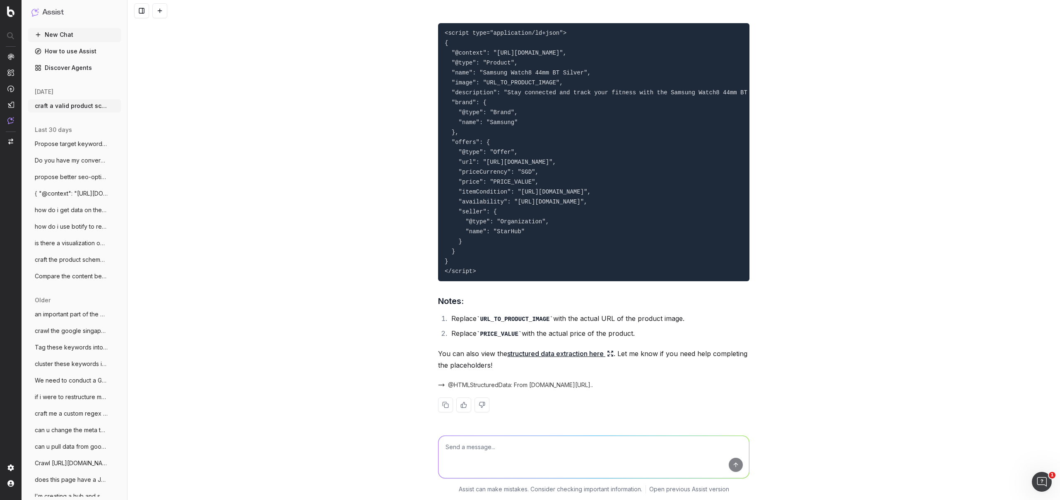
click at [514, 456] on textarea at bounding box center [593, 457] width 310 height 42
paste textarea "https://consumer.starhub.com/personal/store/mobile/accessories/samsung/watch8-c…"
type textarea "https://consumer.starhub.com/personal/store/mobile/accessories/samsung/watch8-c…"
drag, startPoint x: 483, startPoint y: 262, endPoint x: 478, endPoint y: 204, distance: 58.2
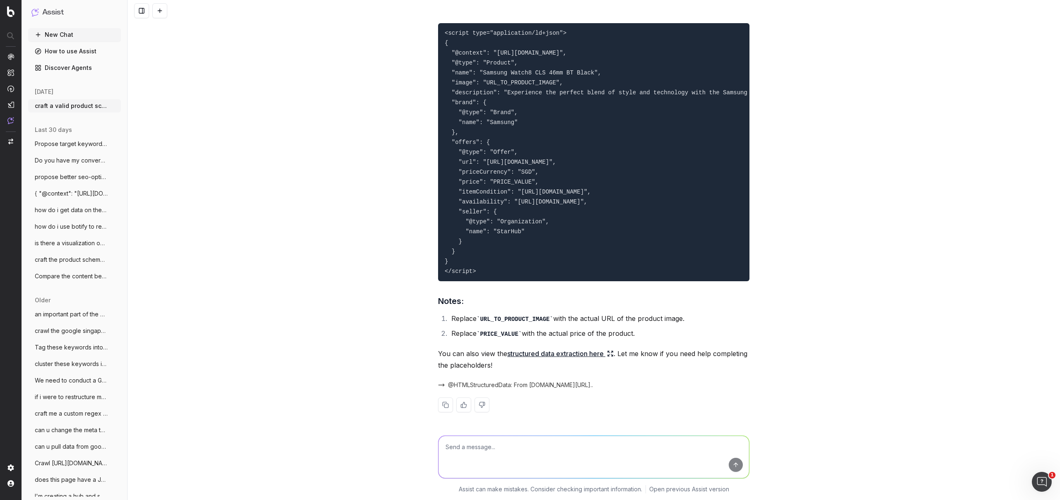
click at [478, 204] on pre "<script type="application/ld+json"> { "@context": "https://schema.org/", "@type…" at bounding box center [593, 152] width 311 height 258
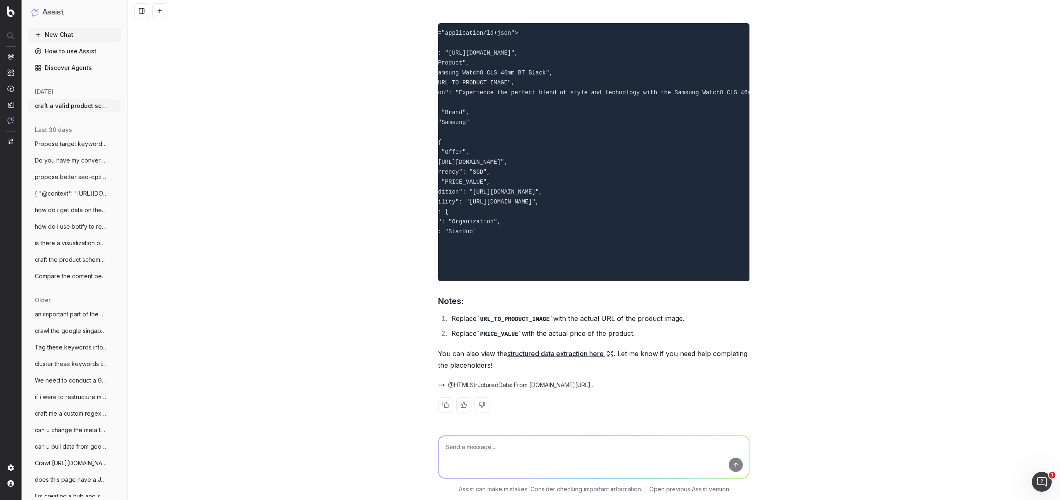
click at [509, 281] on pre "<script type="application/ld+json"> { "@context": "https://schema.org/", "@type…" at bounding box center [593, 152] width 311 height 258
click at [810, 290] on div "craft a valid product schema markup for this page: https://consumer.starhub.com…" at bounding box center [593, 250] width 932 height 500
click at [768, 353] on div "craft a valid product schema markup for this page: https://consumer.starhub.com…" at bounding box center [593, 250] width 932 height 500
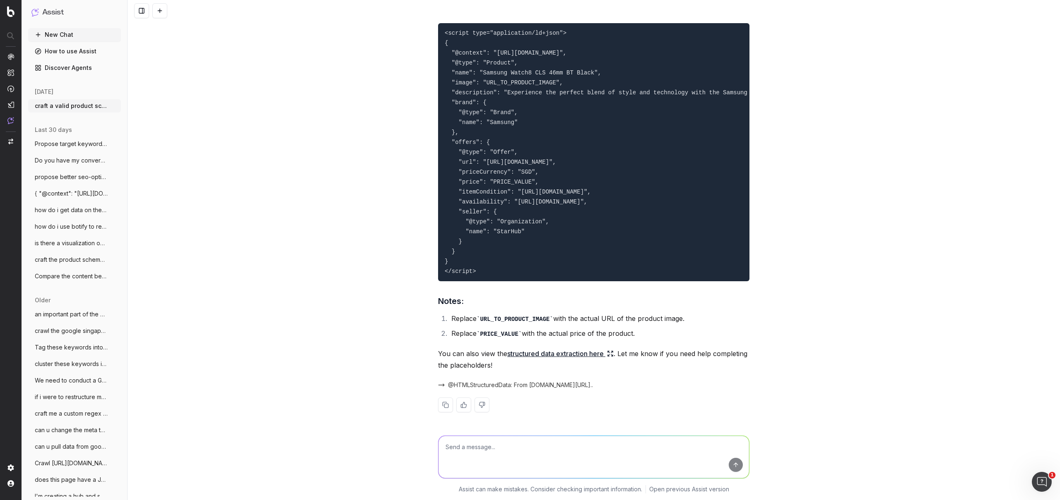
drag, startPoint x: 510, startPoint y: 316, endPoint x: 430, endPoint y: 71, distance: 257.6
click at [430, 71] on div "craft a valid product schema markup for this page: https://consumer.starhub.com…" at bounding box center [593, 250] width 932 height 500
copy code "<script type="application/ld+json"> { "@context": "https://schema.org/", "@type…"
click at [499, 433] on div at bounding box center [594, 456] width 318 height 60
click at [497, 436] on textarea at bounding box center [593, 457] width 310 height 42
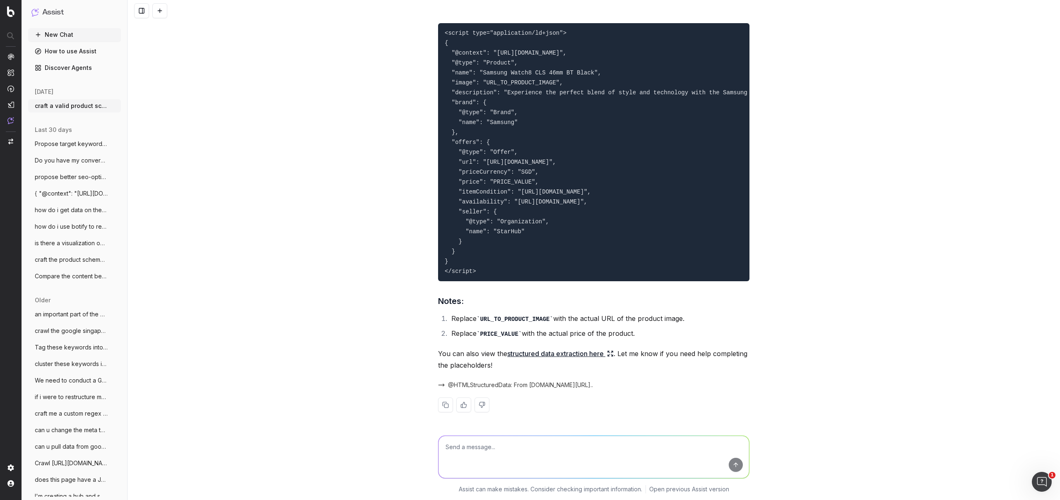
paste textarea "https://consumer.starhub.com/personal/store/mobile/accessories/samsung/watch8-c…"
type textarea "https://consumer.starhub.com/personal/store/mobile/accessories/samsung/watch8-c…"
drag, startPoint x: 485, startPoint y: 261, endPoint x: 430, endPoint y: 48, distance: 220.7
click at [430, 48] on div "craft a valid product schema markup for this page: https://consumer.starhub.com…" at bounding box center [593, 250] width 932 height 500
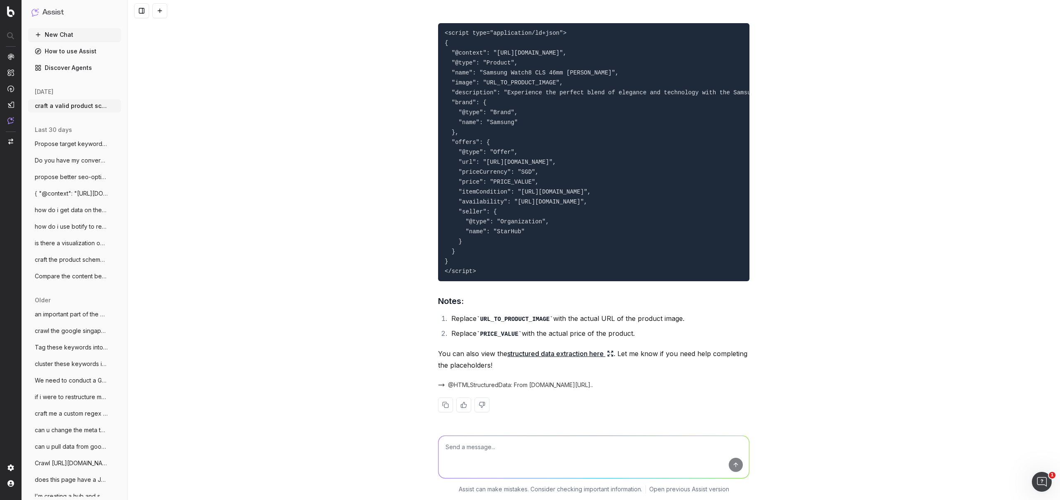
copy code "<script type="application/ld+json"> { "@context": "https://schema.org/", "@type…"
click at [401, 250] on div "craft a valid product schema markup for this page: https://consumer.starhub.com…" at bounding box center [593, 250] width 932 height 500
click at [470, 456] on textarea at bounding box center [593, 457] width 310 height 42
paste textarea "https://consumer.starhub.com/personal/store/mobile/accessories/samsung/z-flip7-…"
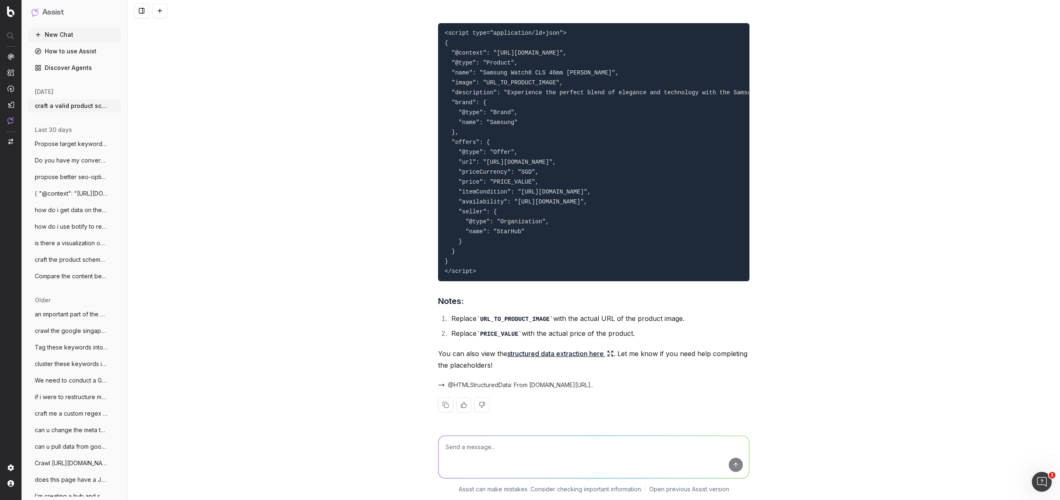
type textarea "https://consumer.starhub.com/personal/store/mobile/accessories/samsung/z-flip7-…"
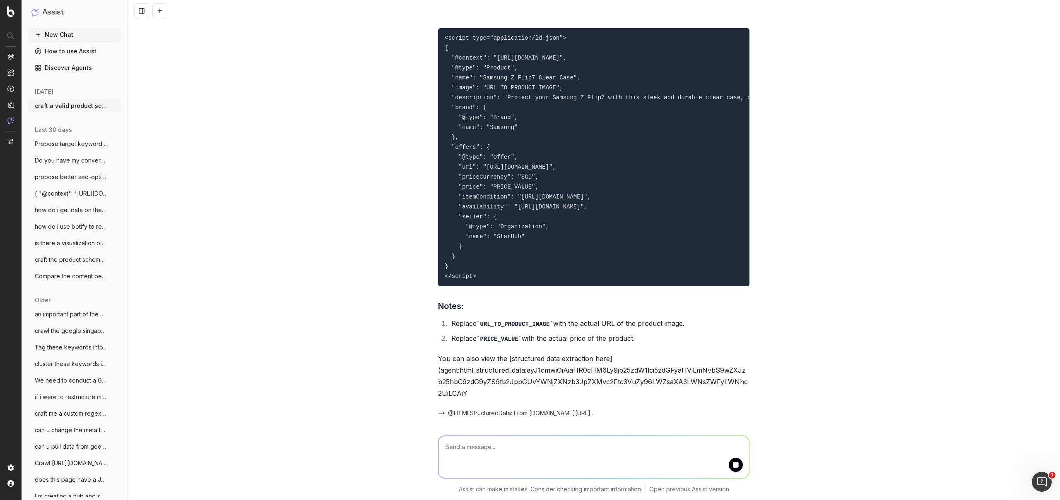
scroll to position [6151, 0]
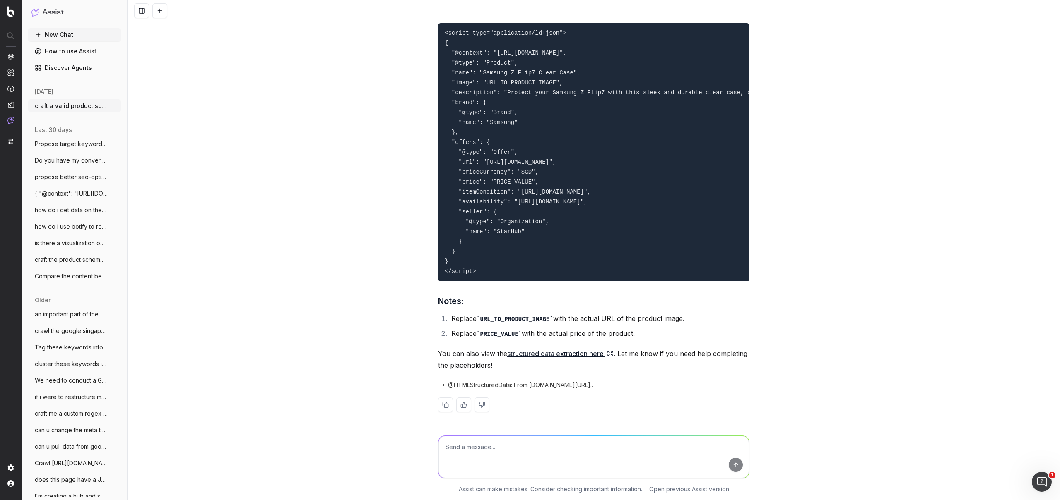
paste textarea "https://consumer.starhub.com/personal/store/mobile/accessories/samsung/z-flip7-…"
type textarea "https://consumer.starhub.com/personal/store/mobile/accessories/samsung/z-flip7-…"
click at [729, 465] on button "submit" at bounding box center [735, 465] width 14 height 14
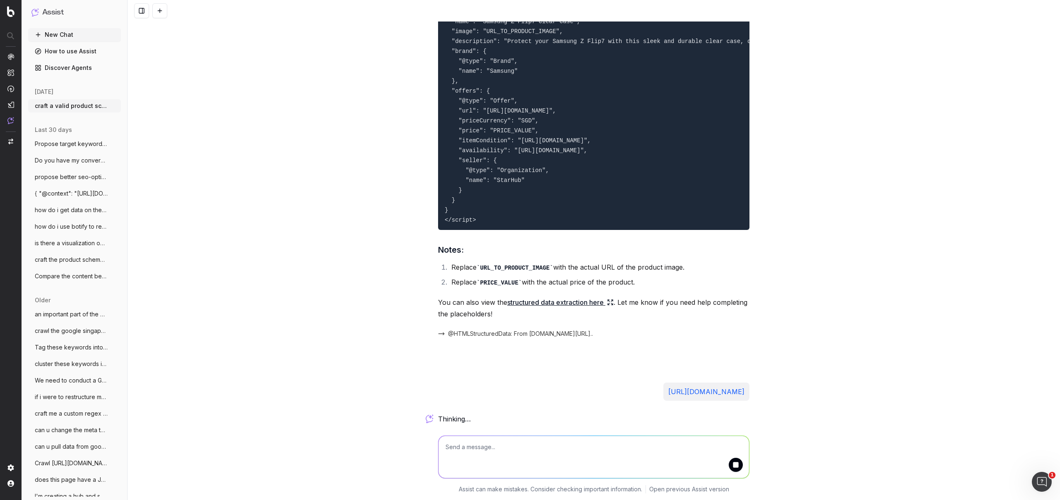
scroll to position [6214, 0]
click at [475, 188] on pre "<script type="application/ld+json"> { "@context": "https://schema.org/", "@type…" at bounding box center [593, 101] width 311 height 258
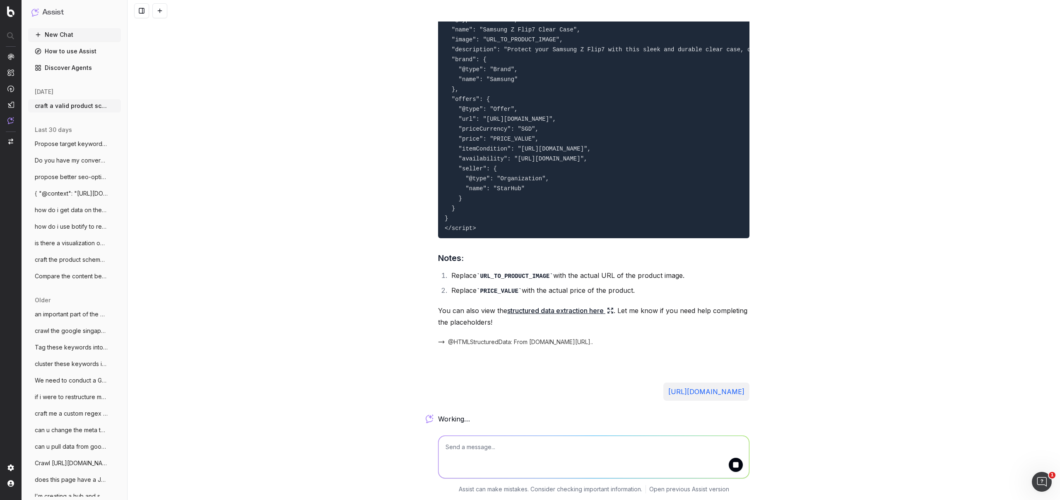
drag, startPoint x: 485, startPoint y: 199, endPoint x: 434, endPoint y: 102, distance: 110.2
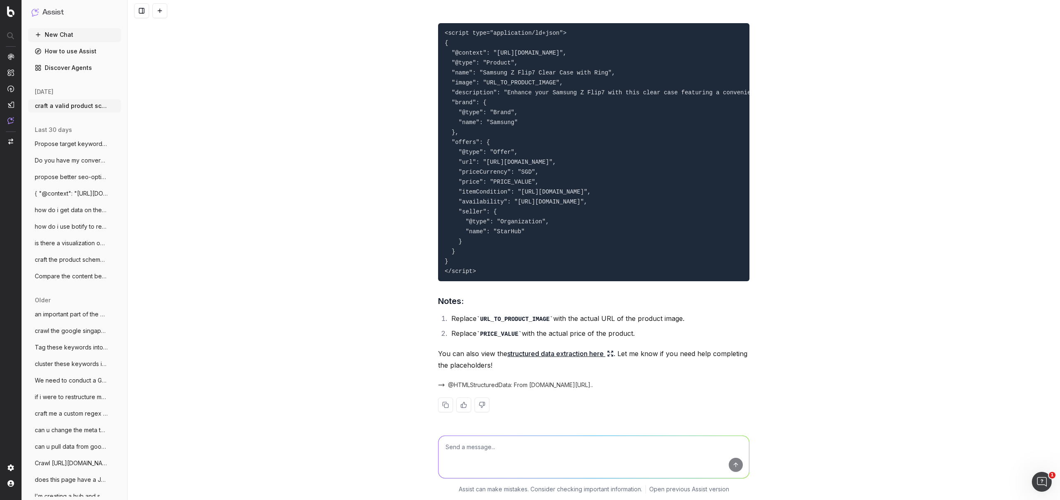
scroll to position [6636, 0]
click at [470, 441] on textarea at bounding box center [593, 457] width 310 height 42
paste textarea "https://consumer.starhub.com/personal/store/mobile/accessories/samsung/z-flip7-…"
type textarea "https://consumer.starhub.com/personal/store/mobile/accessories/samsung/z-flip7-…"
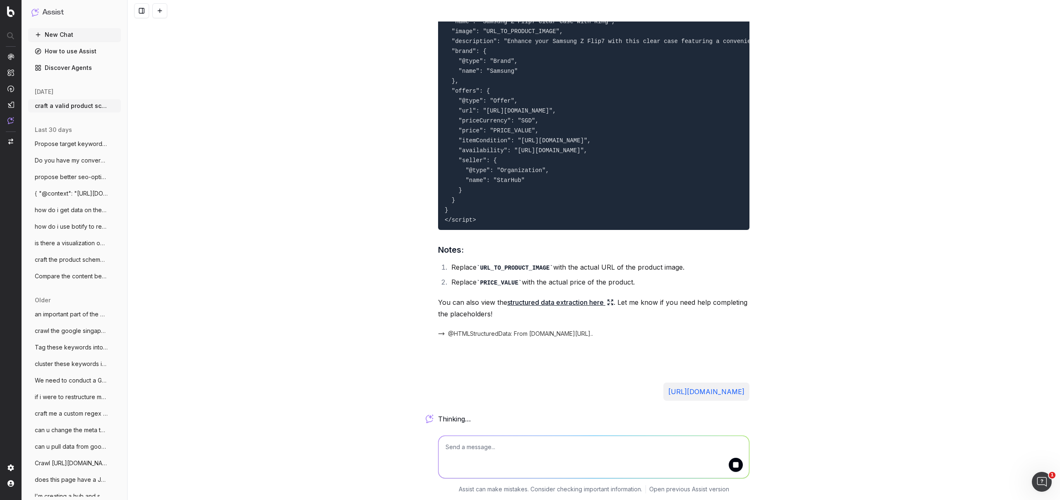
scroll to position [6594, 0]
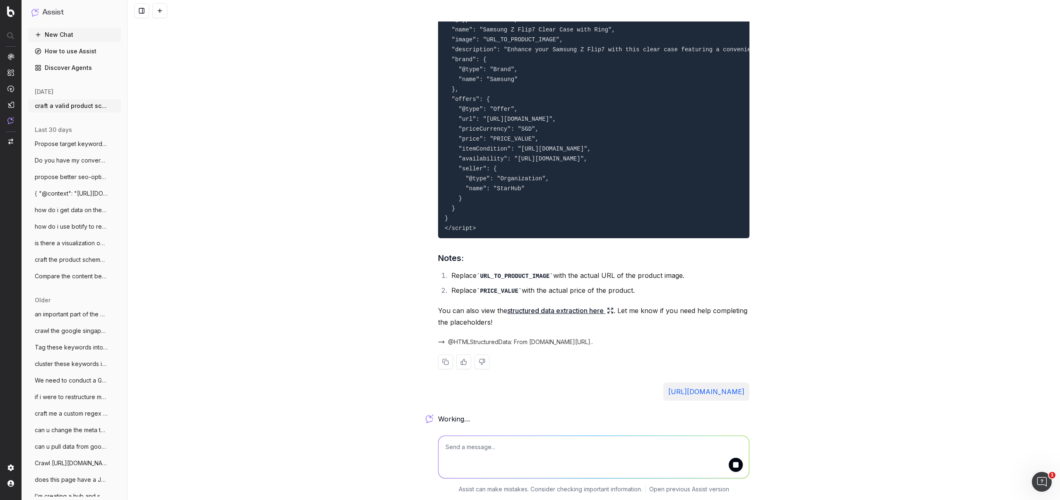
drag, startPoint x: 493, startPoint y: 204, endPoint x: 459, endPoint y: 120, distance: 90.3
click at [441, 71] on pre "<script type="application/ld+json"> { "@context": "https://schema.org/", "@type…" at bounding box center [593, 109] width 311 height 258
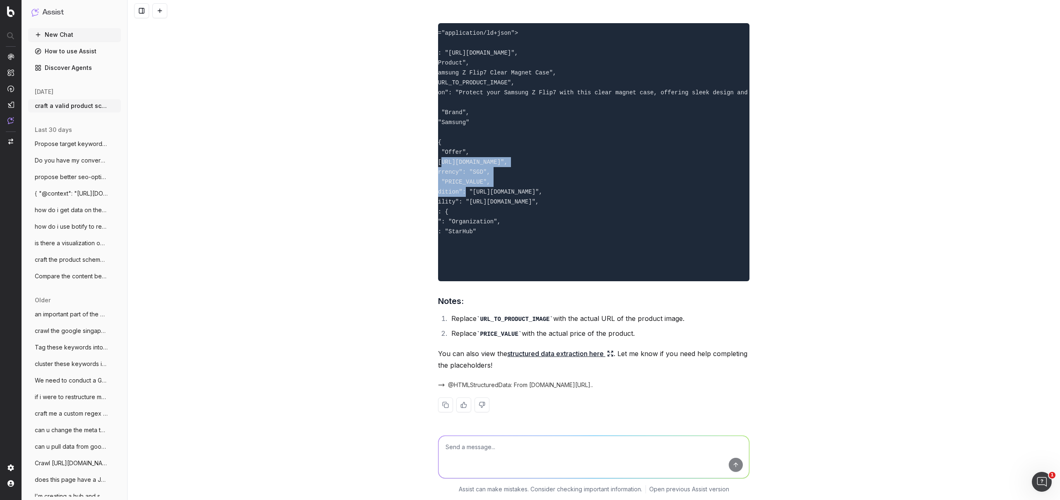
scroll to position [0, 0]
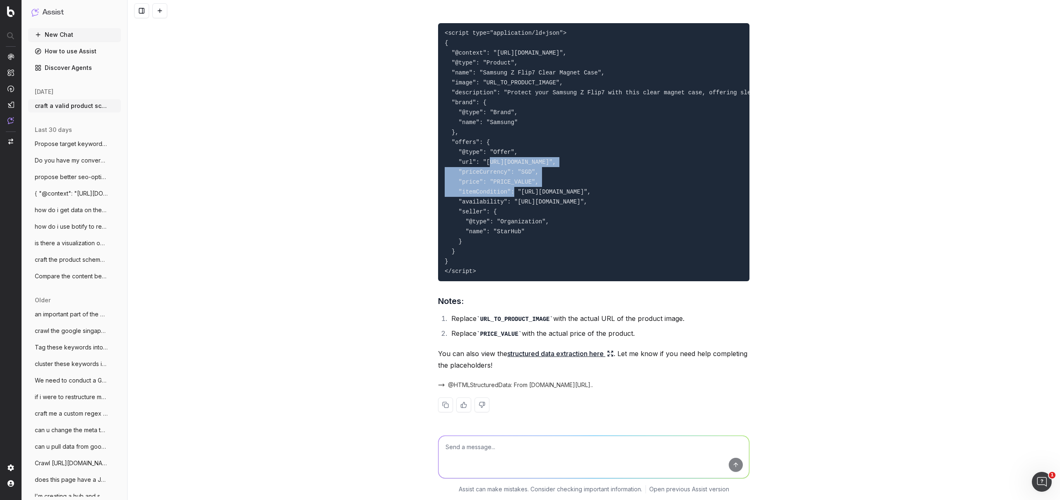
drag, startPoint x: 488, startPoint y: 362, endPoint x: 394, endPoint y: 113, distance: 266.1
click at [394, 113] on div "craft a valid product schema markup for this page: https://consumer.starhub.com…" at bounding box center [593, 250] width 932 height 500
click at [473, 455] on textarea at bounding box center [593, 457] width 310 height 42
paste textarea "https://consumer.starhub.com/personal/store/mobile/accessories/samsung/z-flip7-…"
type textarea "https://consumer.starhub.com/personal/store/mobile/accessories/samsung/z-flip7-…"
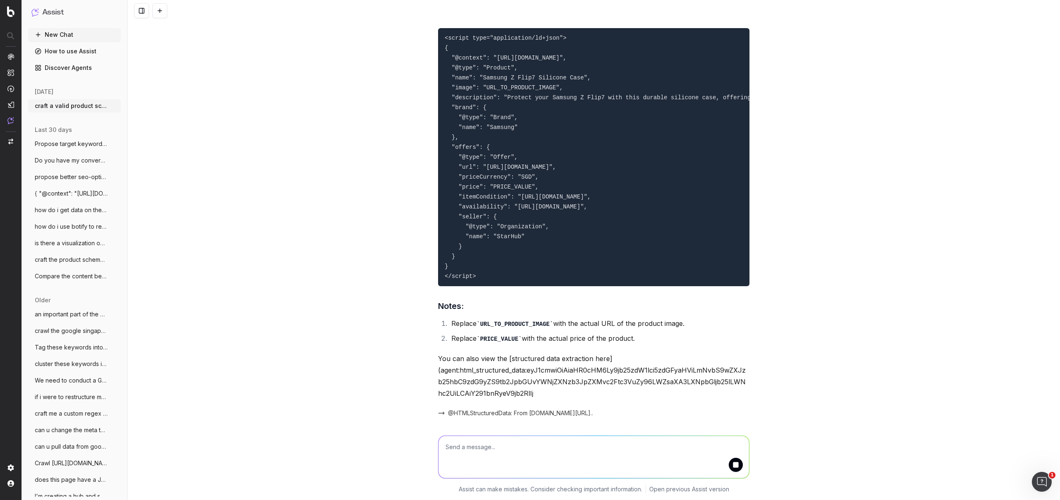
scroll to position [7519, 0]
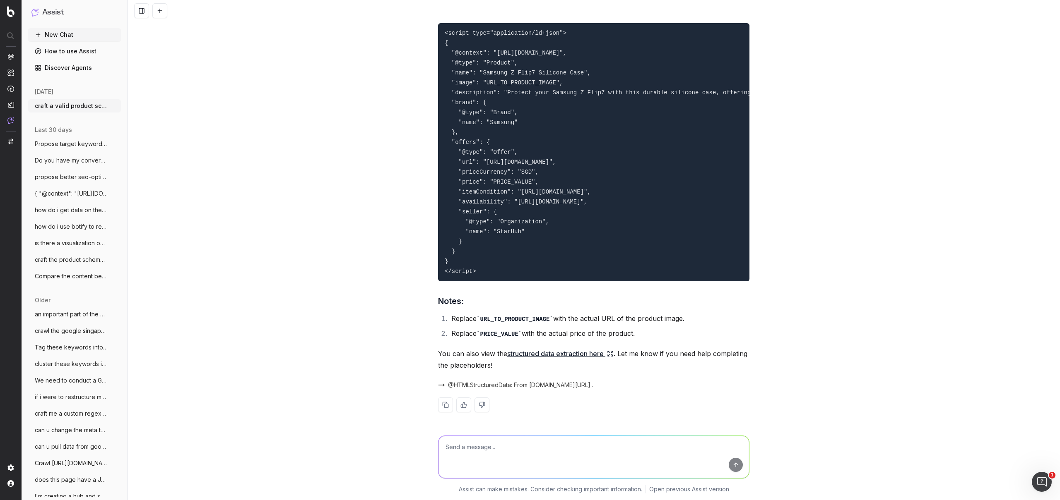
drag, startPoint x: 481, startPoint y: 352, endPoint x: 430, endPoint y: 100, distance: 257.1
click at [430, 100] on div "craft a valid product schema markup for this page: https://consumer.starhub.com…" at bounding box center [593, 250] width 932 height 500
click at [463, 438] on textarea at bounding box center [593, 457] width 310 height 42
paste textarea "https://consumer.starhub.com/personal/store/mobile/accessories/samsung/z-fold7-…"
type textarea "https://consumer.starhub.com/personal/store/mobile/accessories/samsung/z-fold7-…"
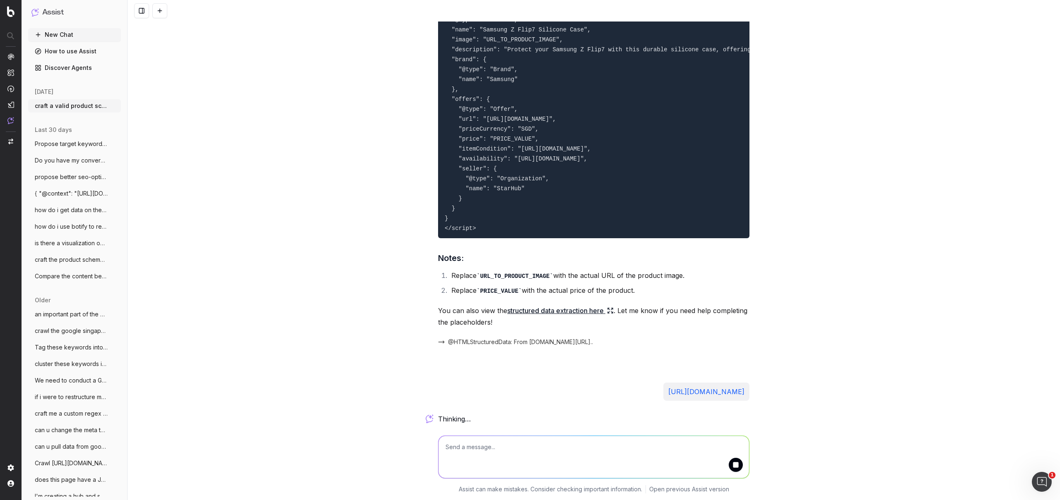
scroll to position [7659, 0]
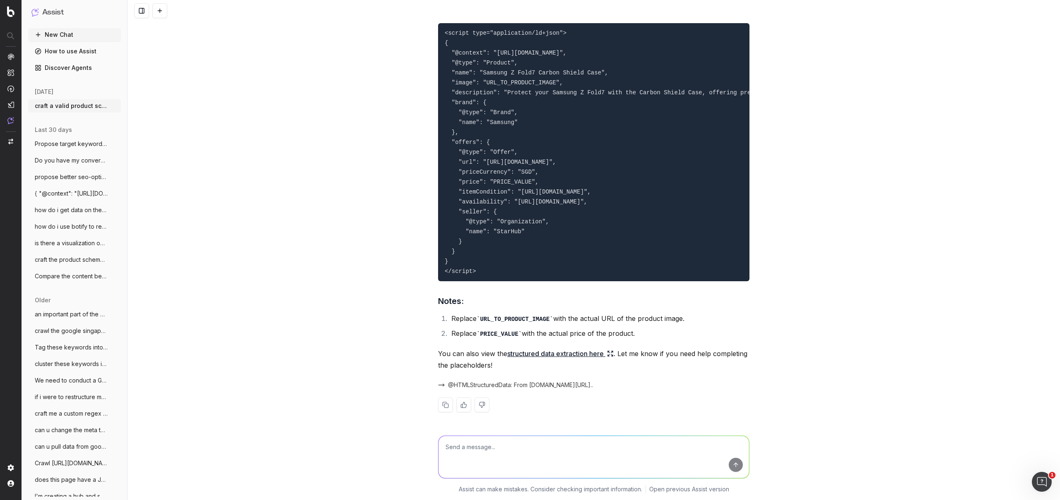
click at [481, 290] on div "The page does not currently have structured data implemented. Here's a valid pr…" at bounding box center [593, 208] width 311 height 436
drag, startPoint x: 486, startPoint y: 266, endPoint x: 435, endPoint y: 119, distance: 155.4
click at [438, 119] on pre "<script type="application/ld+json"> { "@context": "https://schema.org/", "@type…" at bounding box center [593, 152] width 311 height 258
click at [478, 445] on textarea at bounding box center [593, 457] width 310 height 42
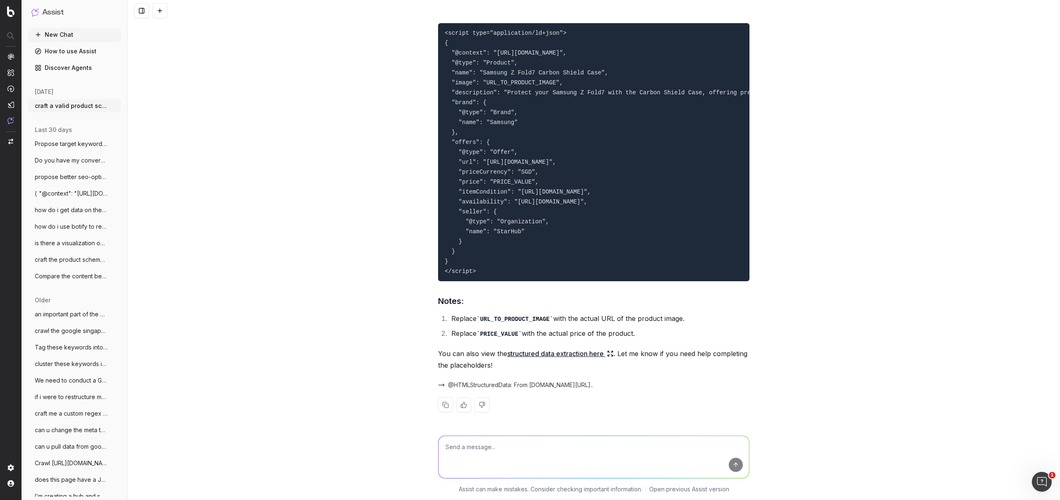
paste textarea "https://consumer.starhub.com/personal/store/mobile/accessories/samsung/z-fold7-…"
type textarea "https://consumer.starhub.com/personal/store/mobile/accessories/samsung/z-fold7-…"
drag, startPoint x: 484, startPoint y: 332, endPoint x: 432, endPoint y: 89, distance: 249.3
click at [430, 90] on div "craft a valid product schema markup for this page: https://consumer.starhub.com…" at bounding box center [593, 250] width 932 height 500
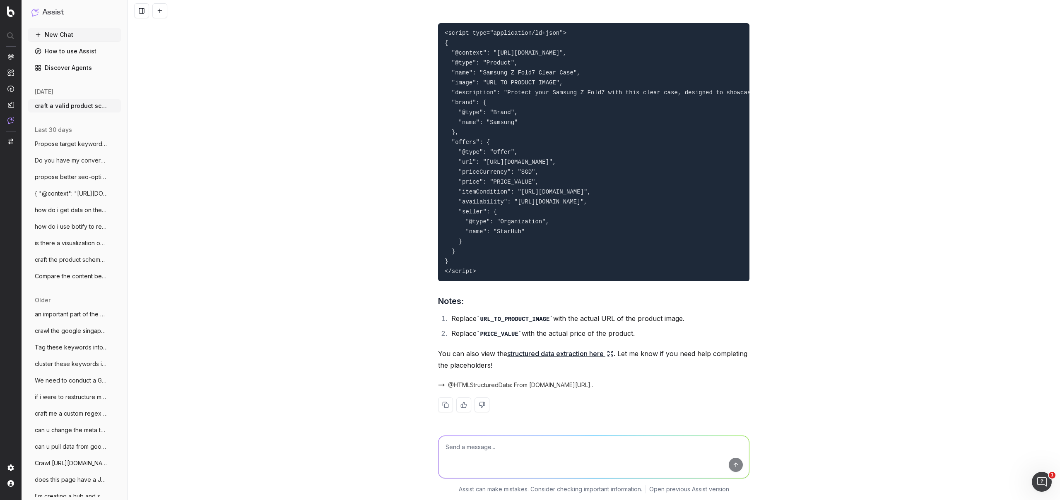
click at [472, 448] on textarea at bounding box center [593, 457] width 310 height 42
paste textarea "https://consumer.starhub.com/personal/store/mobile/accessories/samsung/z-fold7-…"
type textarea "https://consumer.starhub.com/personal/store/mobile/accessories/samsung/z-fold7-…"
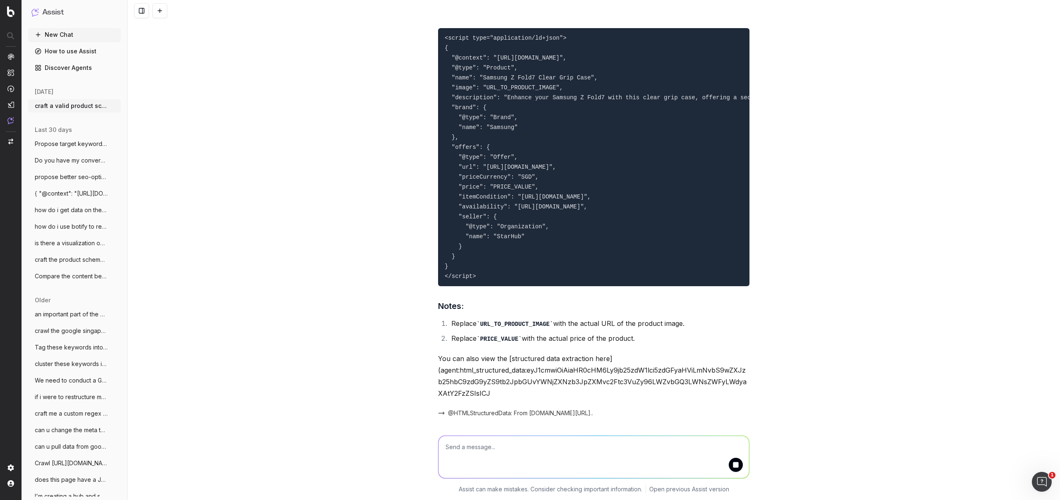
scroll to position [9006, 0]
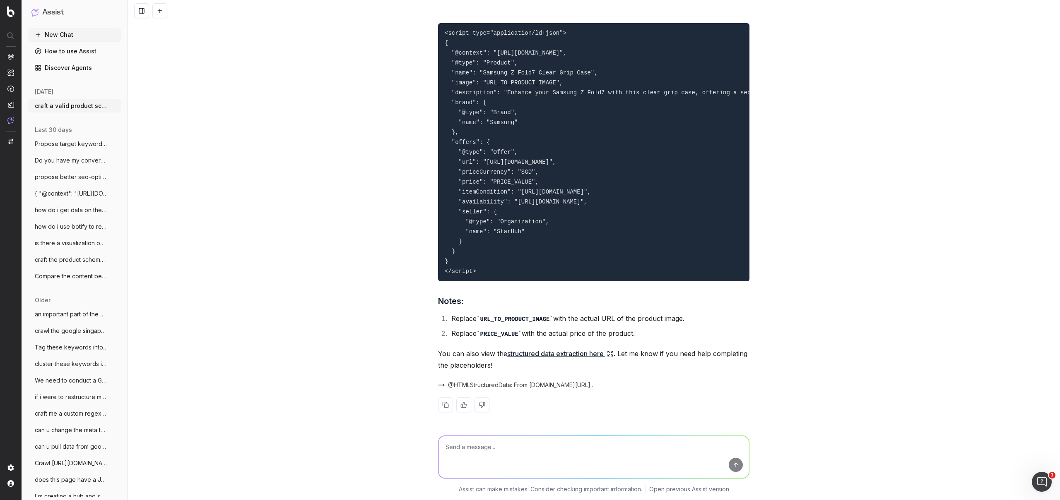
drag, startPoint x: 487, startPoint y: 302, endPoint x: 477, endPoint y: 207, distance: 95.3
click at [477, 207] on pre "<script type="application/ld+json"> { "@context": "https://schema.org/", "@type…" at bounding box center [593, 152] width 311 height 258
drag, startPoint x: 486, startPoint y: 307, endPoint x: 430, endPoint y: 68, distance: 245.7
click at [430, 68] on div "craft a valid product schema markup for this page: https://consumer.starhub.com…" at bounding box center [593, 250] width 932 height 500
click at [456, 452] on textarea at bounding box center [593, 457] width 310 height 42
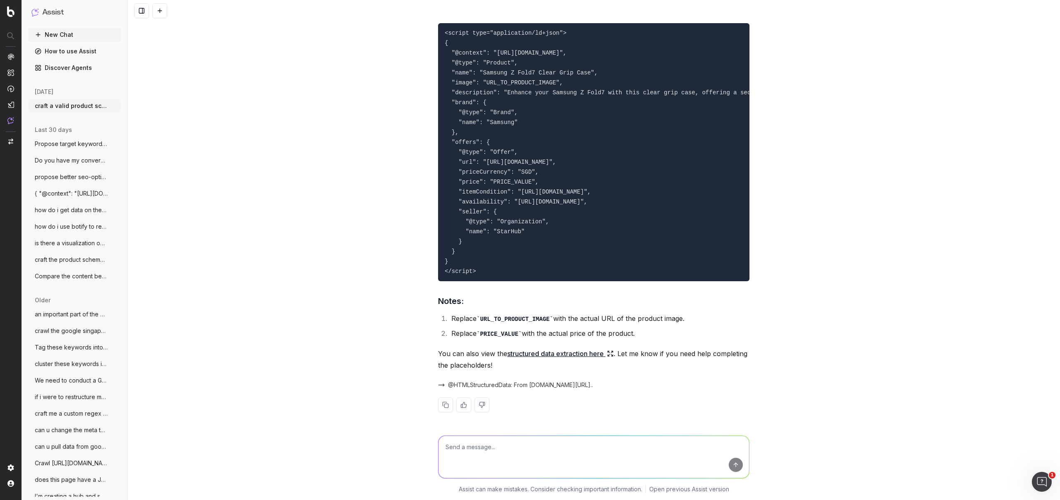
paste textarea "https://consumer.starhub.com/personal/store/mobile/accessories/samsung/z-fold7-…"
type textarea "https://consumer.starhub.com/personal/store/mobile/accessories/samsung/z-fold7-…"
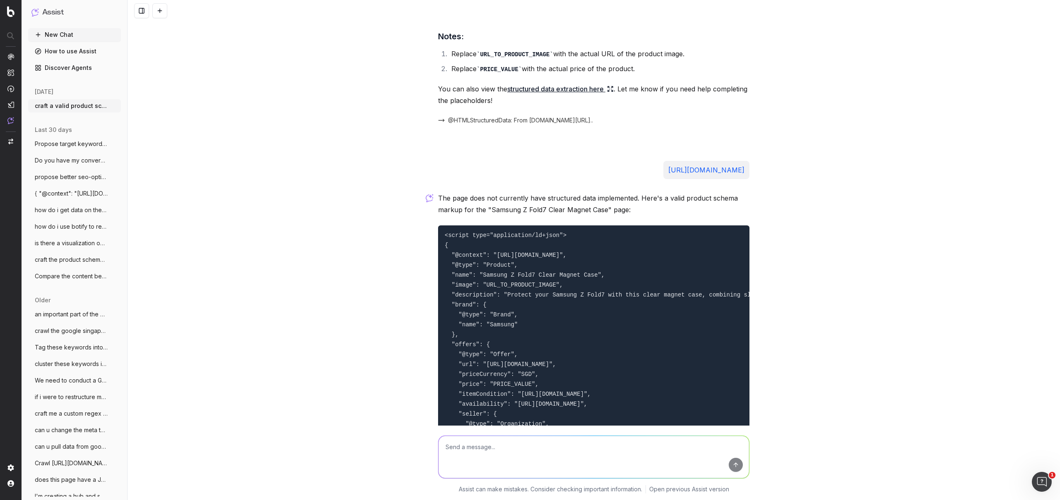
paste textarea "https://consumer.starhub.com/personal/store/mobile/tablets-watches/samsung/gala…"
type textarea "https://consumer.starhub.com/personal/store/mobile/tablets-watches/samsung/gala…"
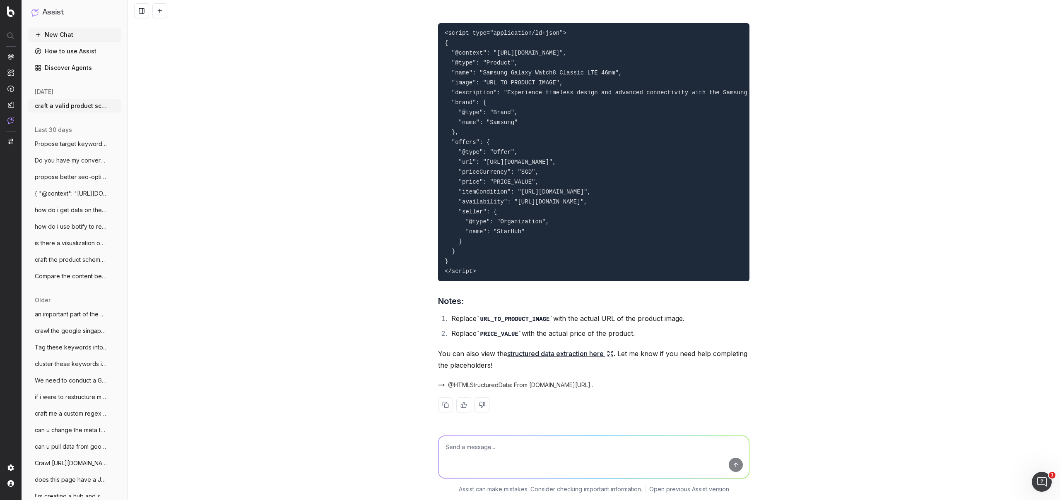
scroll to position [9922, 0]
drag, startPoint x: 477, startPoint y: 289, endPoint x: 434, endPoint y: 120, distance: 174.2
click at [438, 120] on div "The page does not currently have structured data implemented. Here's a valid pr…" at bounding box center [593, 208] width 311 height 436
click at [483, 447] on textarea at bounding box center [593, 457] width 310 height 42
paste textarea "https://consumer.starhub.com/personal/store/mobile/tablets-watches/samsung/gala…"
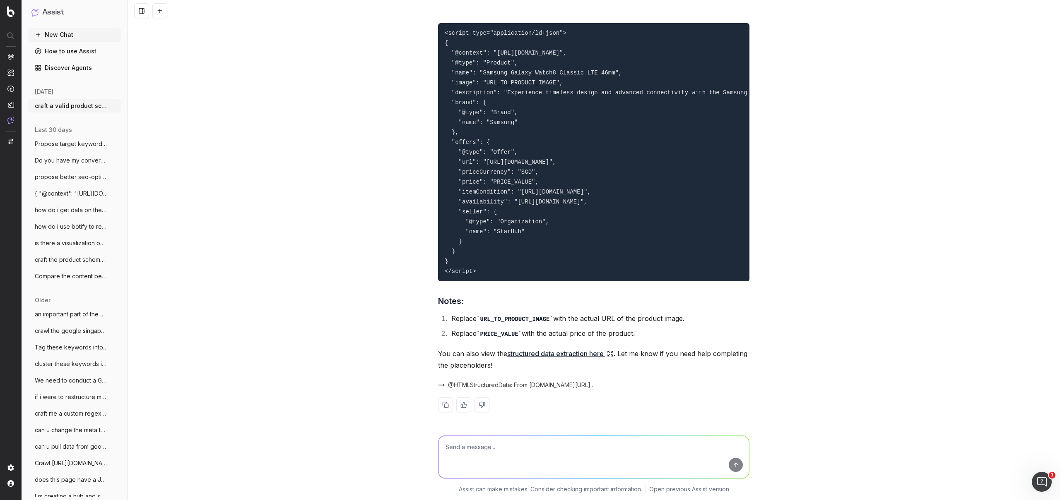
type textarea "https://consumer.starhub.com/personal/store/mobile/tablets-watches/samsung/gala…"
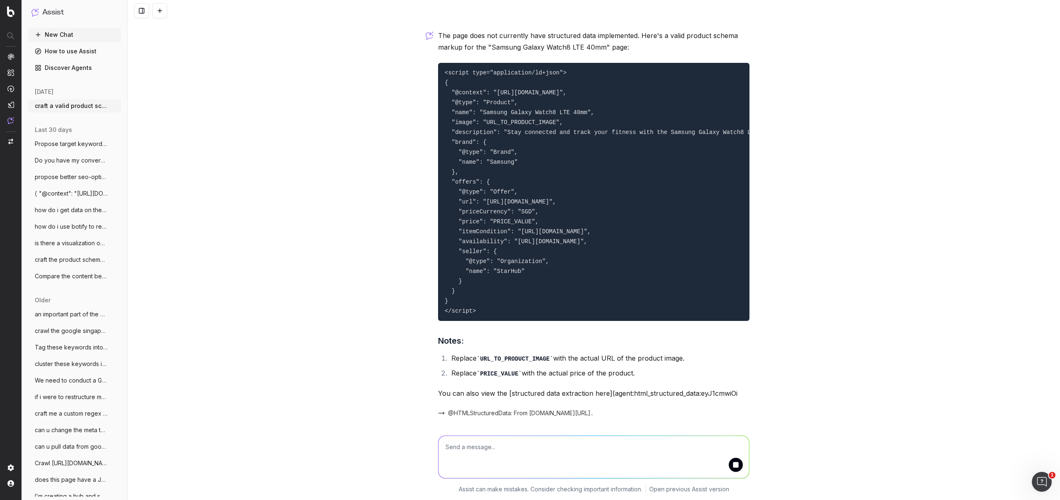
scroll to position [10426, 0]
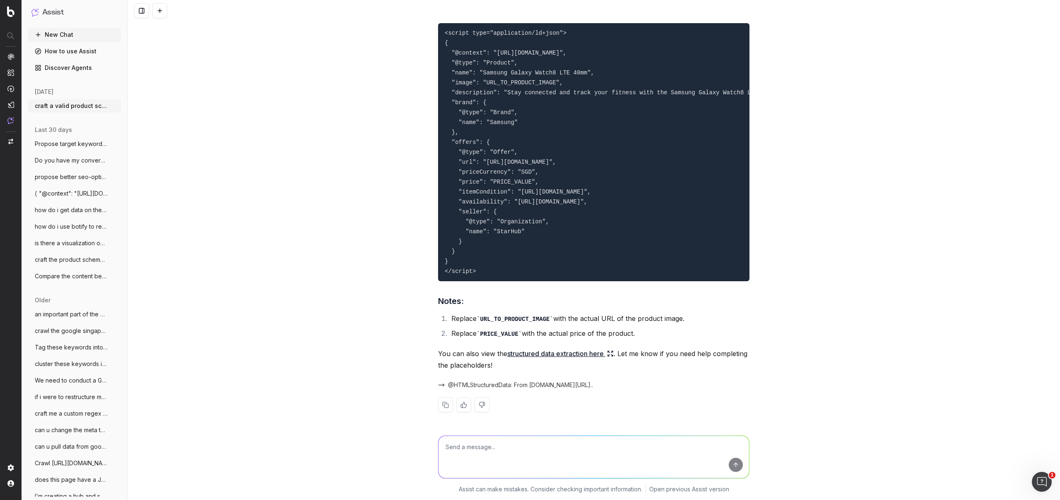
drag, startPoint x: 480, startPoint y: 333, endPoint x: 405, endPoint y: 103, distance: 242.0
click at [405, 103] on div "craft a valid product schema markup for this page: https://consumer.starhub.com…" at bounding box center [593, 250] width 932 height 500
click at [476, 442] on textarea at bounding box center [593, 457] width 310 height 42
paste textarea "https://consumer.starhub.com/personal/store/mobile/tablets-watches/samsung/gala…"
type textarea "https://consumer.starhub.com/personal/store/mobile/tablets-watches/samsung/gala…"
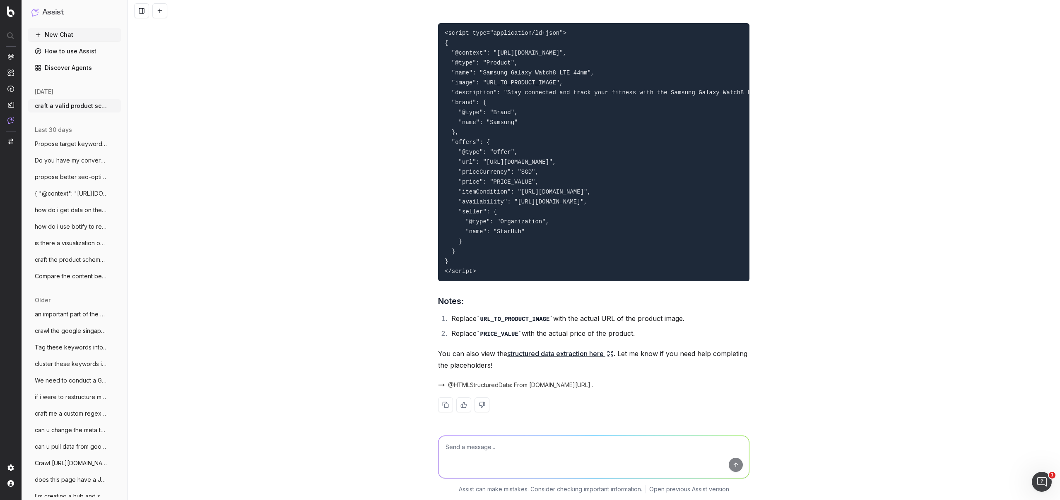
scroll to position [10934, 0]
drag, startPoint x: 485, startPoint y: 319, endPoint x: 430, endPoint y: 72, distance: 253.2
click at [430, 72] on div "craft a valid product schema markup for this page: https://consumer.starhub.com…" at bounding box center [593, 250] width 932 height 500
